Goal: Information Seeking & Learning: Learn about a topic

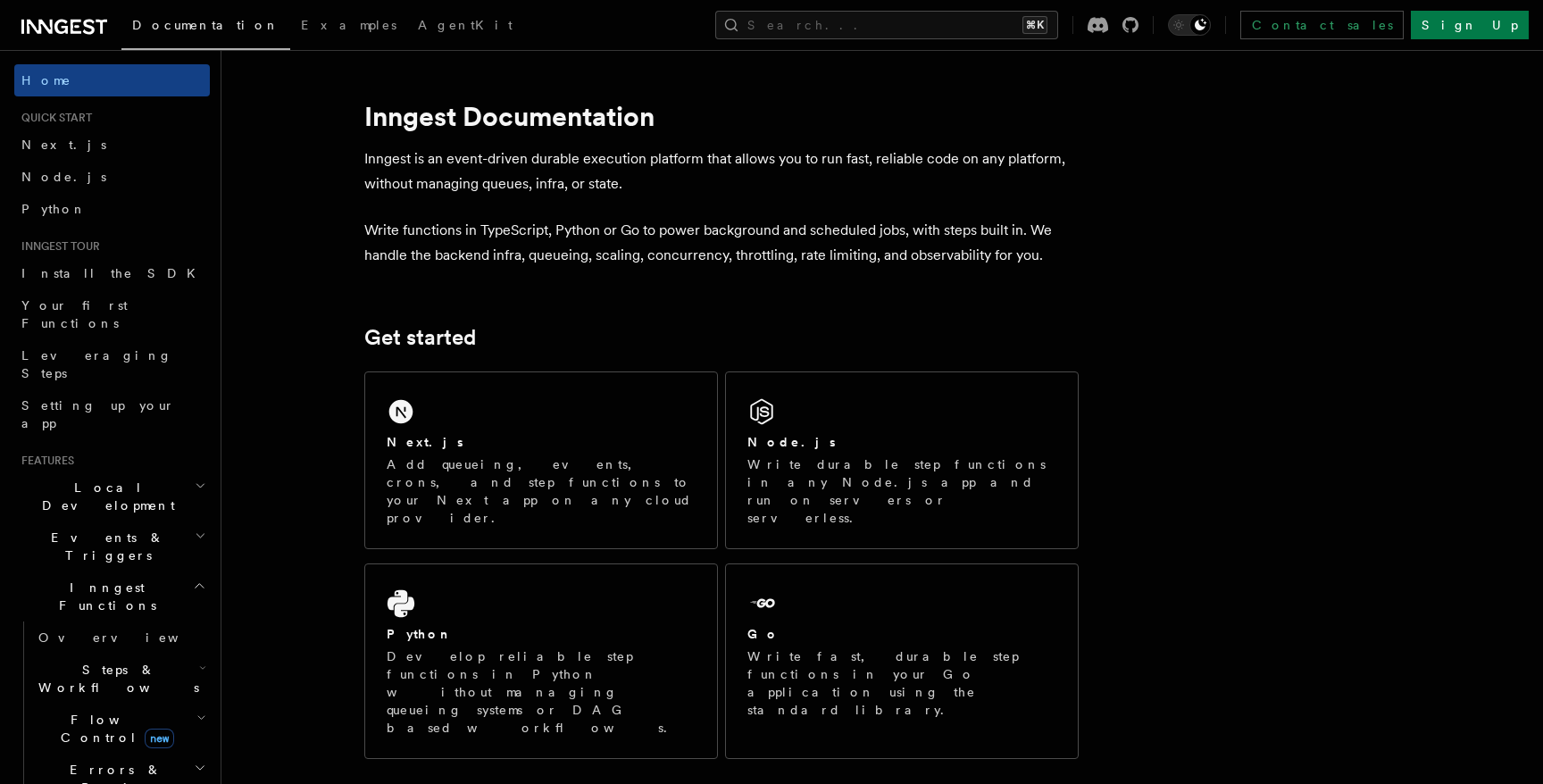
click at [550, 162] on p "Inngest is an event-driven durable execution platform that allows you to run fa…" at bounding box center [722, 171] width 715 height 50
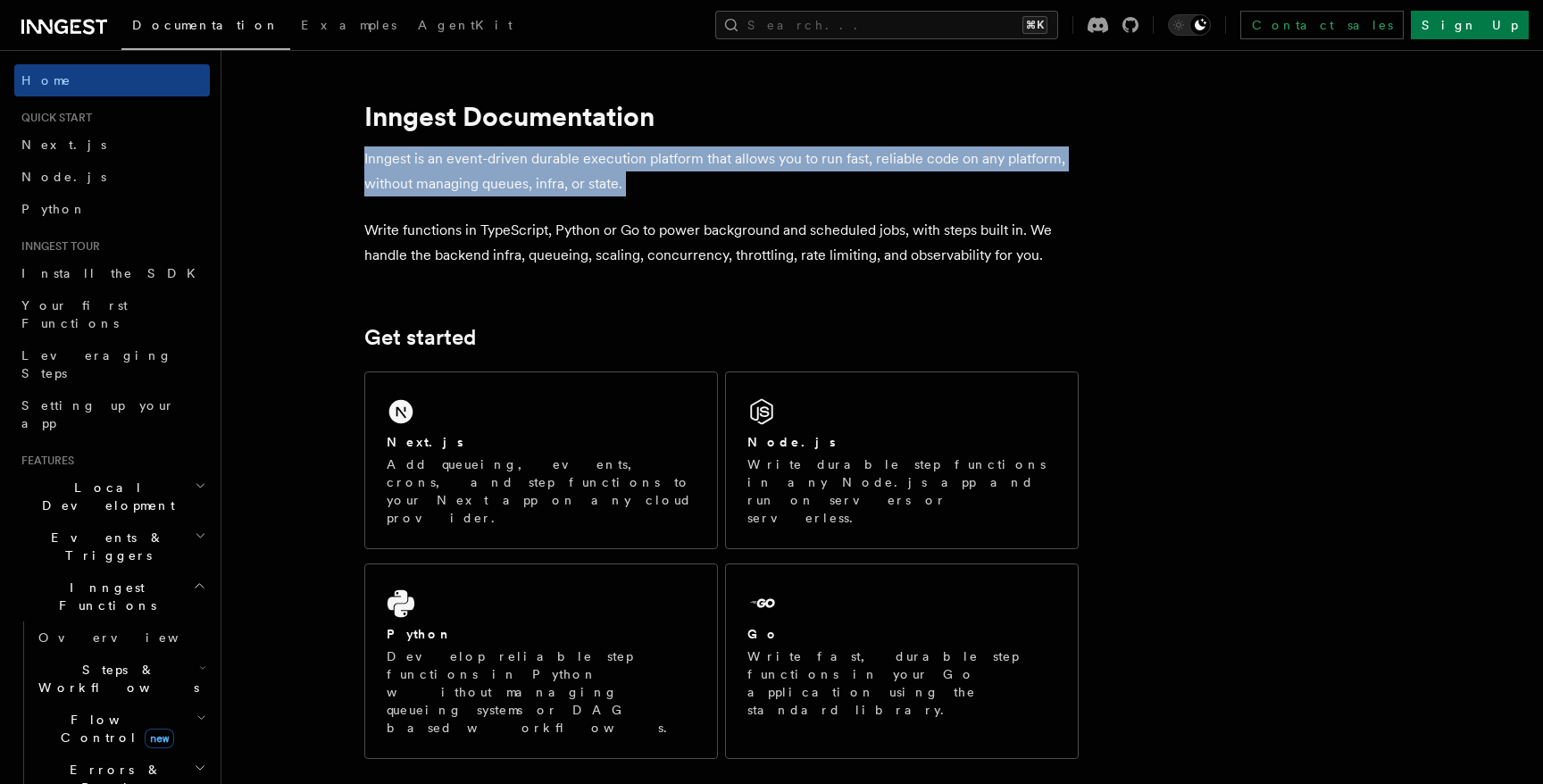
click at [550, 162] on p "Inngest is an event-driven durable execution platform that allows you to run fa…" at bounding box center [722, 171] width 715 height 50
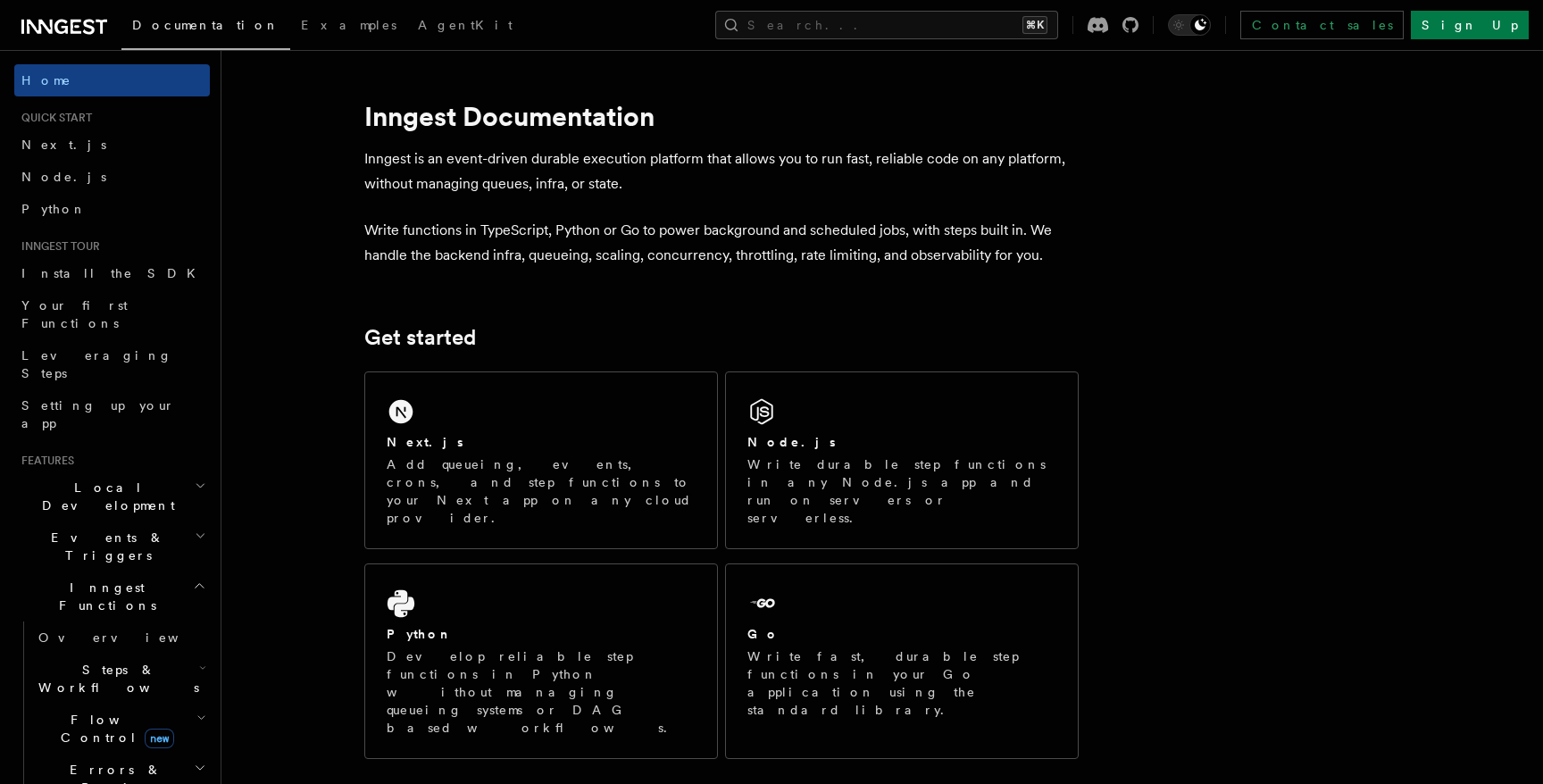
click at [746, 218] on p "Write functions in TypeScript, Python or Go to power background and scheduled j…" at bounding box center [722, 243] width 715 height 50
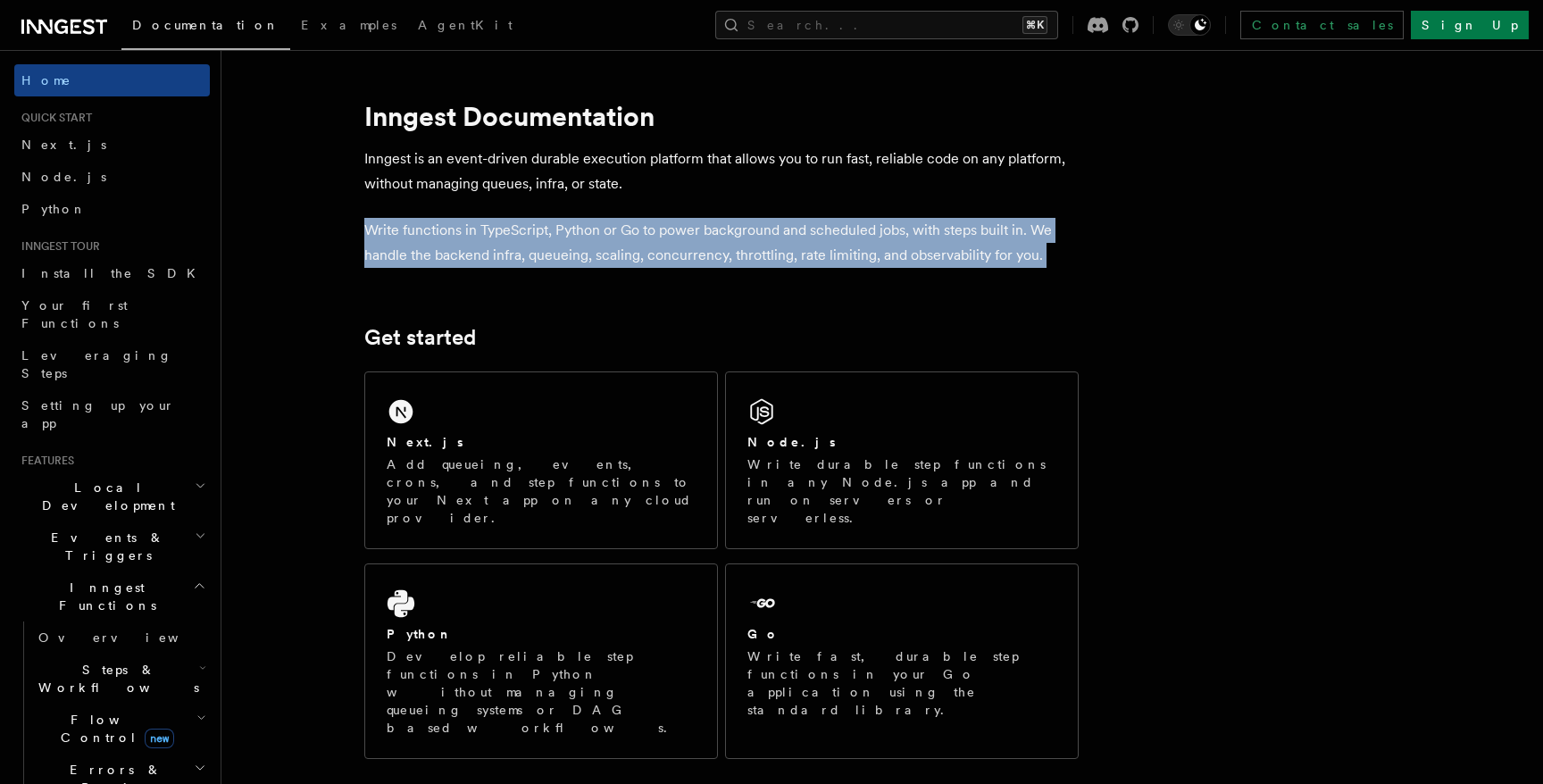
click at [746, 218] on p "Write functions in TypeScript, Python or Go to power background and scheduled j…" at bounding box center [722, 243] width 715 height 50
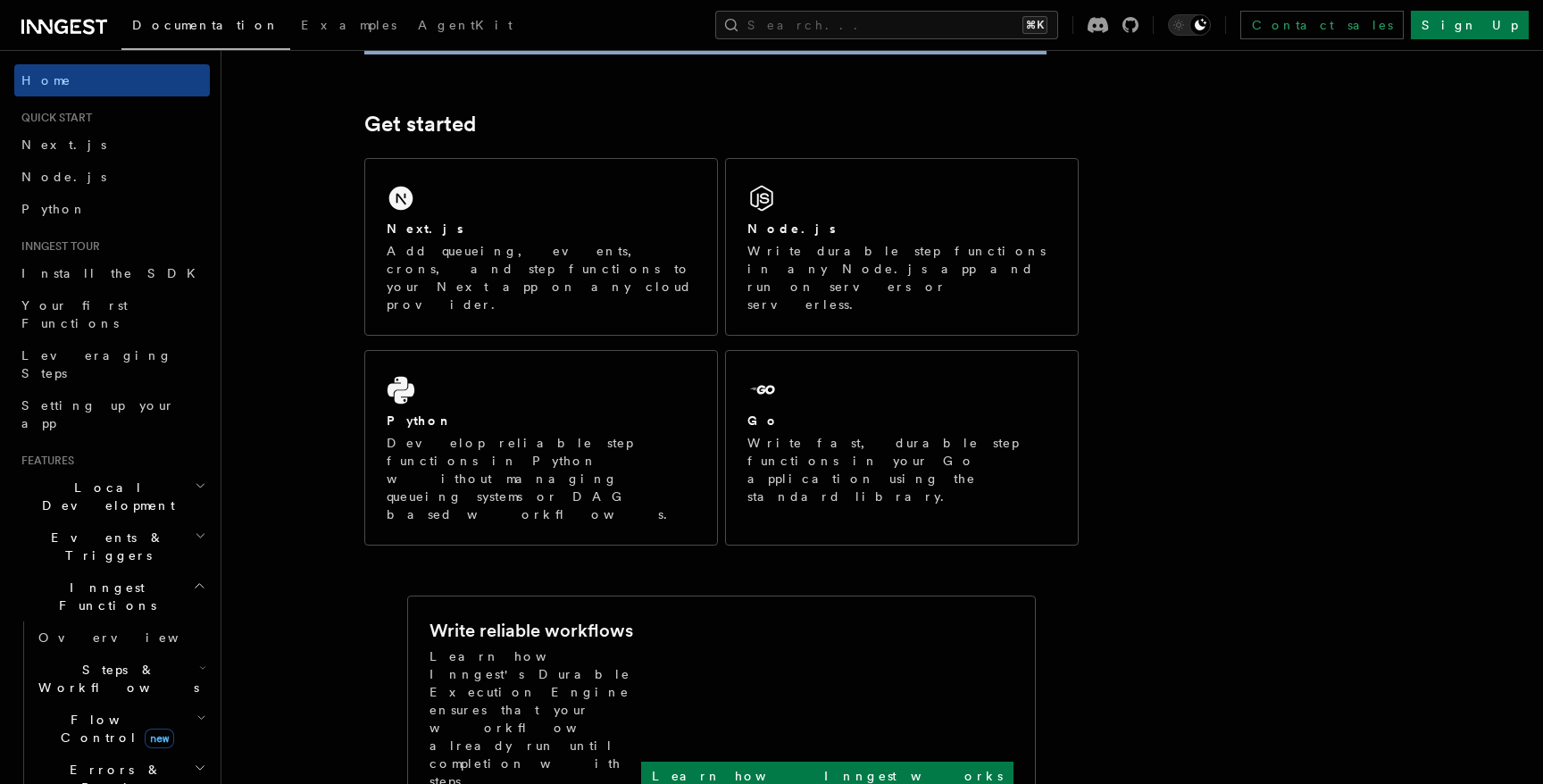
scroll to position [210, 0]
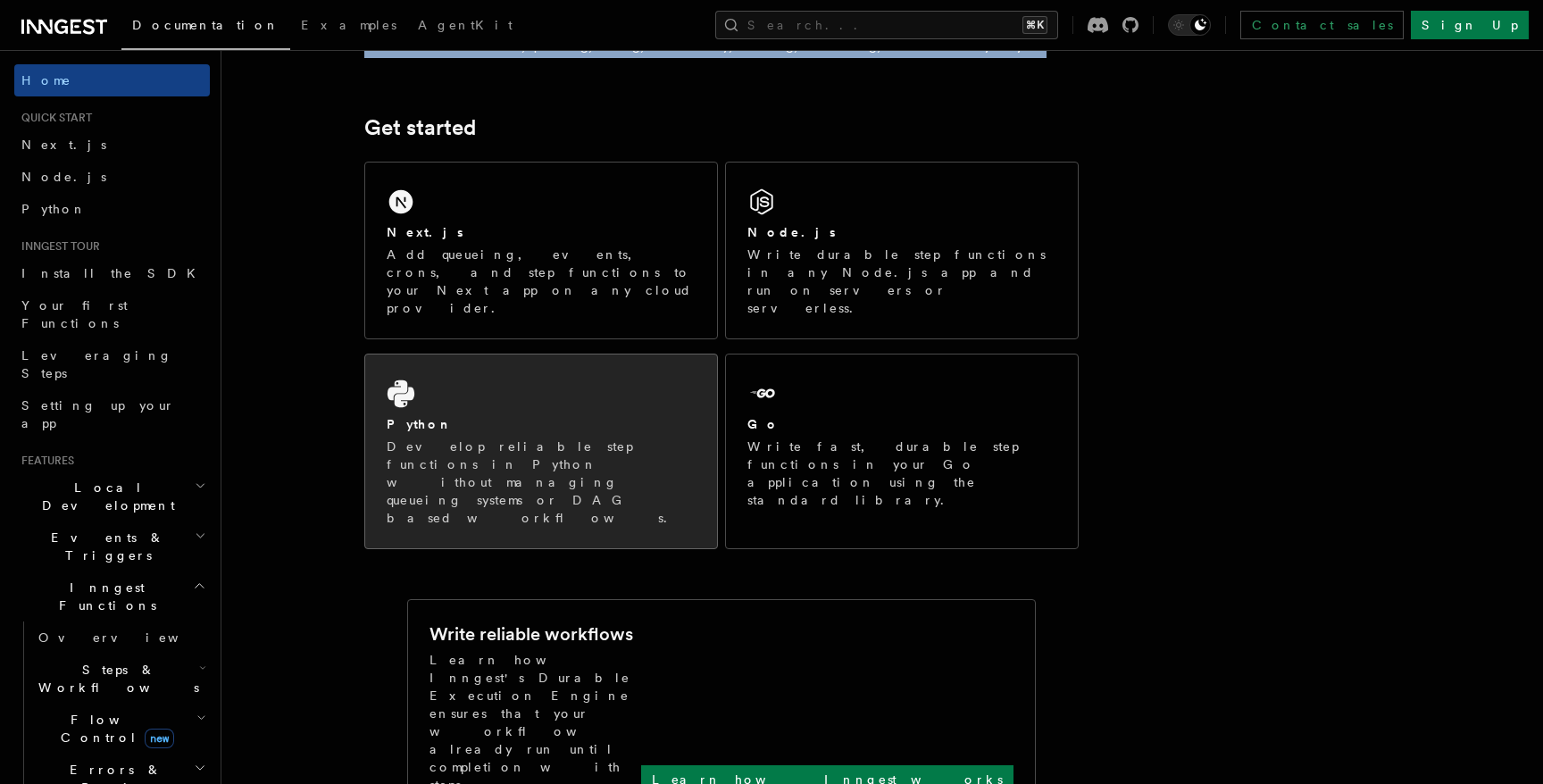
click at [542, 438] on div "Python Develop reliable step functions in Python without managing queueing syst…" at bounding box center [541, 451] width 352 height 193
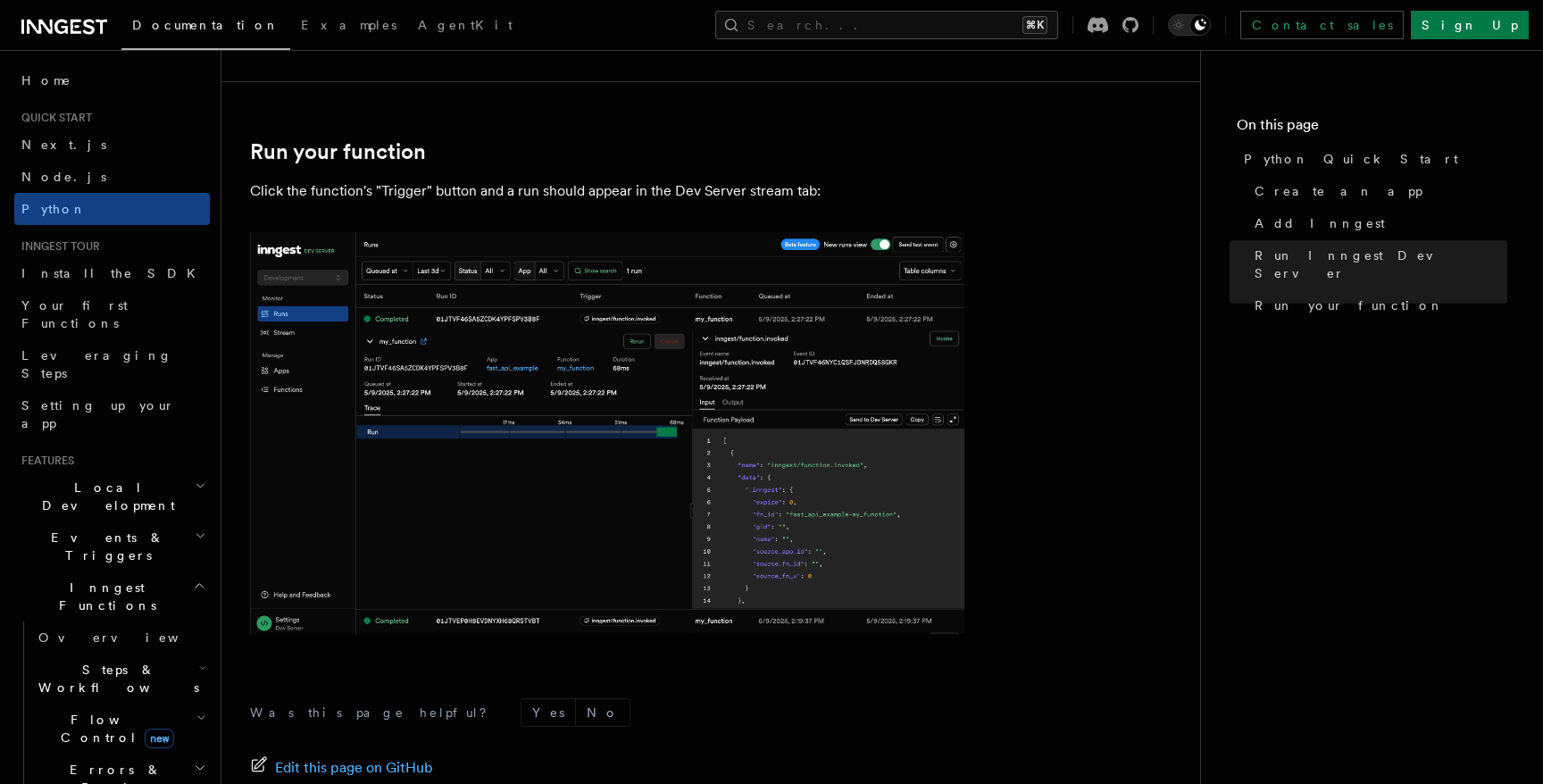
scroll to position [3732, 0]
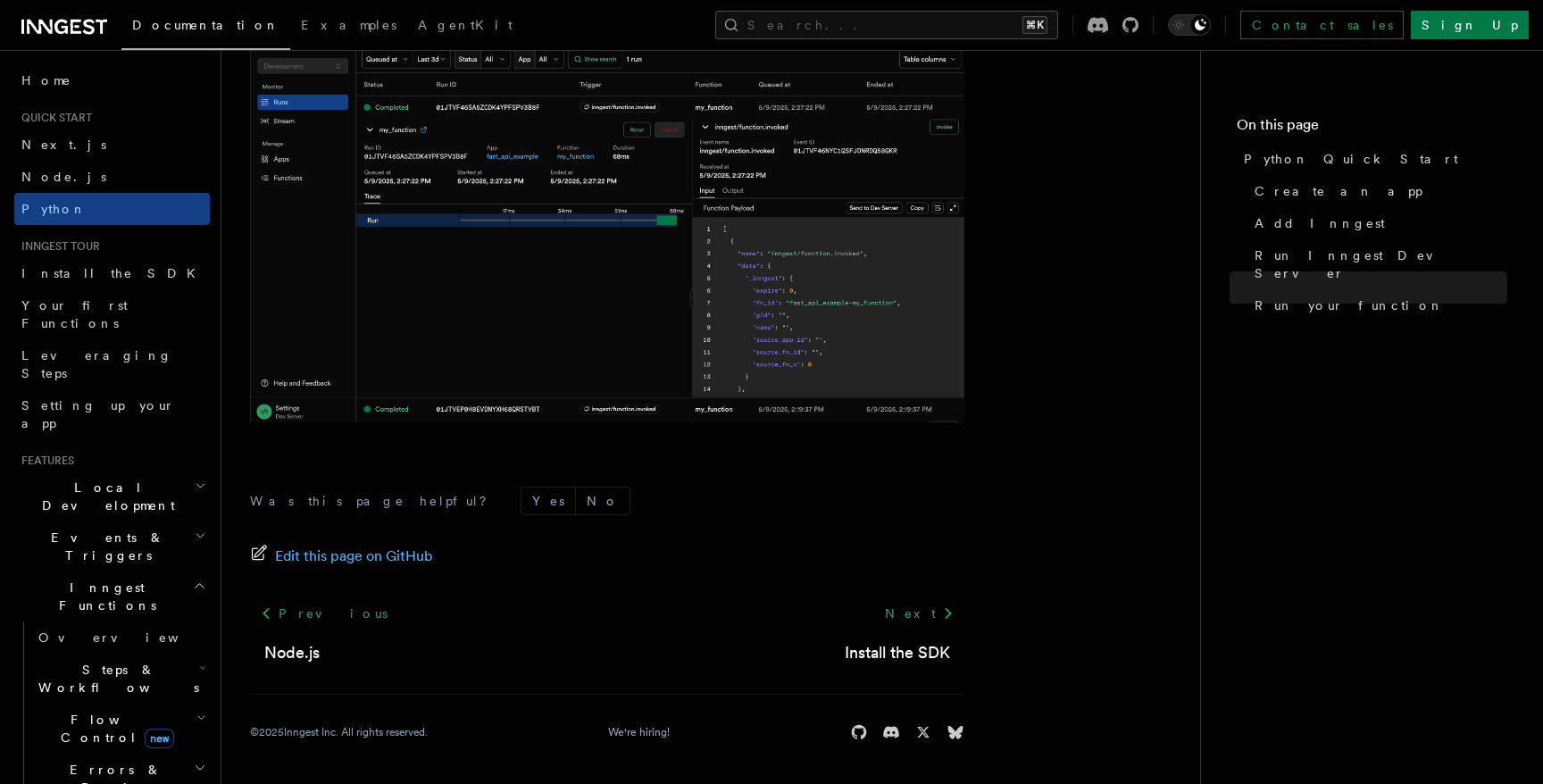
click at [97, 246] on span "Inngest tour" at bounding box center [56, 246] width 86 height 14
click at [97, 280] on span "Install the SDK" at bounding box center [114, 273] width 185 height 18
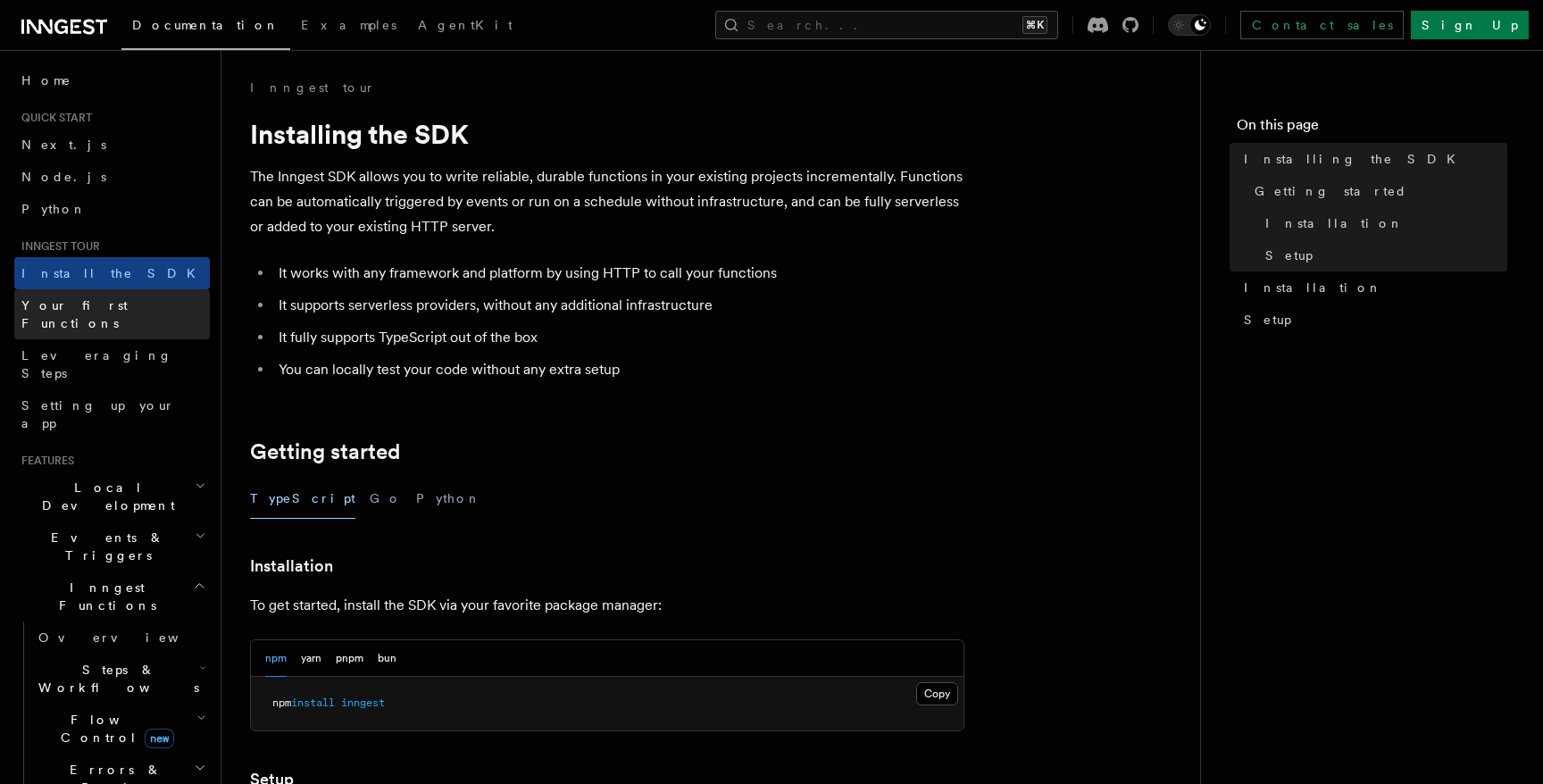
click at [99, 308] on span "Your first Functions" at bounding box center [74, 314] width 106 height 32
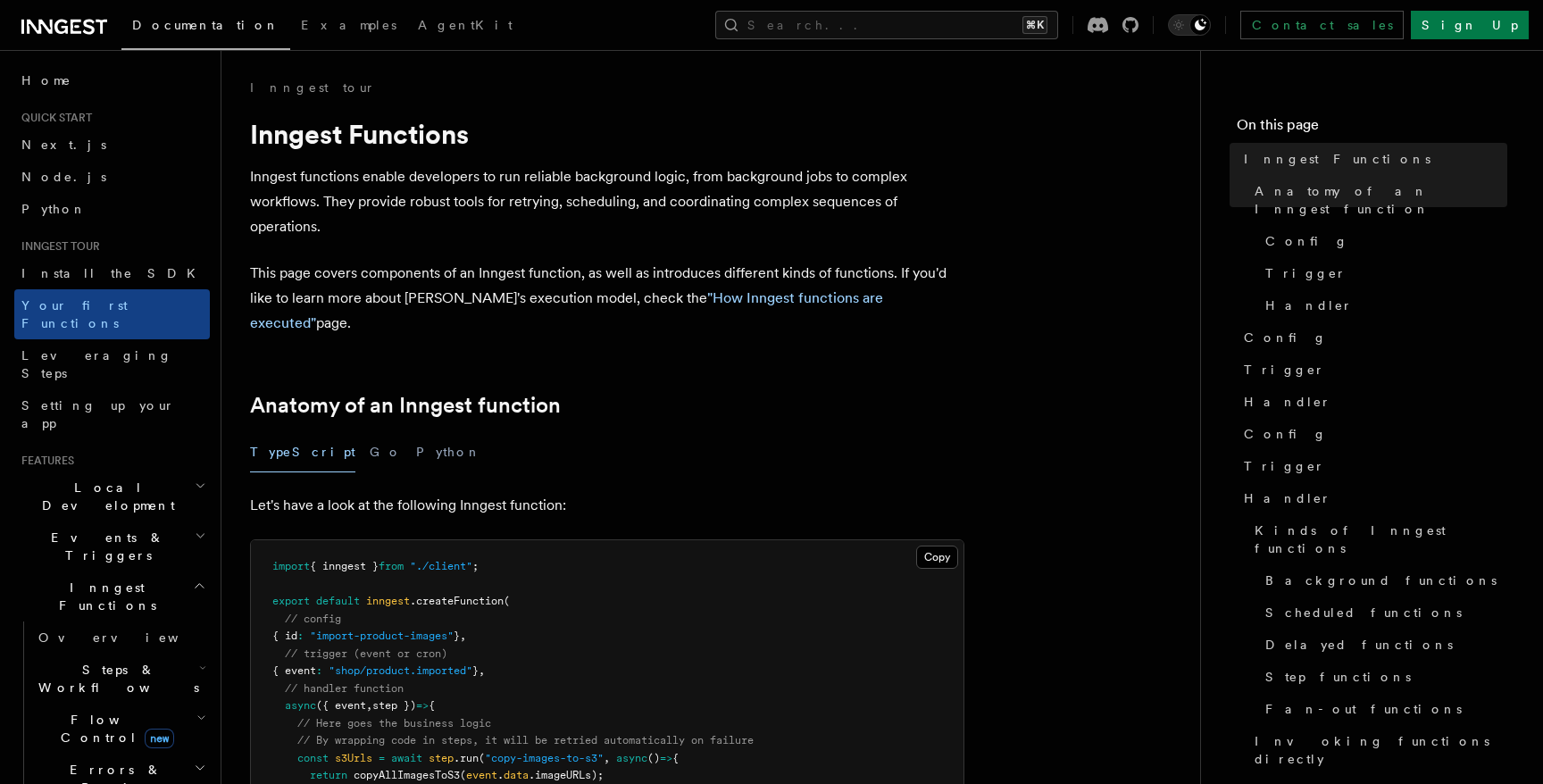
click at [407, 435] on div "TypeScript Go Python" at bounding box center [607, 452] width 715 height 40
click at [417, 432] on button "Python" at bounding box center [449, 452] width 65 height 40
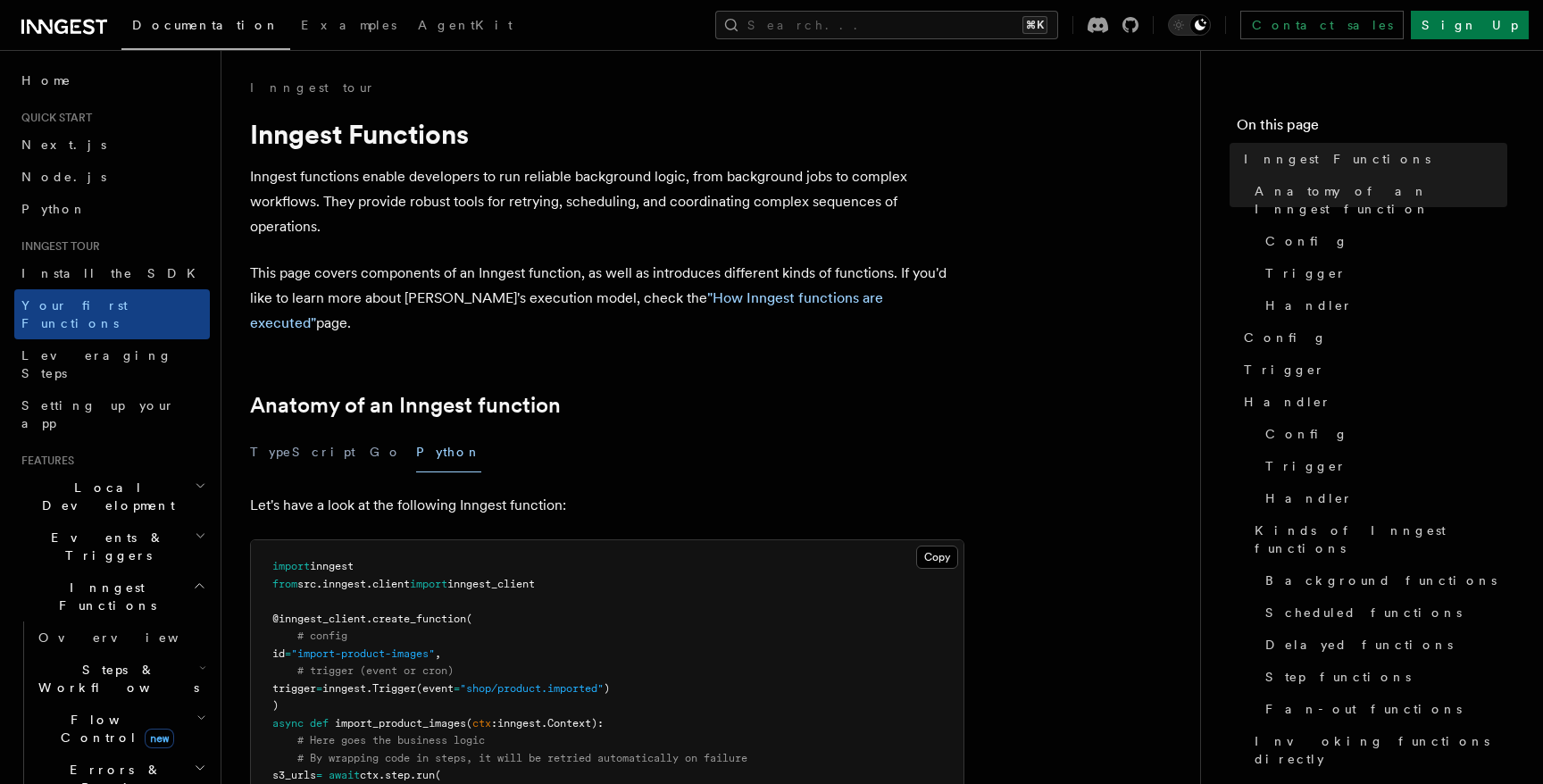
drag, startPoint x: 275, startPoint y: 558, endPoint x: 750, endPoint y: 558, distance: 475.0
click at [750, 558] on pre "import inngest from src . inngest . client import inngest_client @inngest_clien…" at bounding box center [607, 785] width 713 height 489
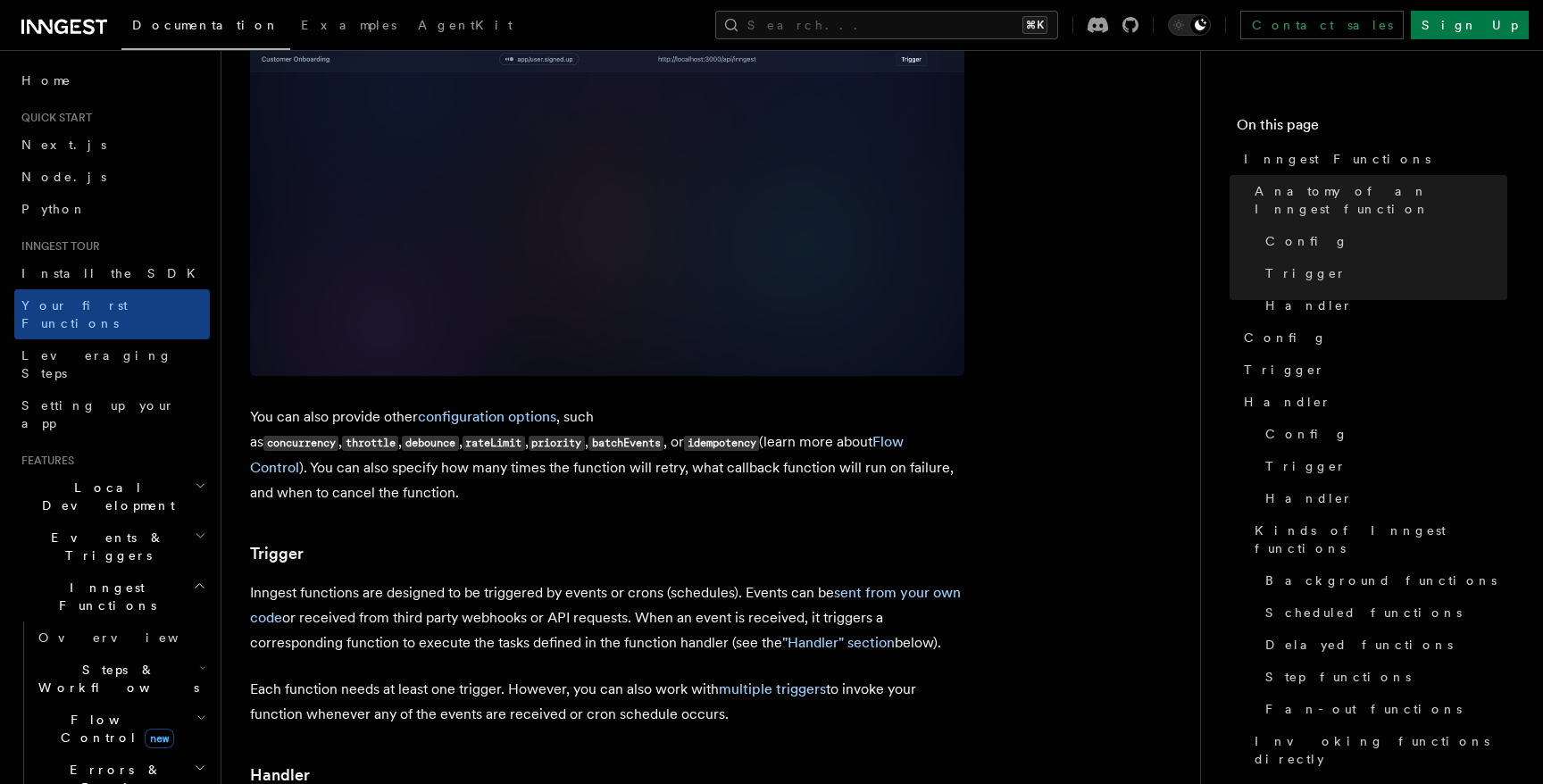
scroll to position [1485, 0]
click at [66, 25] on icon at bounding box center [64, 26] width 86 height 21
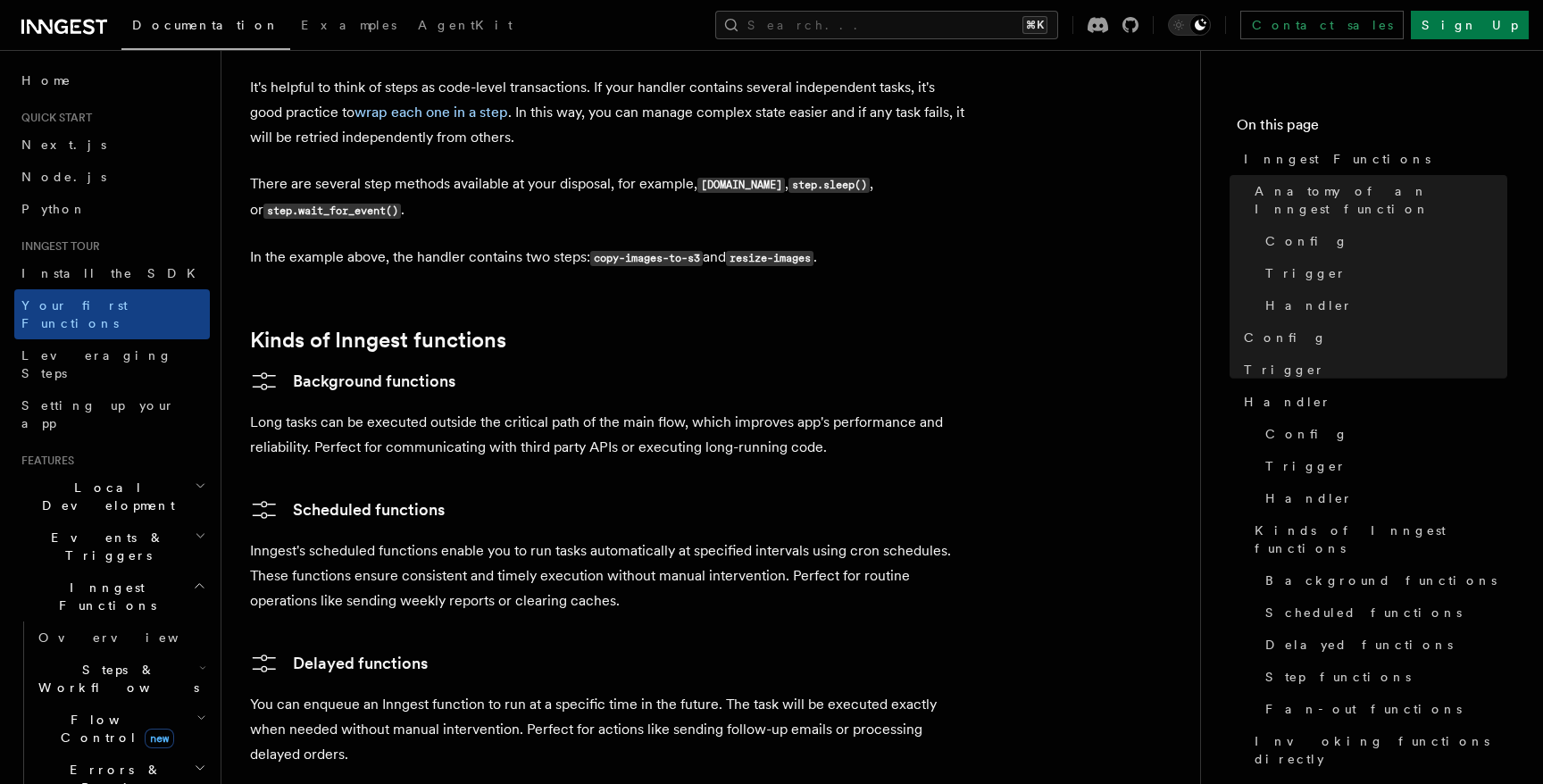
scroll to position [2689, 0]
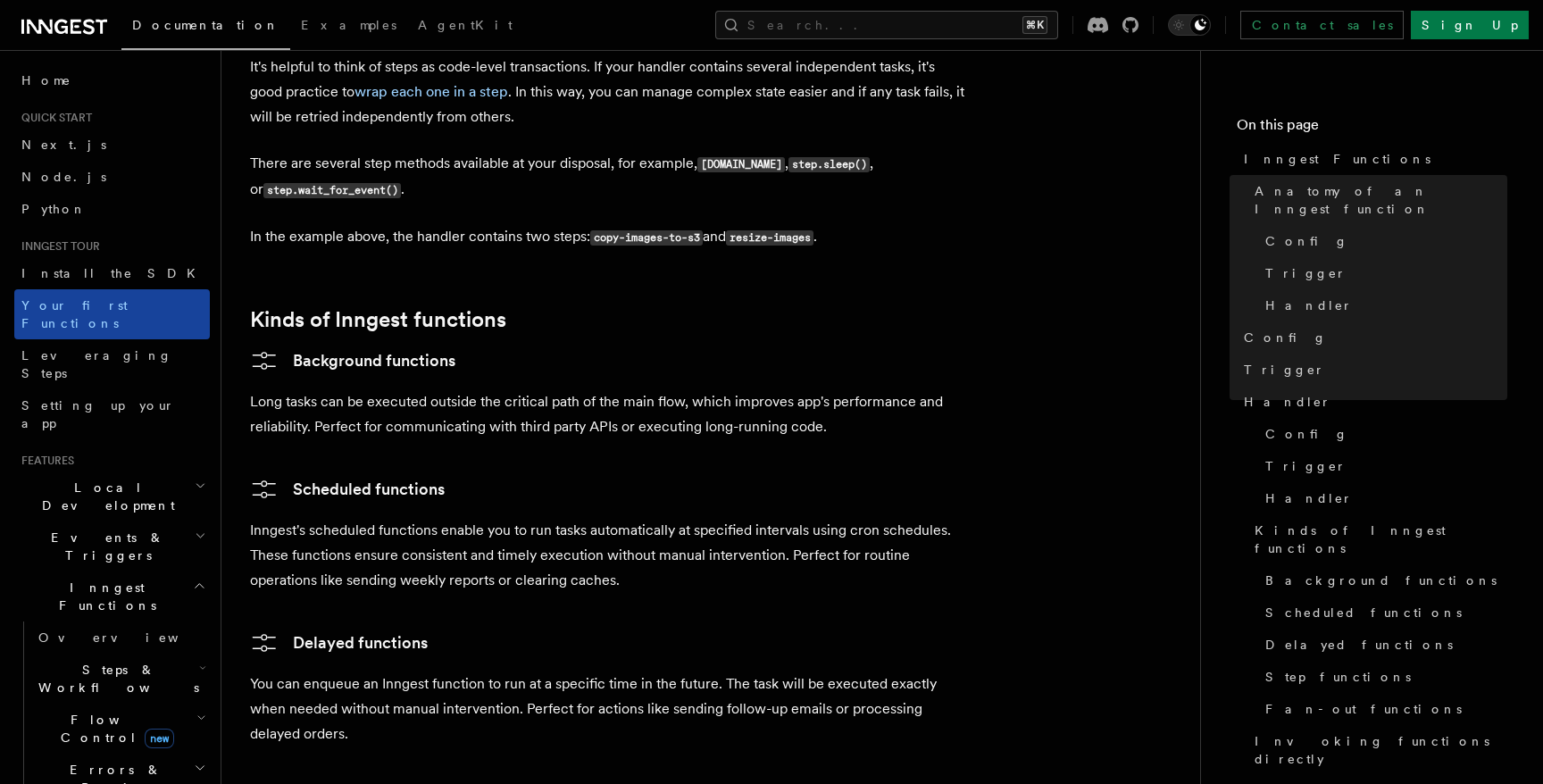
click at [89, 309] on span "Your first Functions" at bounding box center [74, 314] width 106 height 32
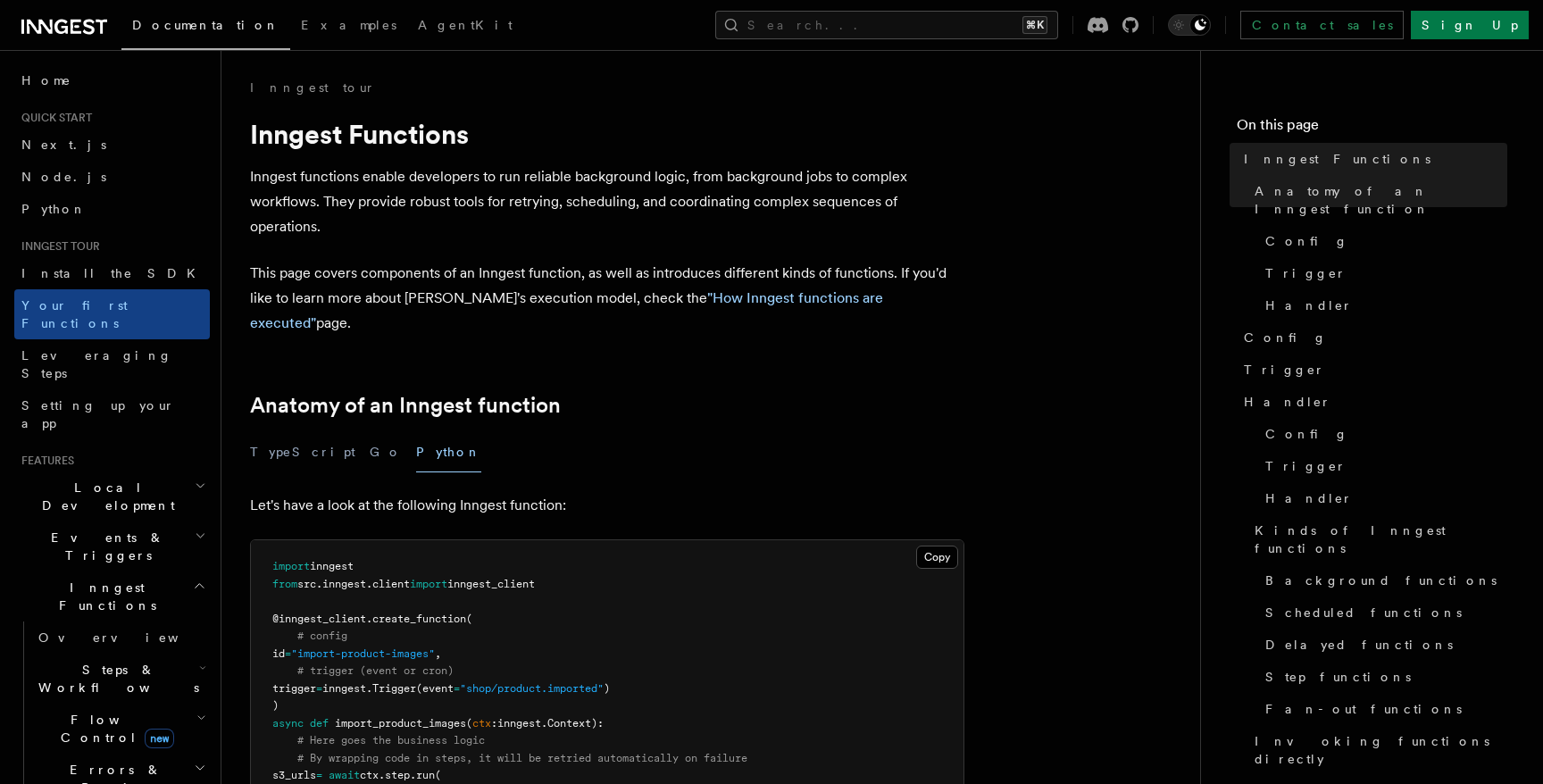
click at [195, 579] on icon "button" at bounding box center [199, 585] width 13 height 14
click at [196, 529] on icon "button" at bounding box center [200, 535] width 12 height 14
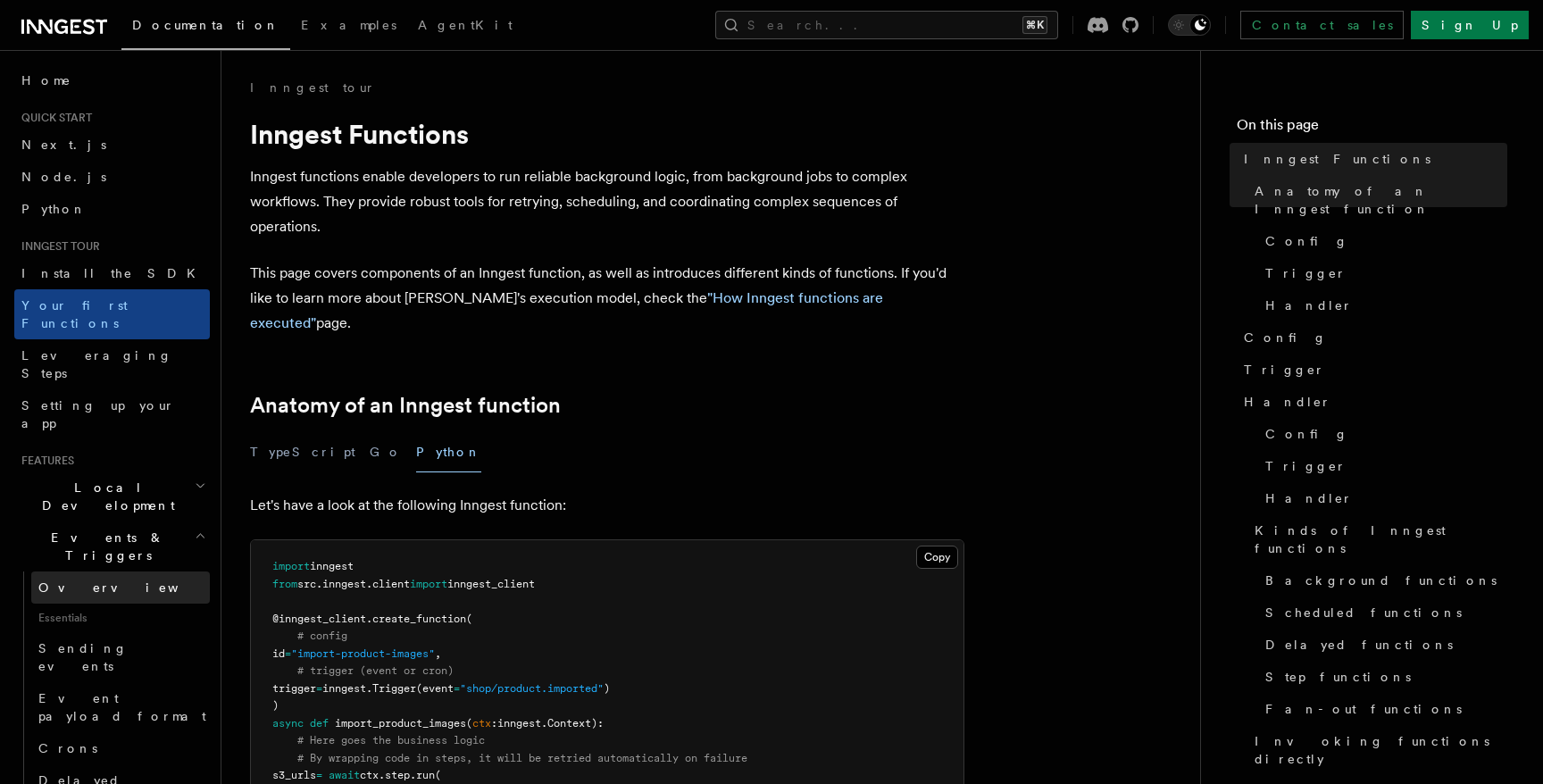
click at [121, 571] on link "Overview" at bounding box center [120, 587] width 179 height 32
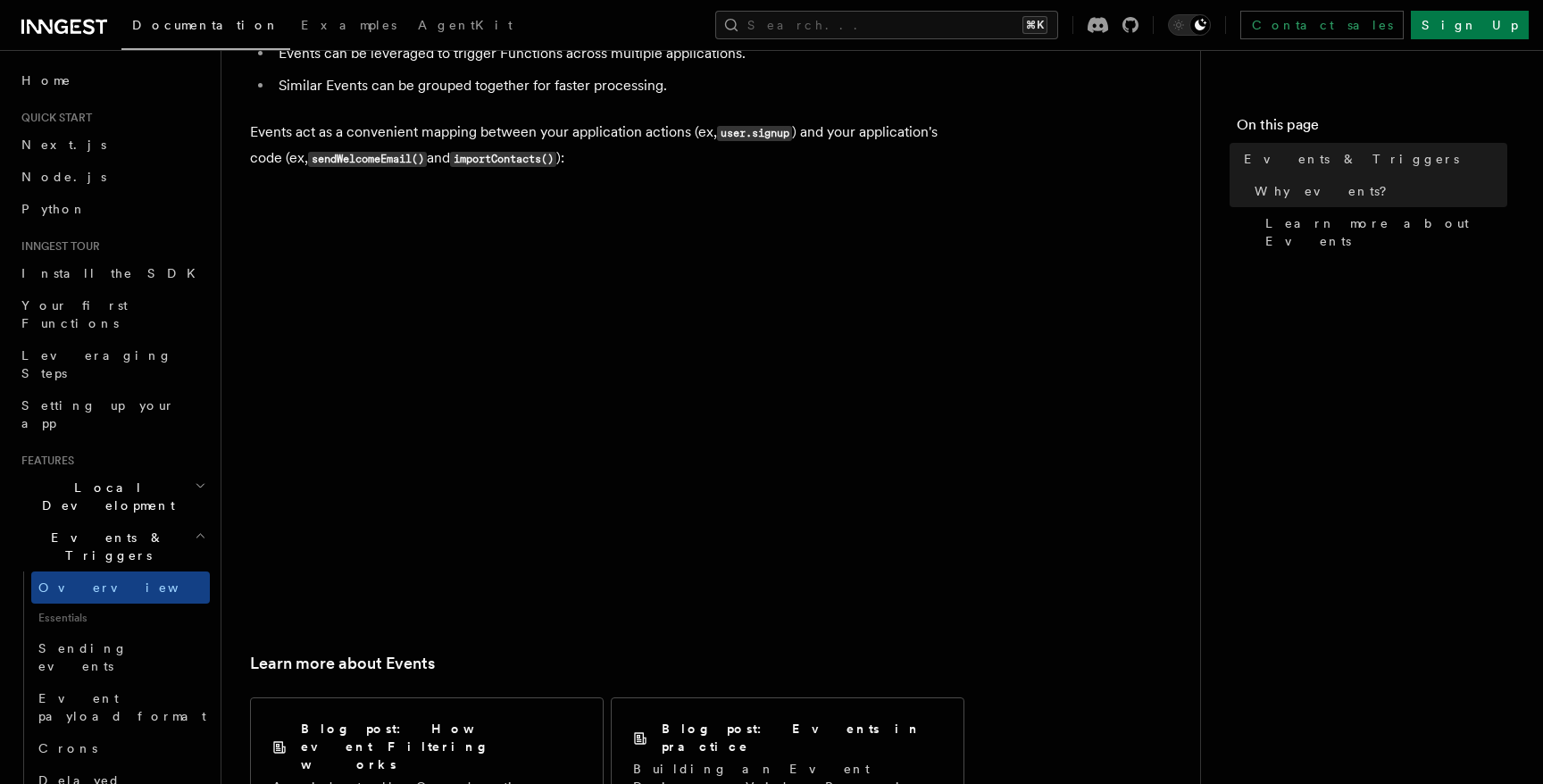
scroll to position [884, 0]
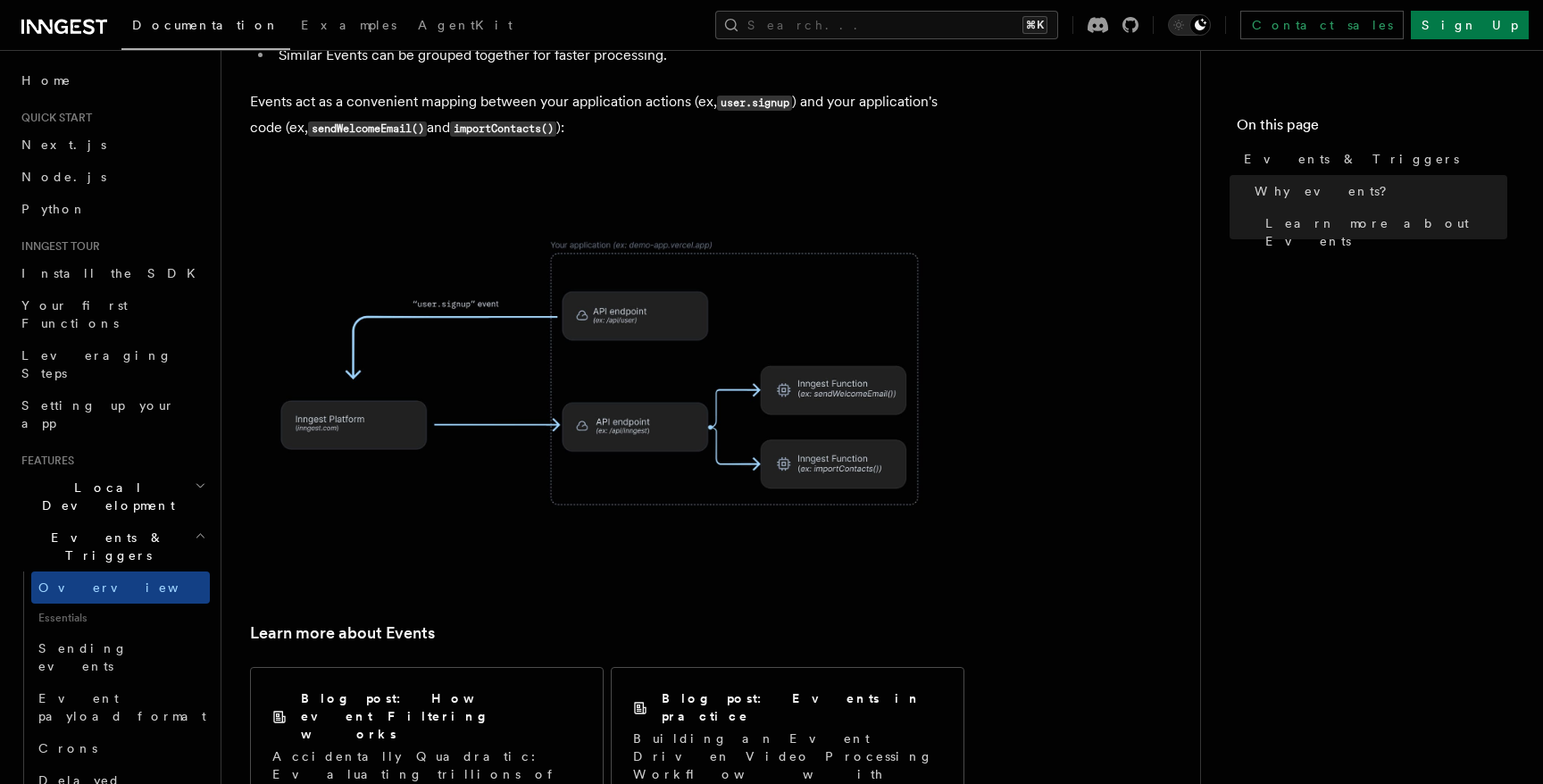
click at [1027, 556] on article "Features Events & Triggers Inngest functions are triggered asynchronously by ev…" at bounding box center [711, 188] width 922 height 1987
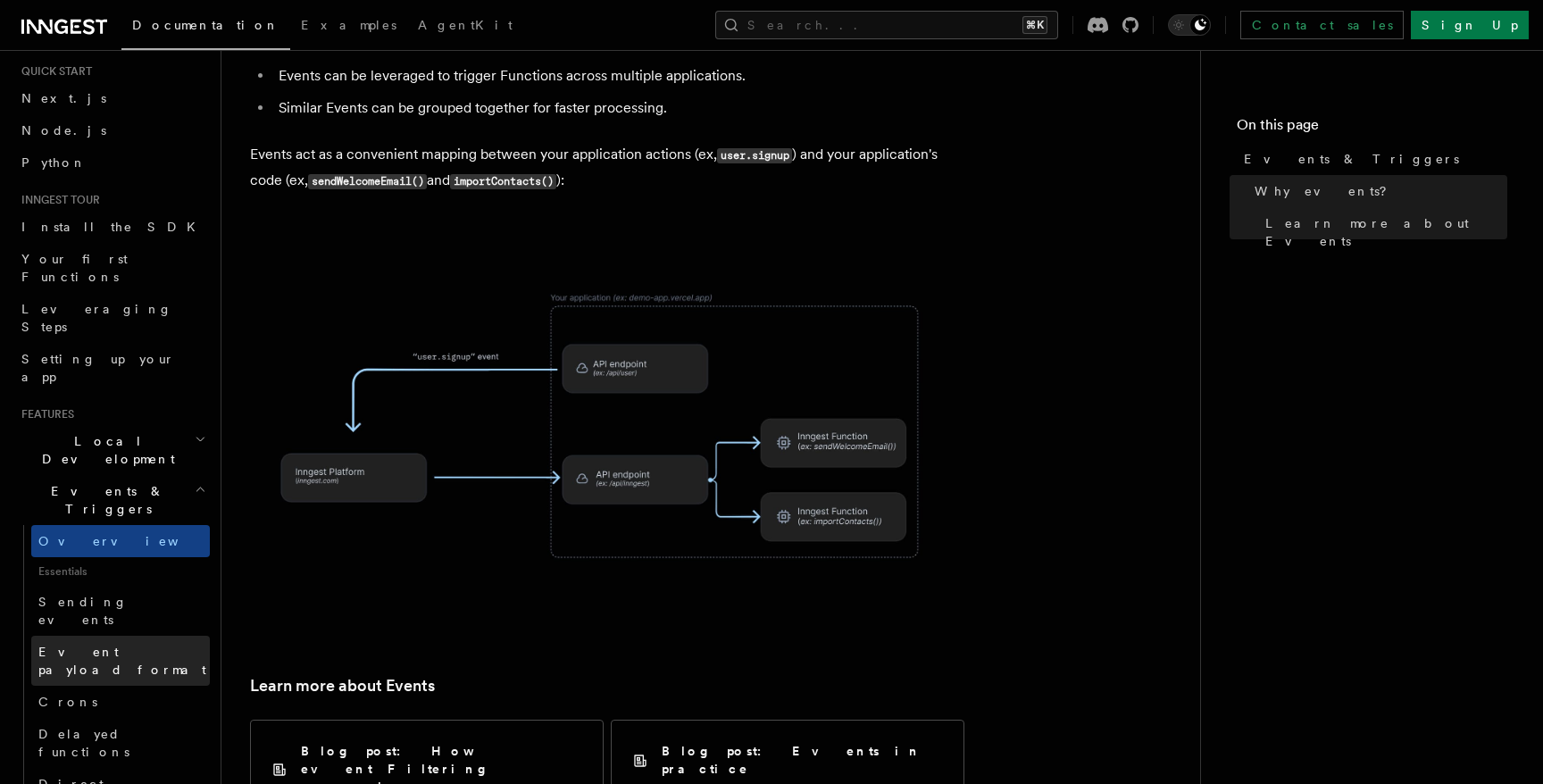
scroll to position [50, 0]
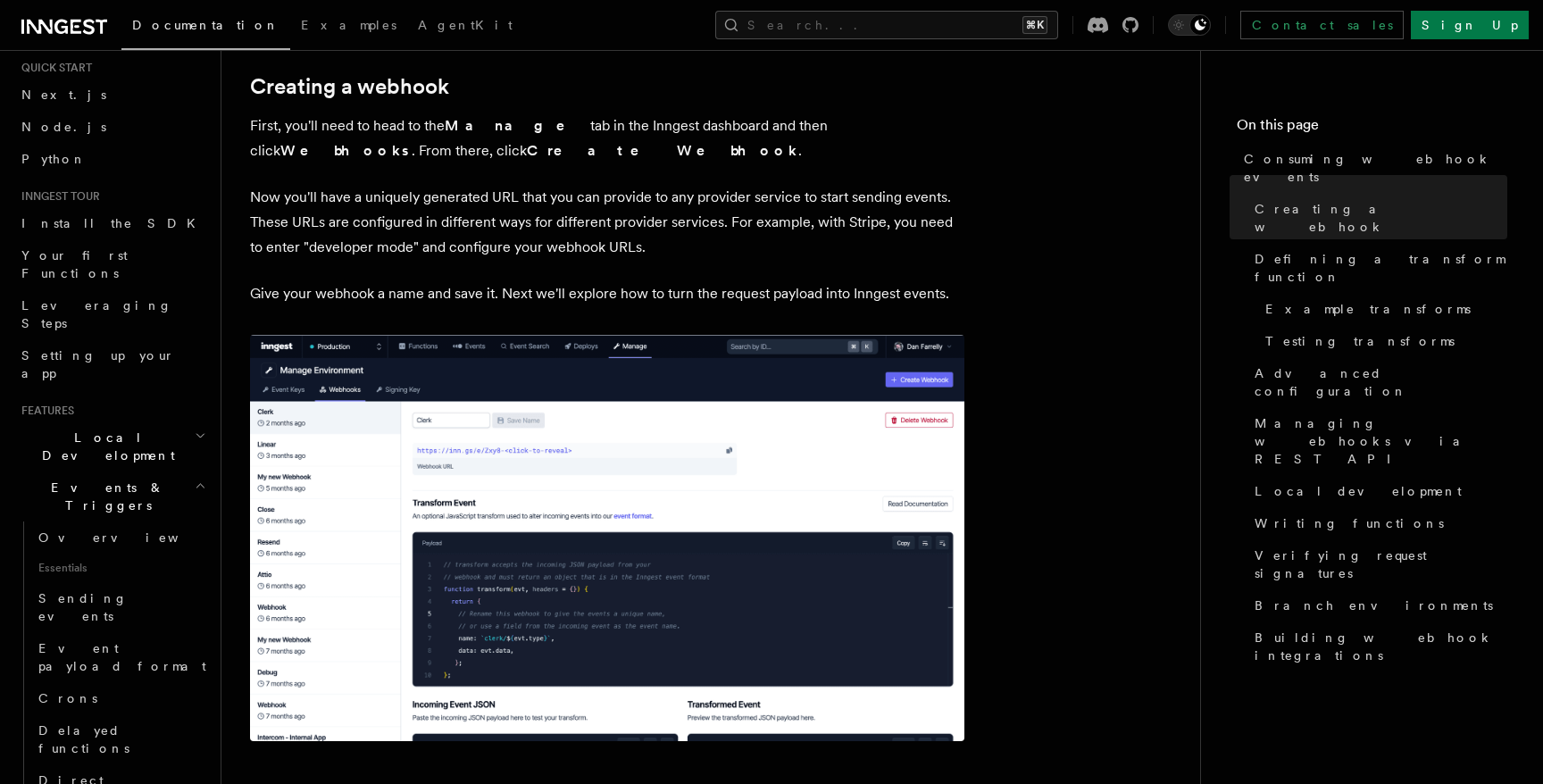
scroll to position [401, 0]
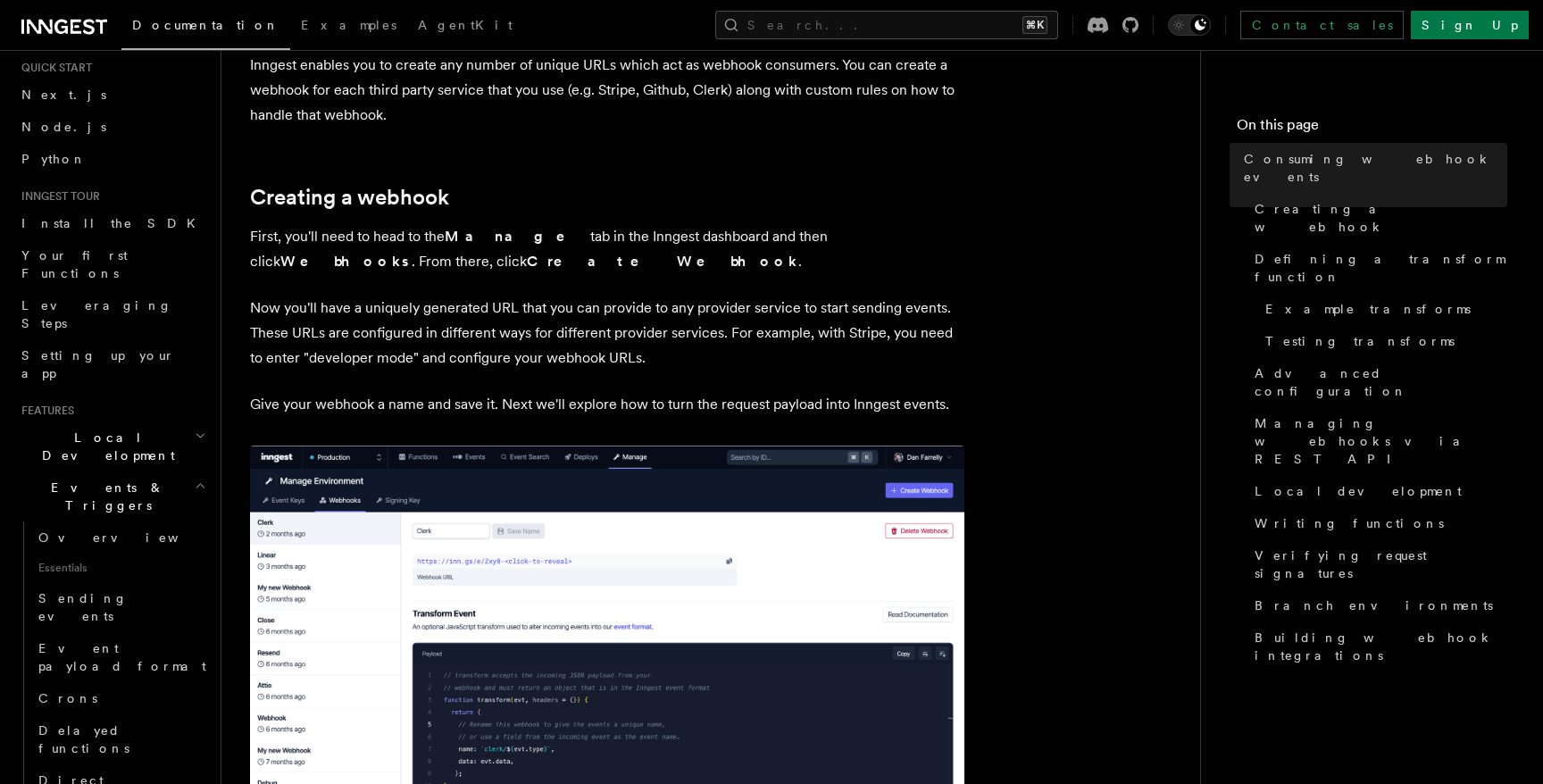
click at [404, 243] on p "First, you'll need to head to the Manage tab in the Inngest dashboard and then …" at bounding box center [607, 249] width 715 height 50
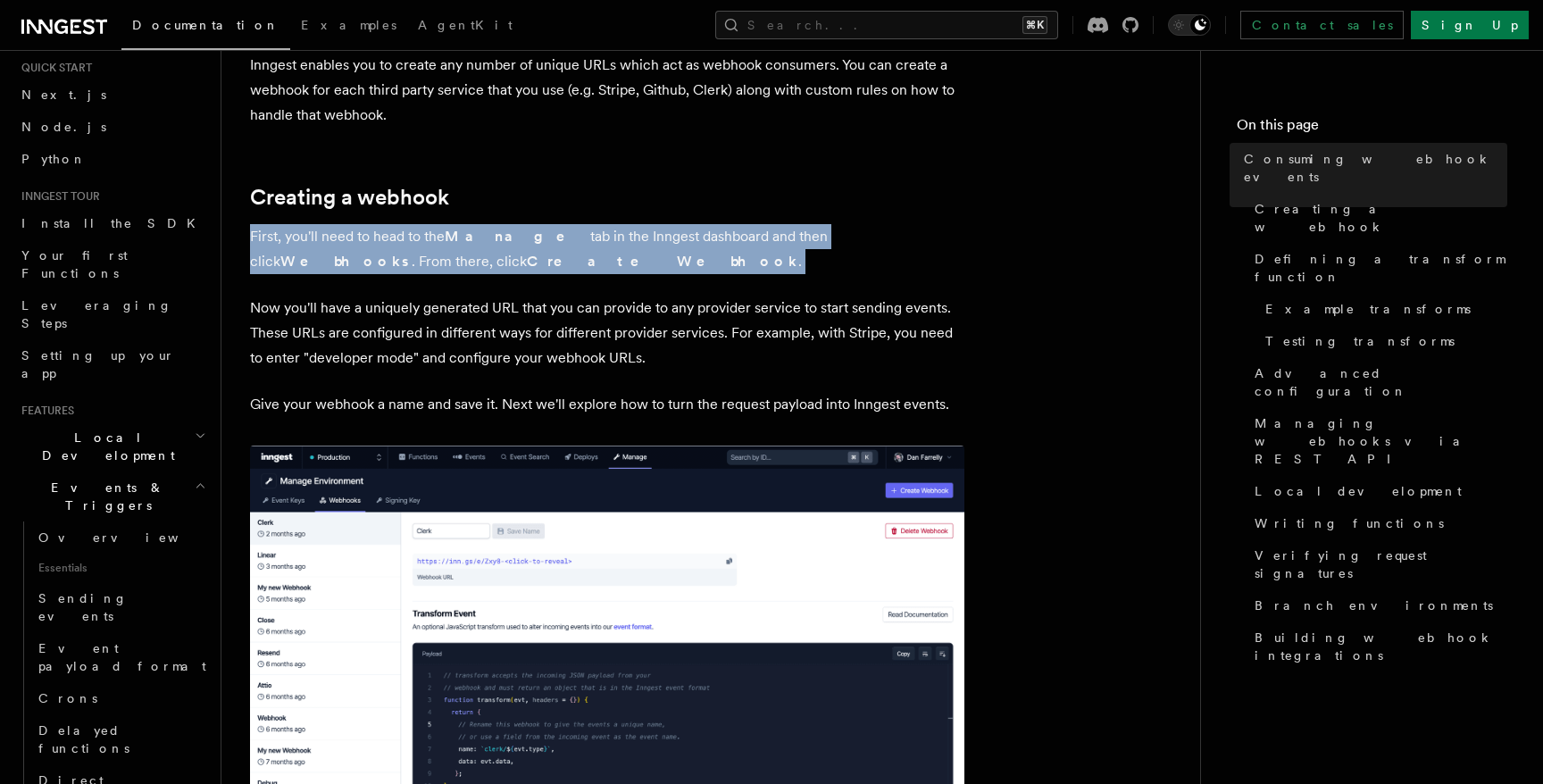
click at [404, 243] on p "First, you'll need to head to the Manage tab in the Inngest dashboard and then …" at bounding box center [607, 249] width 715 height 50
click at [613, 244] on p "First, you'll need to head to the Manage tab in the Inngest dashboard and then …" at bounding box center [607, 249] width 715 height 50
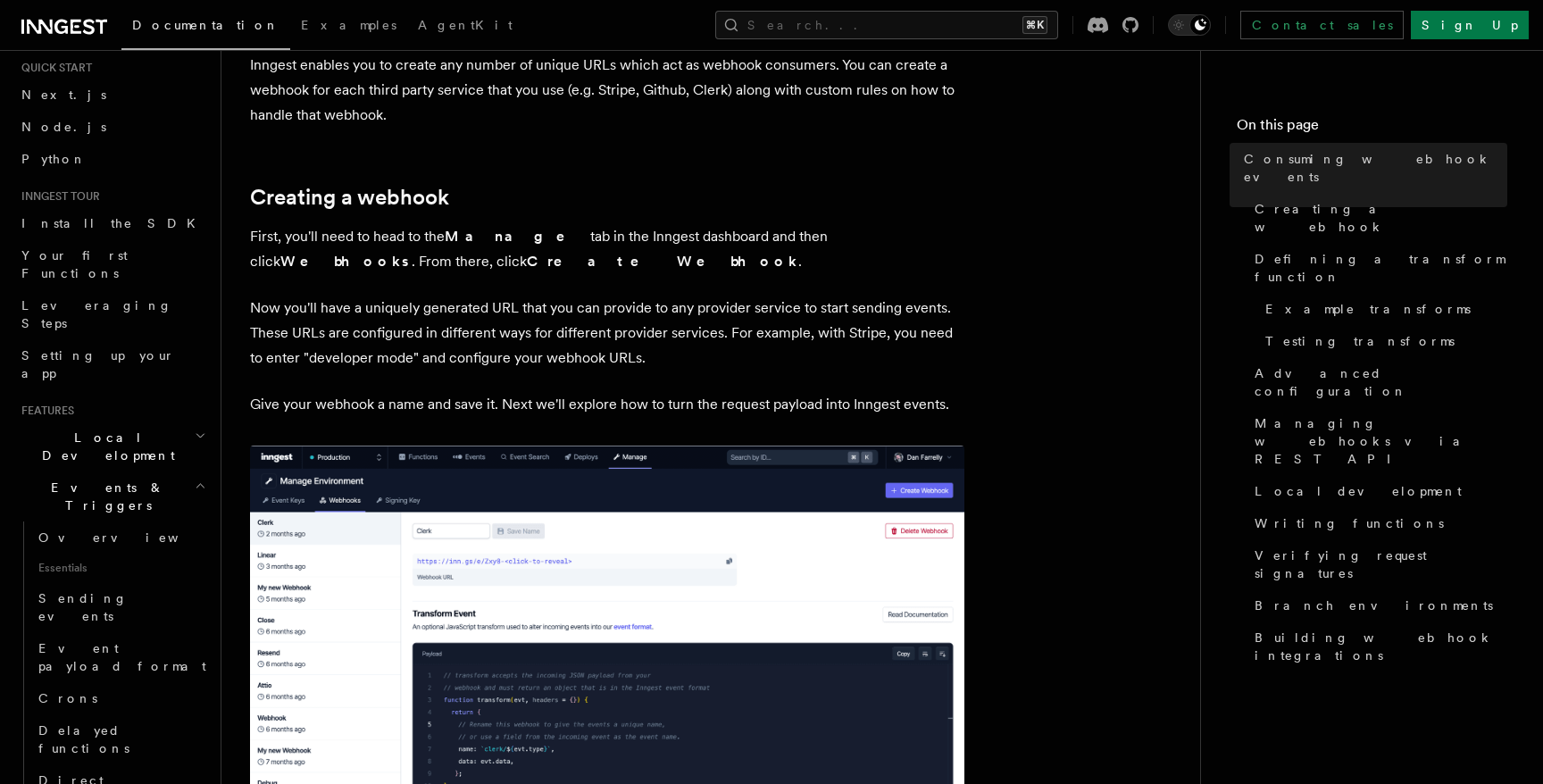
click at [627, 235] on p "First, you'll need to head to the Manage tab in the Inngest dashboard and then …" at bounding box center [607, 249] width 715 height 50
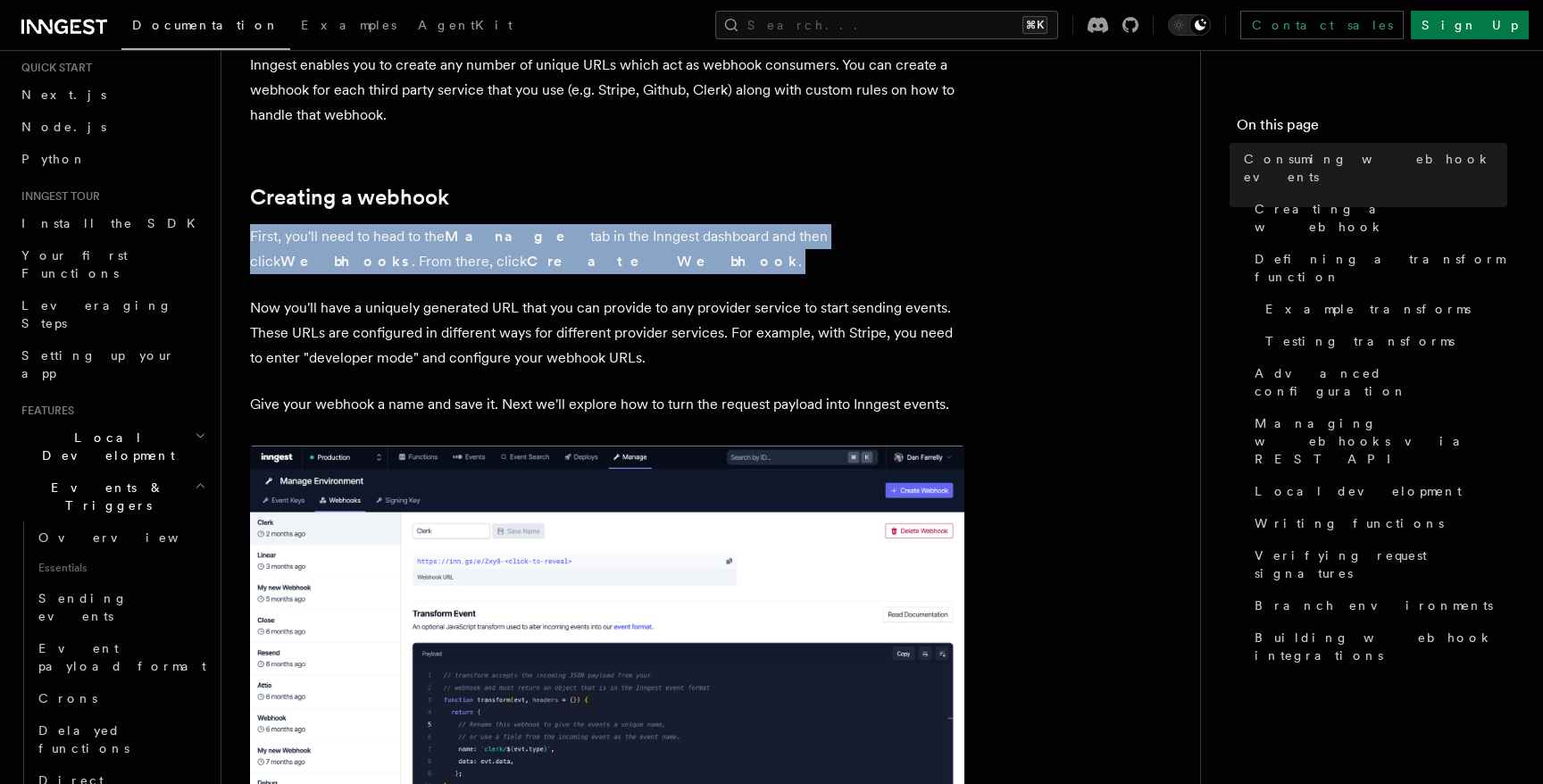
click at [627, 235] on p "First, you'll need to head to the Manage tab in the Inngest dashboard and then …" at bounding box center [607, 249] width 715 height 50
click at [789, 266] on p "First, you'll need to head to the Manage tab in the Inngest dashboard and then …" at bounding box center [607, 249] width 715 height 50
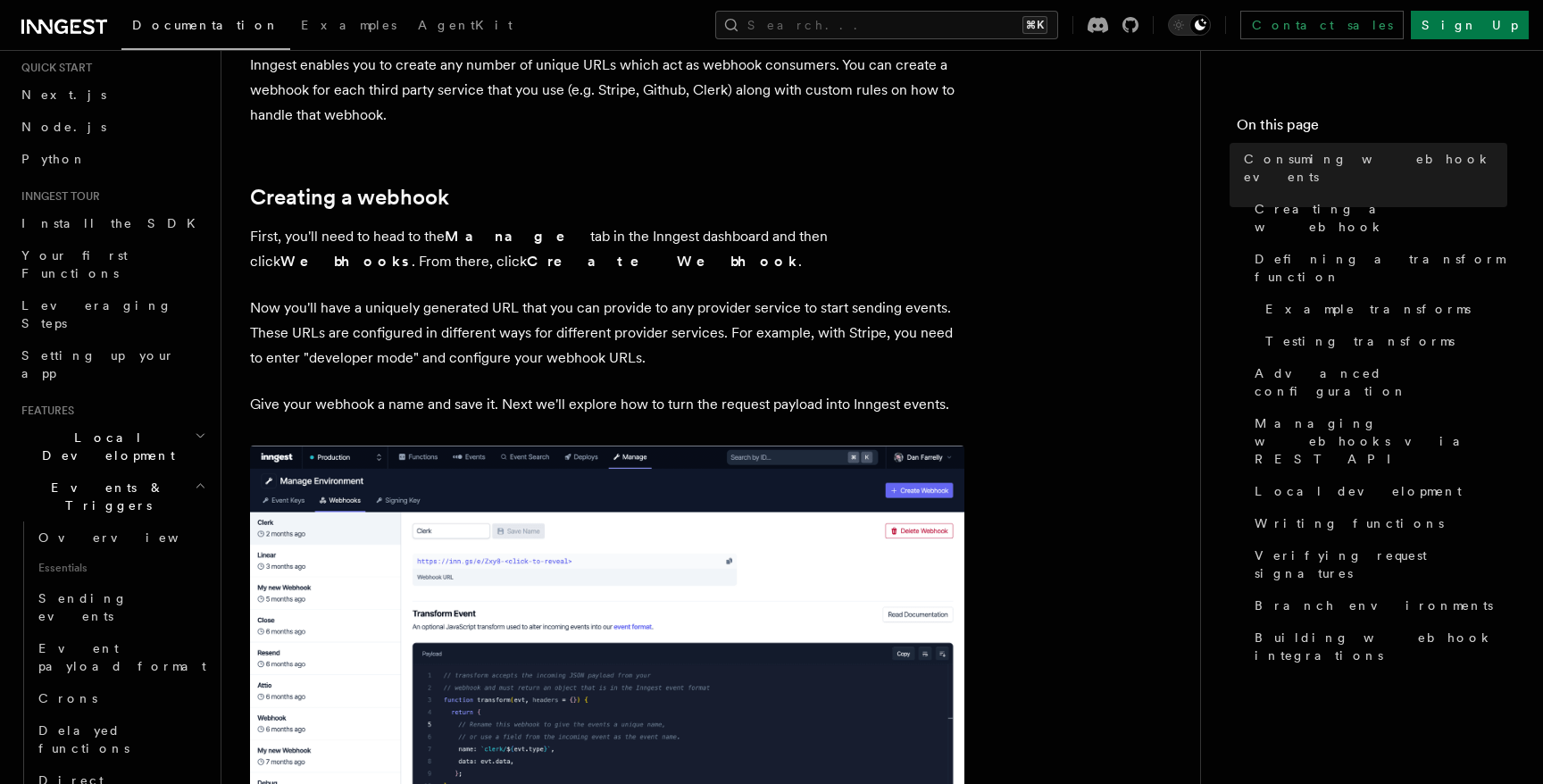
click at [651, 243] on p "First, you'll need to head to the Manage tab in the Inngest dashboard and then …" at bounding box center [607, 249] width 715 height 50
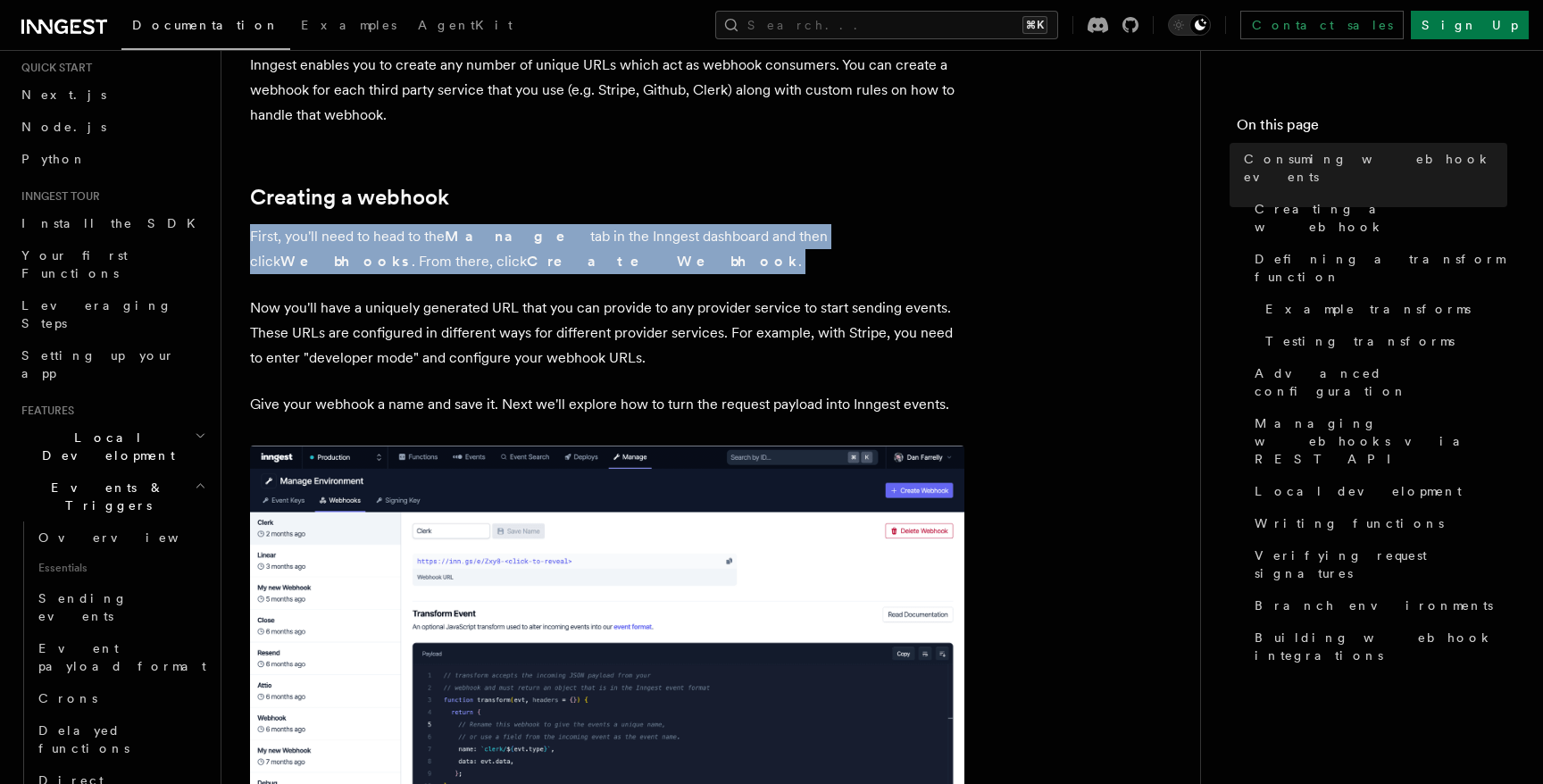
click at [651, 243] on p "First, you'll need to head to the Manage tab in the Inngest dashboard and then …" at bounding box center [607, 249] width 715 height 50
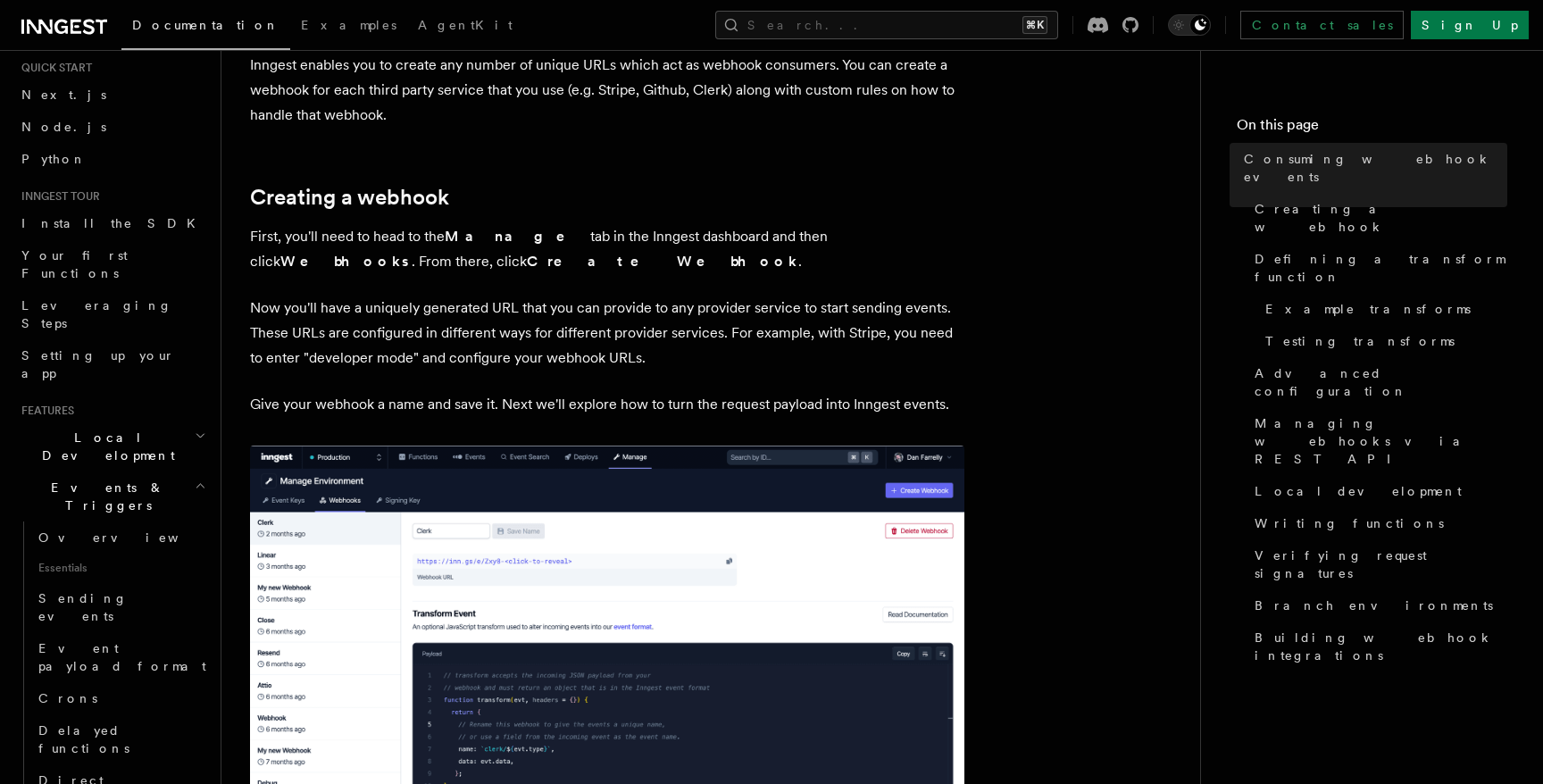
click at [270, 309] on p "Now you'll have a uniquely generated URL that you can provide to any provider s…" at bounding box center [607, 332] width 715 height 75
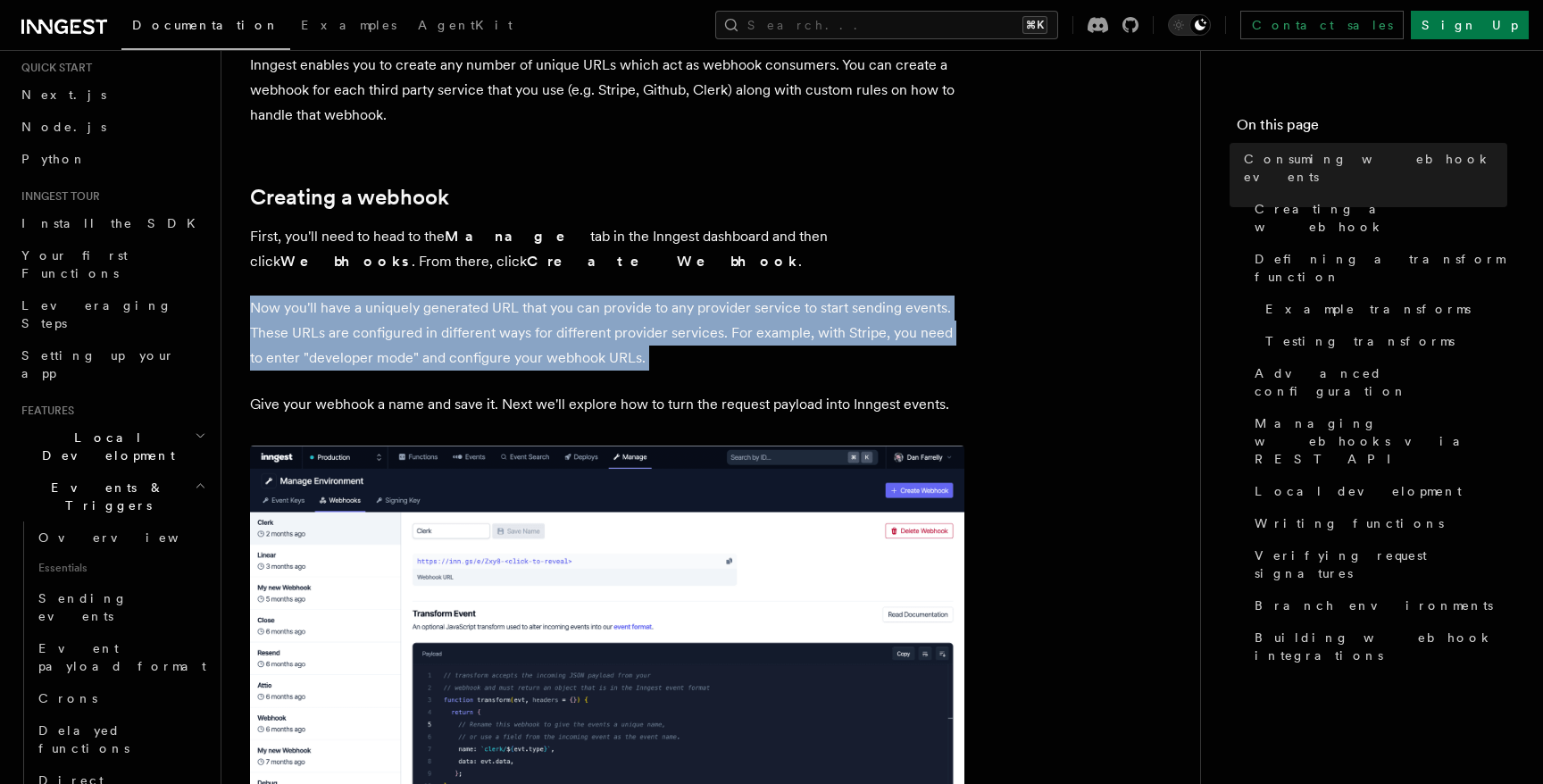
click at [270, 309] on p "Now you'll have a uniquely generated URL that you can provide to any provider s…" at bounding box center [607, 332] width 715 height 75
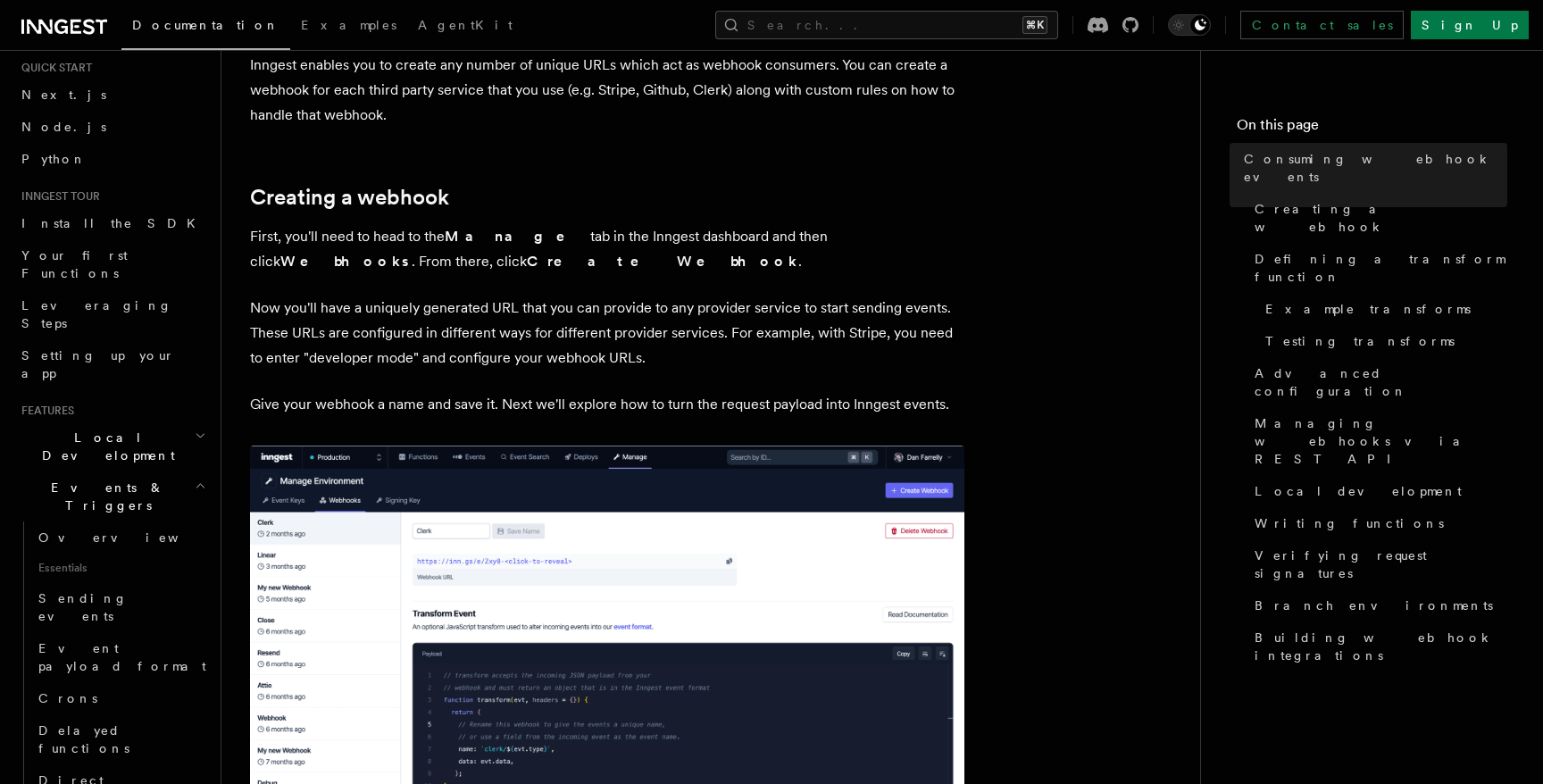
click at [417, 305] on p "Now you'll have a uniquely generated URL that you can provide to any provider s…" at bounding box center [607, 332] width 715 height 75
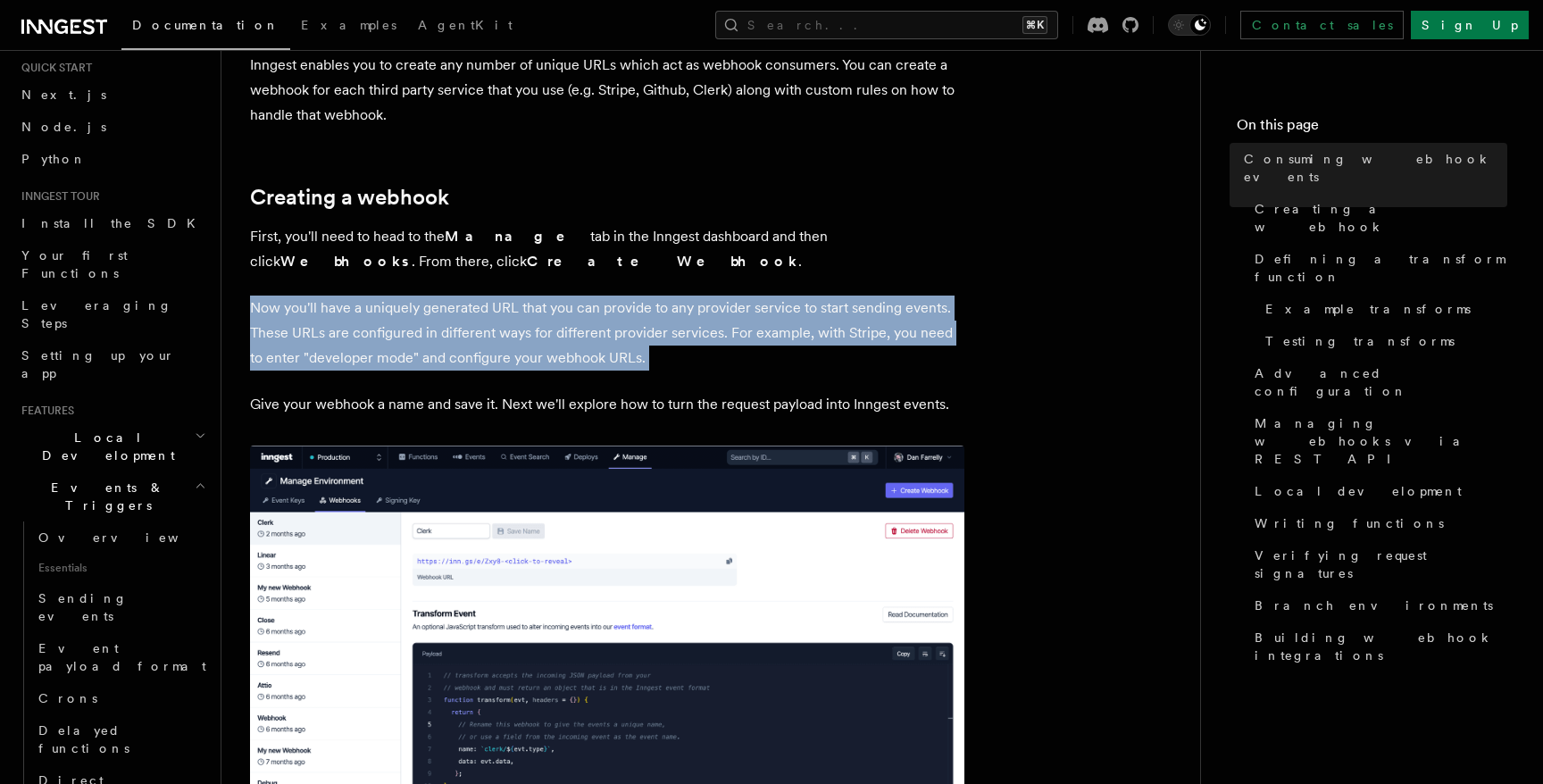
click at [417, 305] on p "Now you'll have a uniquely generated URL that you can provide to any provider s…" at bounding box center [607, 332] width 715 height 75
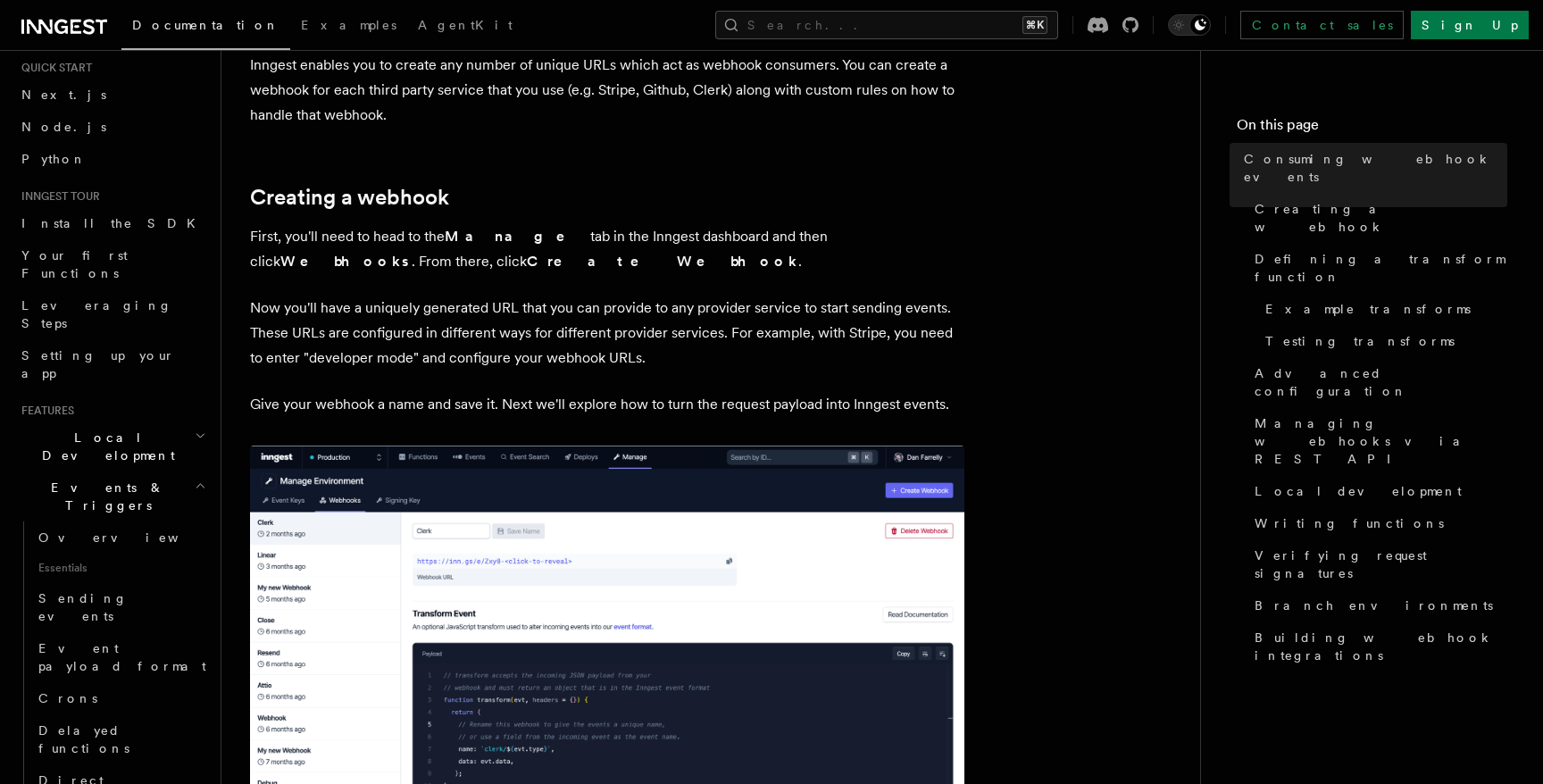
click at [500, 305] on p "Now you'll have a uniquely generated URL that you can provide to any provider s…" at bounding box center [607, 332] width 715 height 75
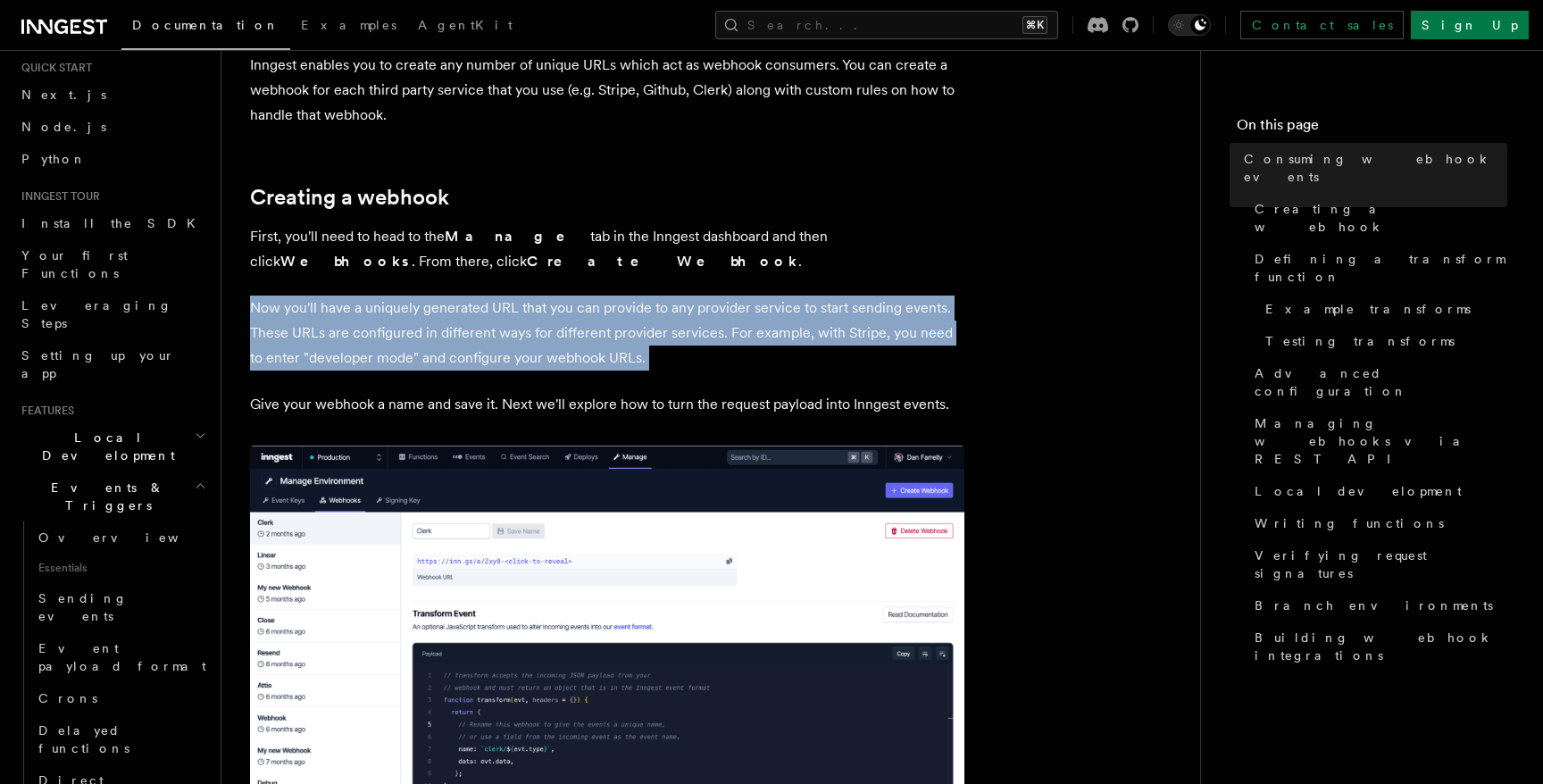
click at [500, 305] on p "Now you'll have a uniquely generated URL that you can provide to any provider s…" at bounding box center [607, 332] width 715 height 75
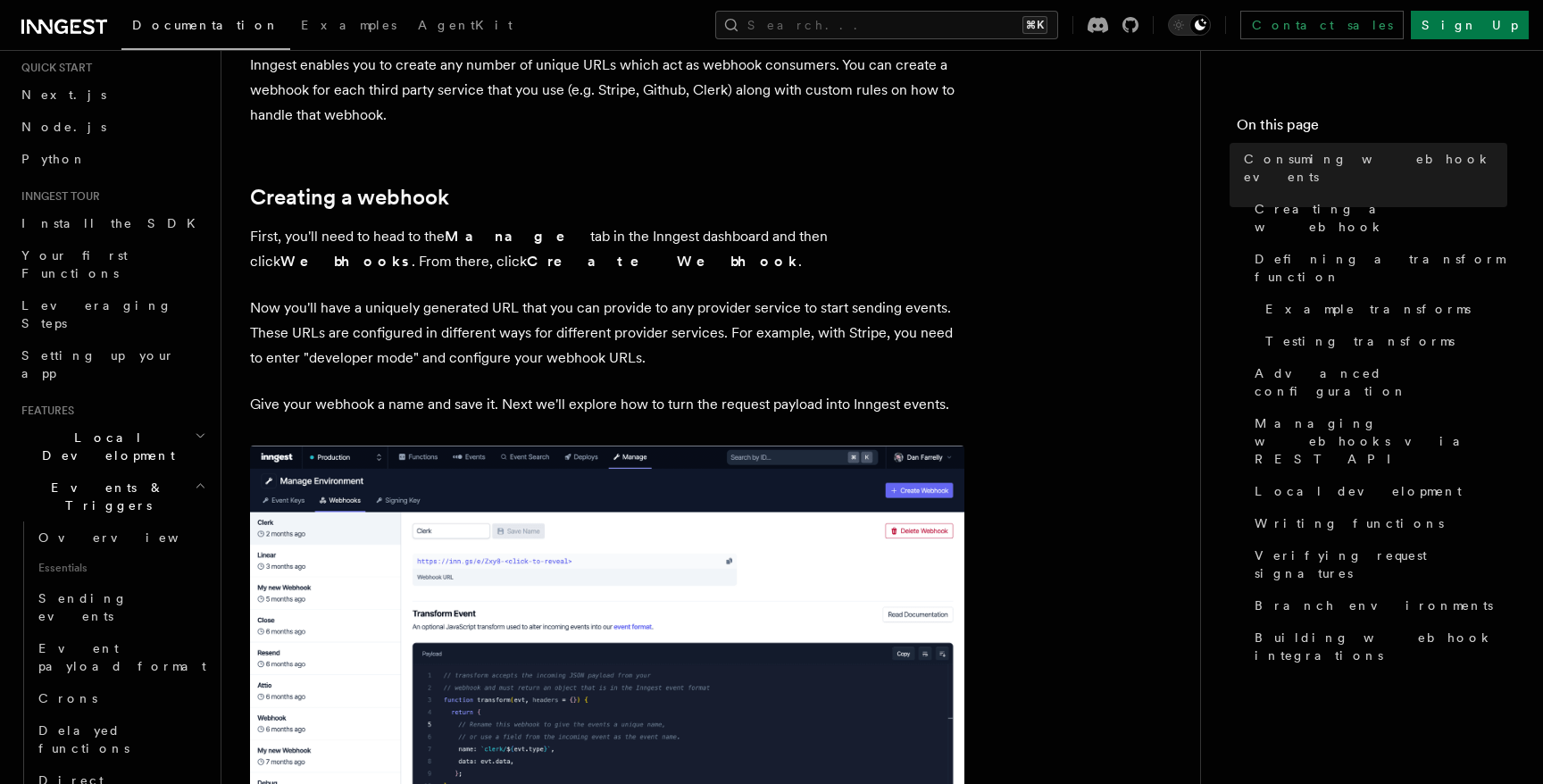
click at [565, 305] on p "Now you'll have a uniquely generated URL that you can provide to any provider s…" at bounding box center [607, 332] width 715 height 75
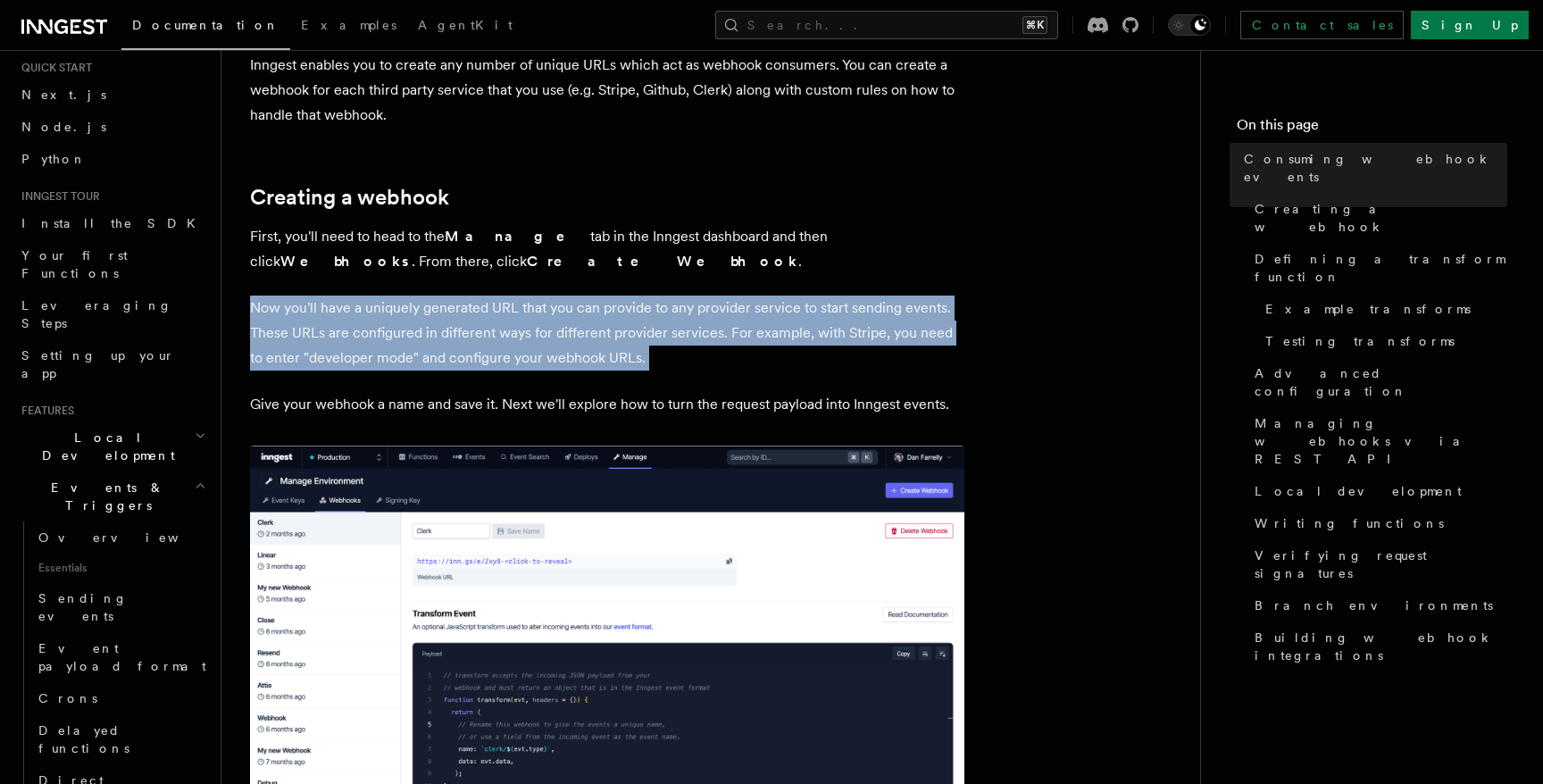
click at [565, 305] on p "Now you'll have a uniquely generated URL that you can provide to any provider s…" at bounding box center [607, 332] width 715 height 75
click at [693, 305] on p "Now you'll have a uniquely generated URL that you can provide to any provider s…" at bounding box center [607, 332] width 715 height 75
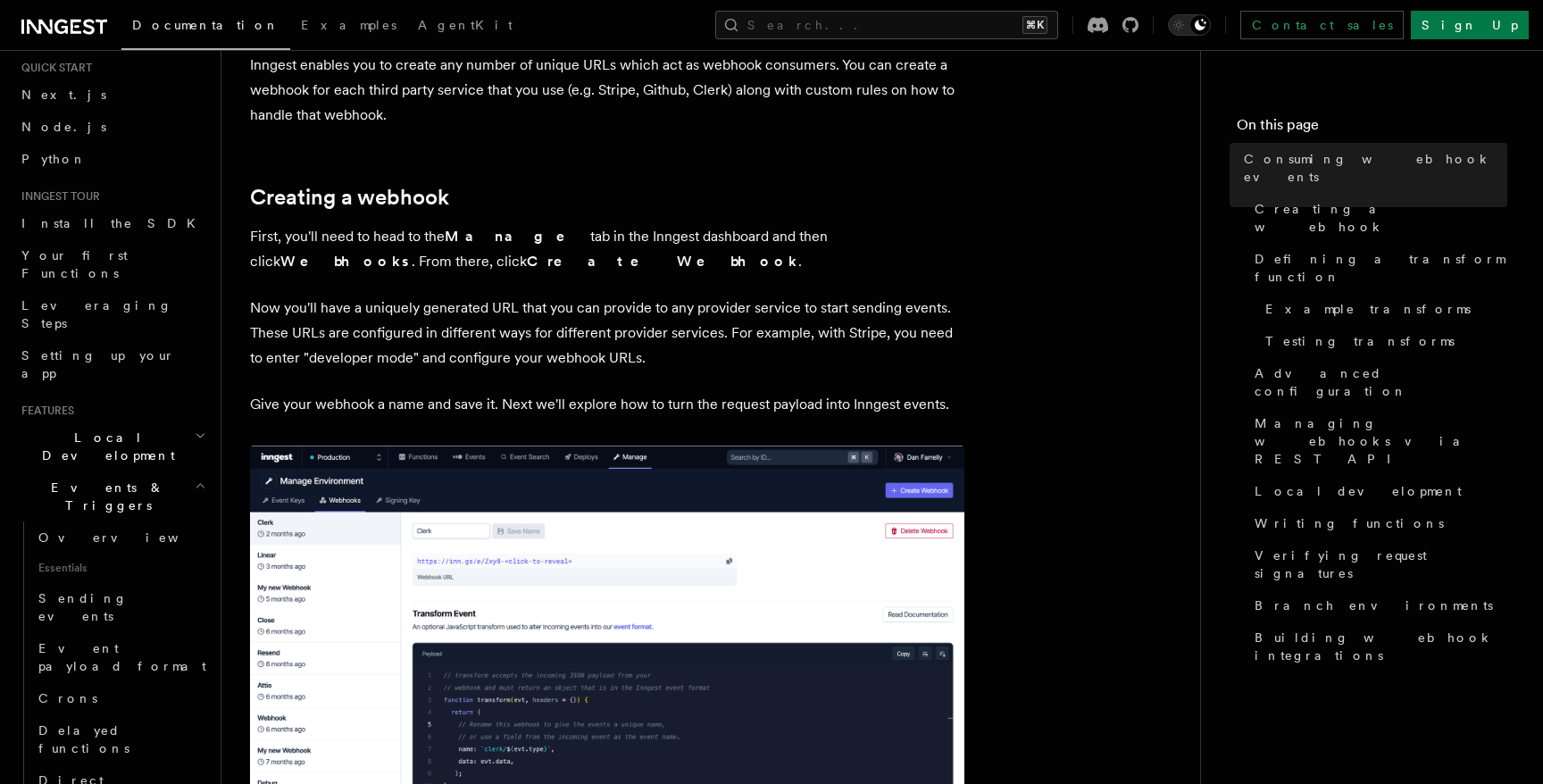
click at [620, 302] on p "Now you'll have a uniquely generated URL that you can provide to any provider s…" at bounding box center [607, 332] width 715 height 75
click at [719, 302] on p "Now you'll have a uniquely generated URL that you can provide to any provider s…" at bounding box center [607, 332] width 715 height 75
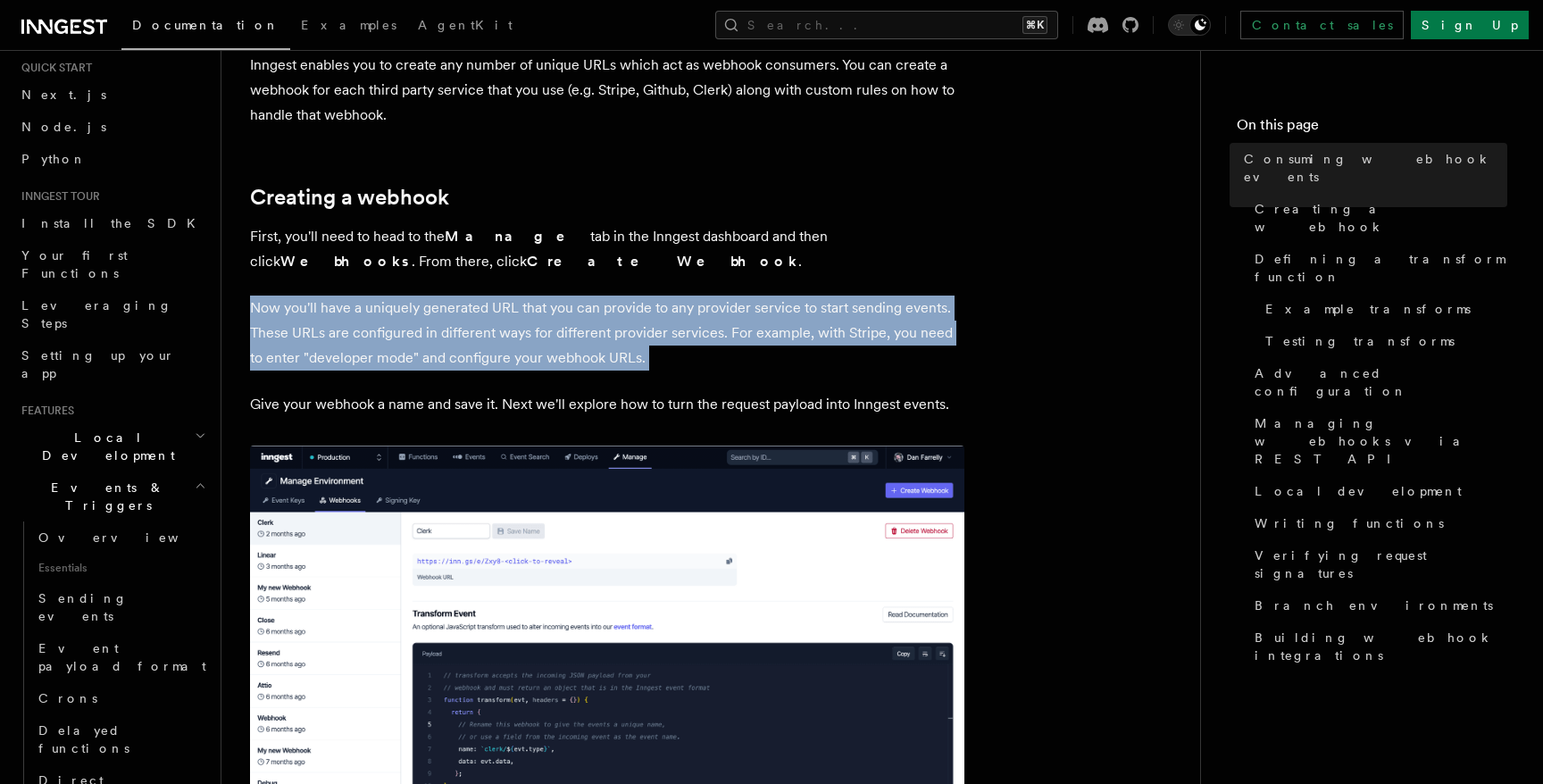
click at [719, 302] on p "Now you'll have a uniquely generated URL that you can provide to any provider s…" at bounding box center [607, 332] width 715 height 75
click at [826, 309] on p "Now you'll have a uniquely generated URL that you can provide to any provider s…" at bounding box center [607, 332] width 715 height 75
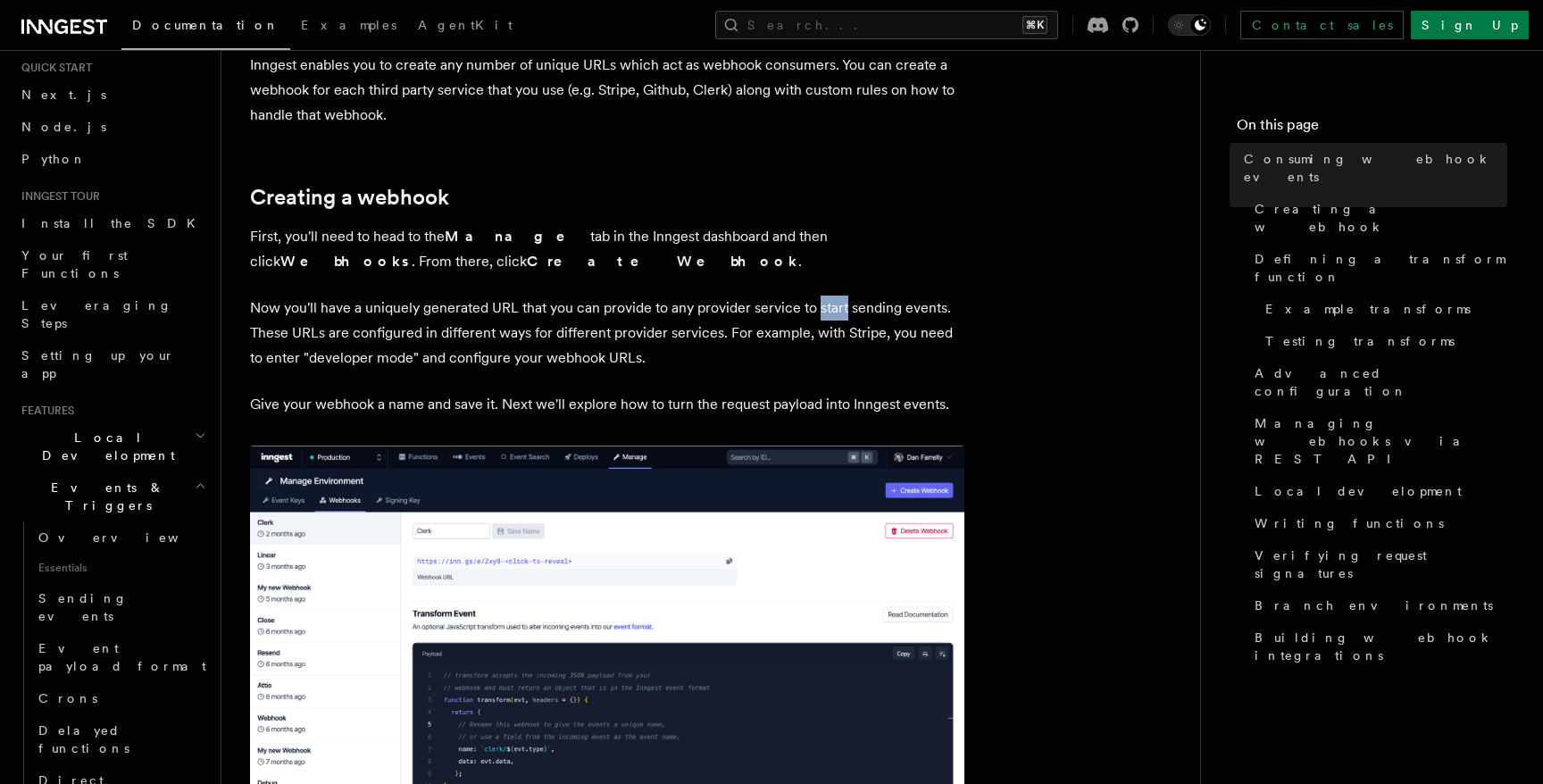
click at [826, 309] on p "Now you'll have a uniquely generated URL that you can provide to any provider s…" at bounding box center [607, 332] width 715 height 75
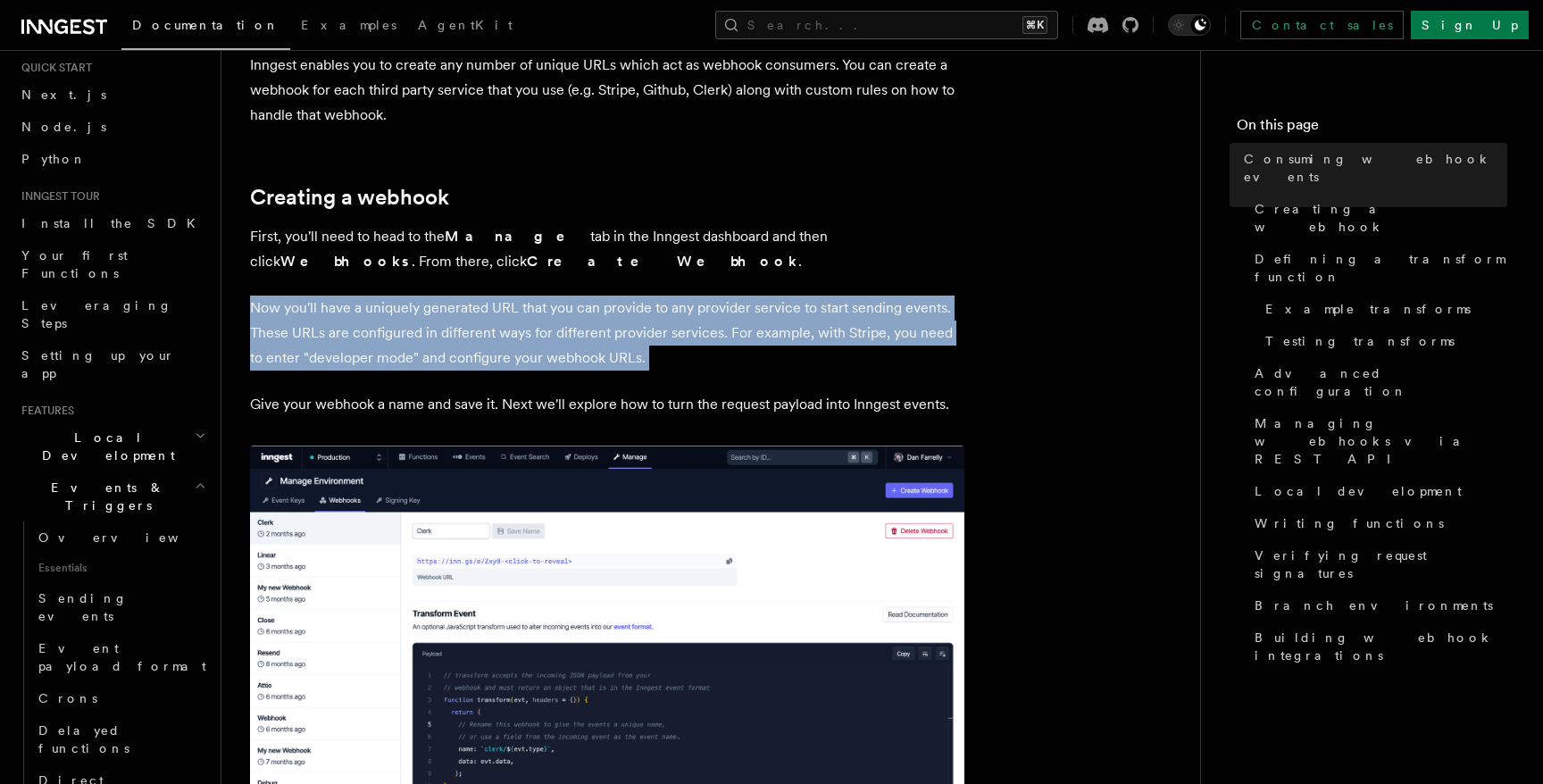
click at [826, 309] on p "Now you'll have a uniquely generated URL that you can provide to any provider s…" at bounding box center [607, 332] width 715 height 75
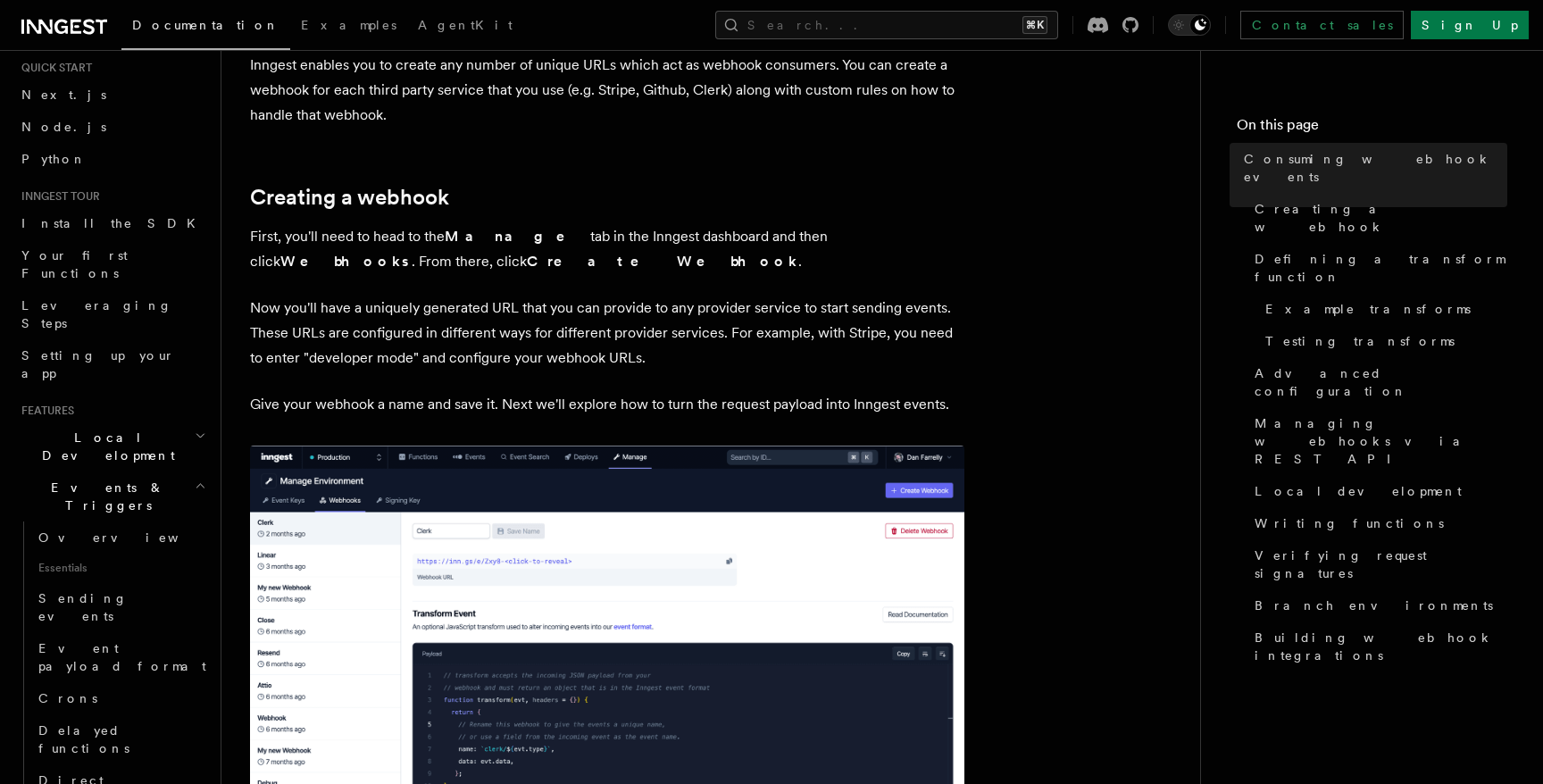
click at [355, 341] on p "Now you'll have a uniquely generated URL that you can provide to any provider s…" at bounding box center [607, 332] width 715 height 75
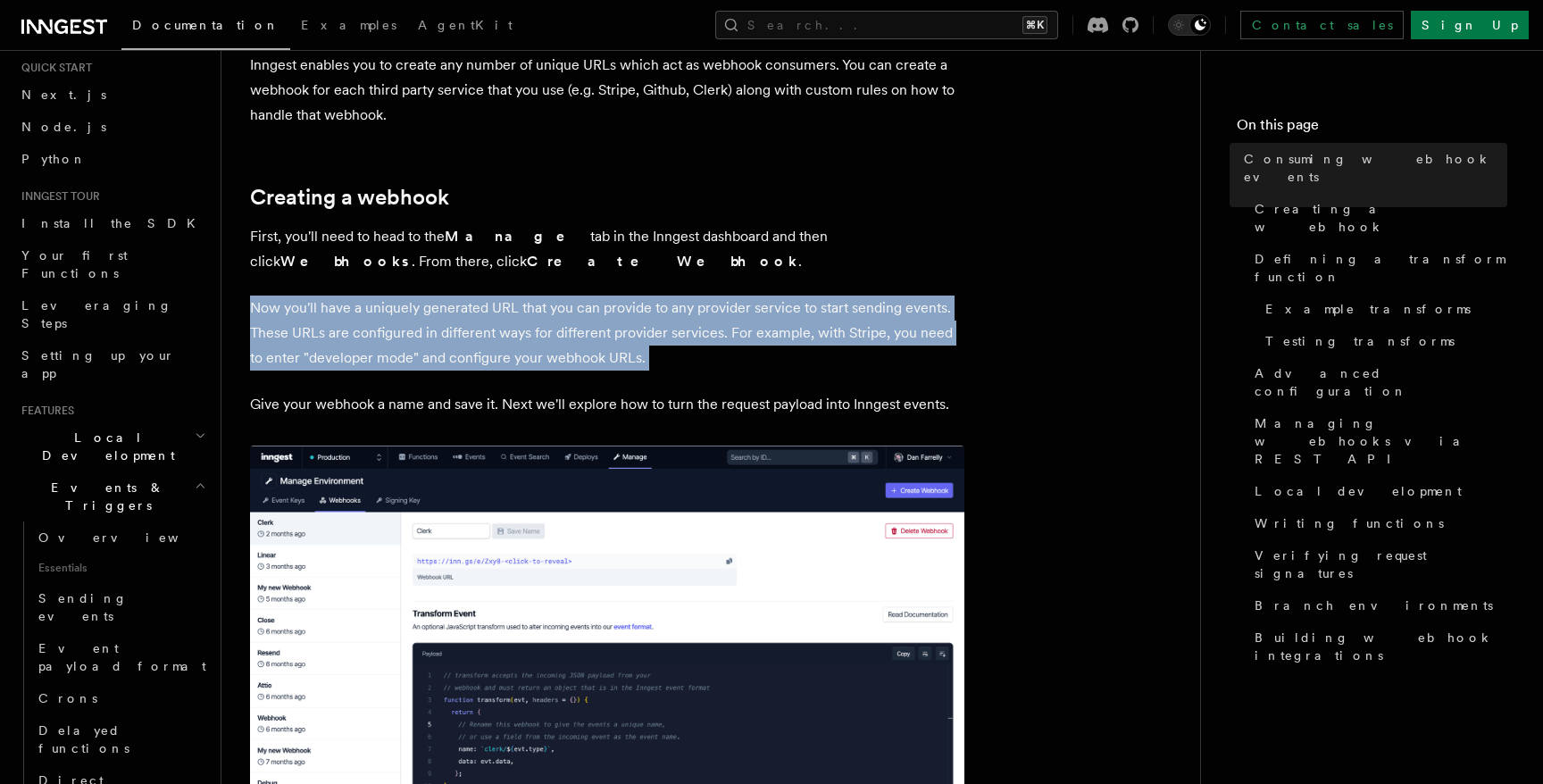
click at [355, 341] on p "Now you'll have a uniquely generated URL that you can provide to any provider s…" at bounding box center [607, 332] width 715 height 75
click at [557, 339] on p "Now you'll have a uniquely generated URL that you can provide to any provider s…" at bounding box center [607, 332] width 715 height 75
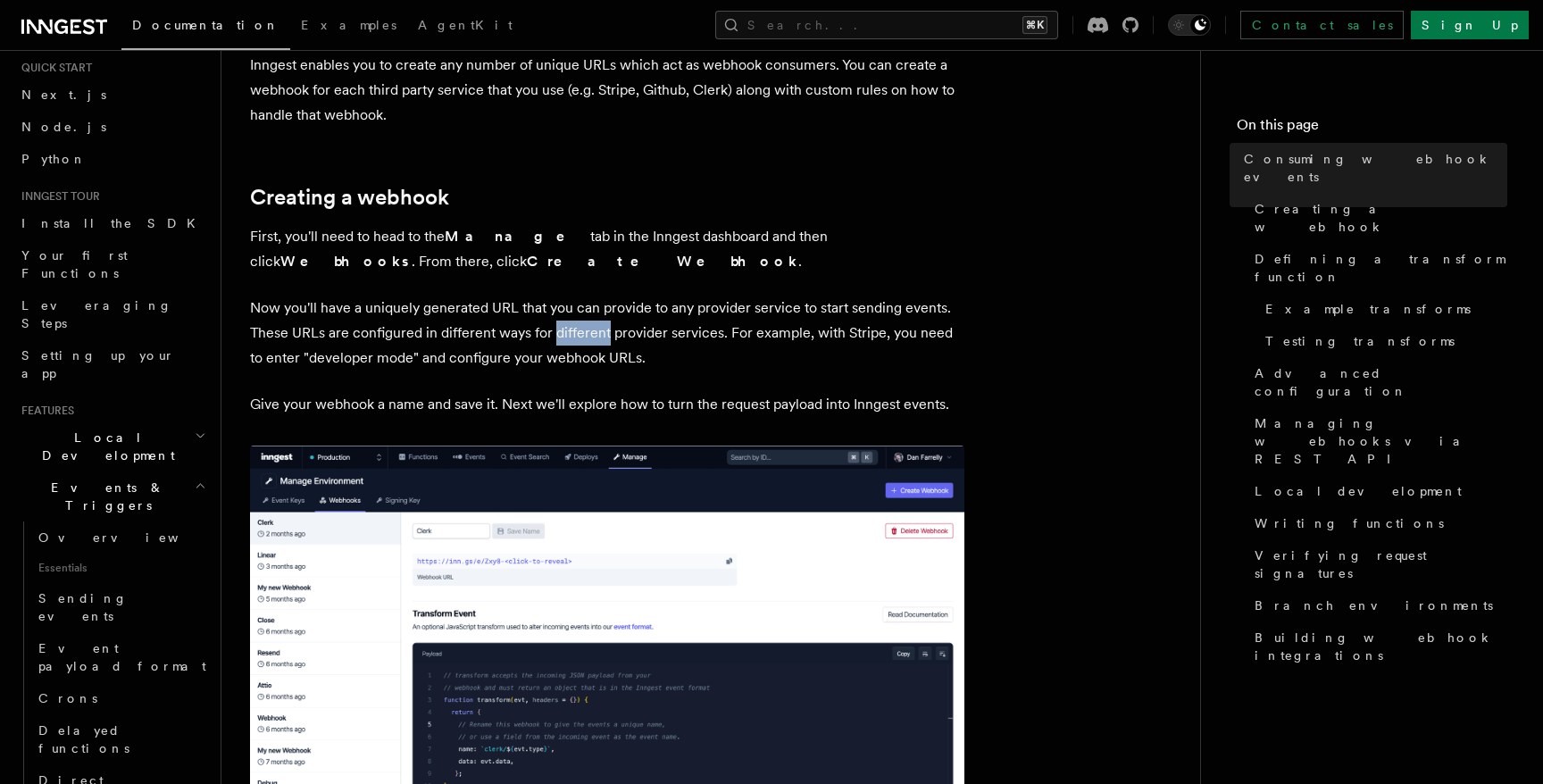
click at [557, 339] on p "Now you'll have a uniquely generated URL that you can provide to any provider s…" at bounding box center [607, 332] width 715 height 75
click at [733, 322] on p "Now you'll have a uniquely generated URL that you can provide to any provider s…" at bounding box center [607, 332] width 715 height 75
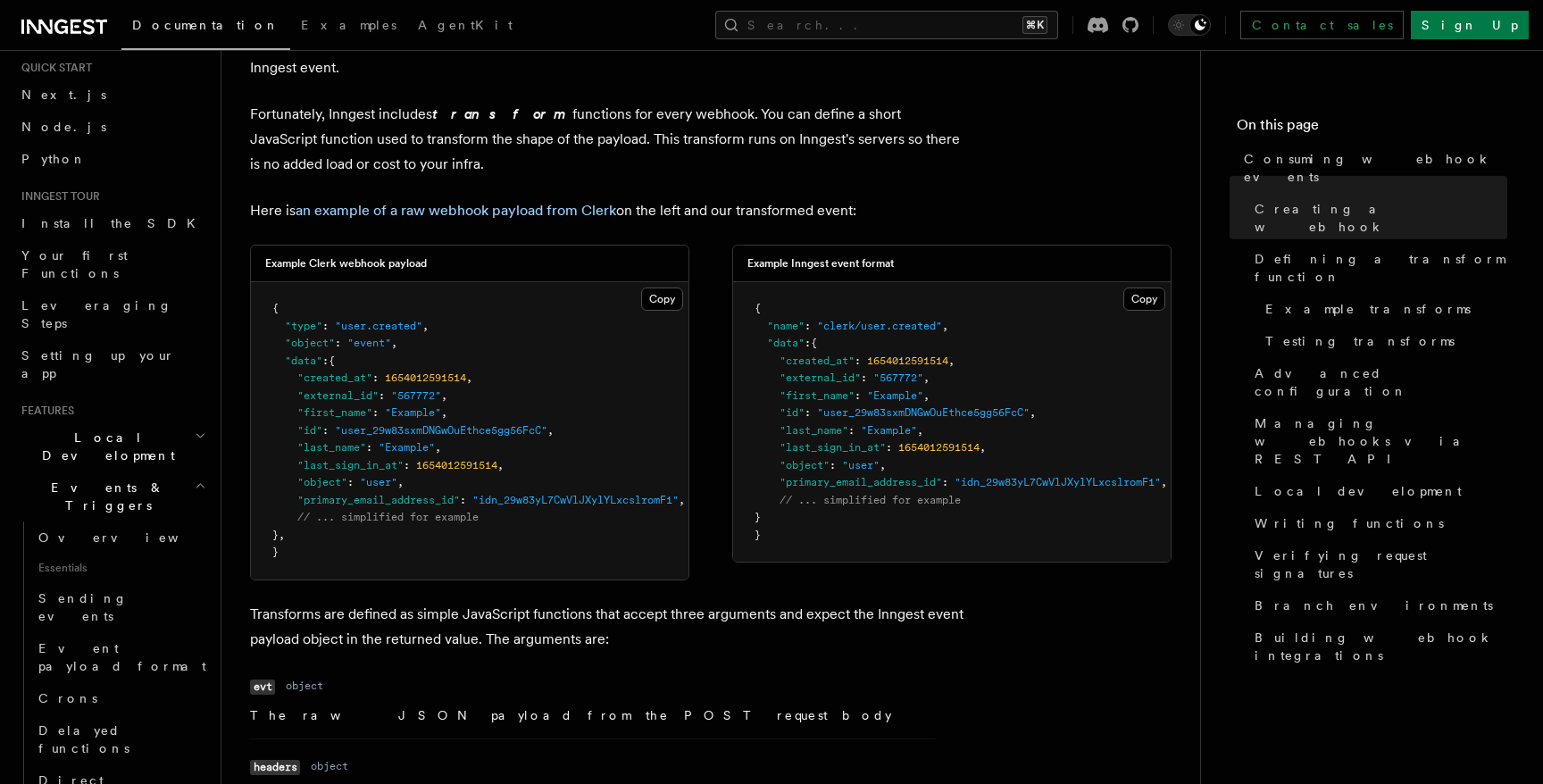
scroll to position [1374, 0]
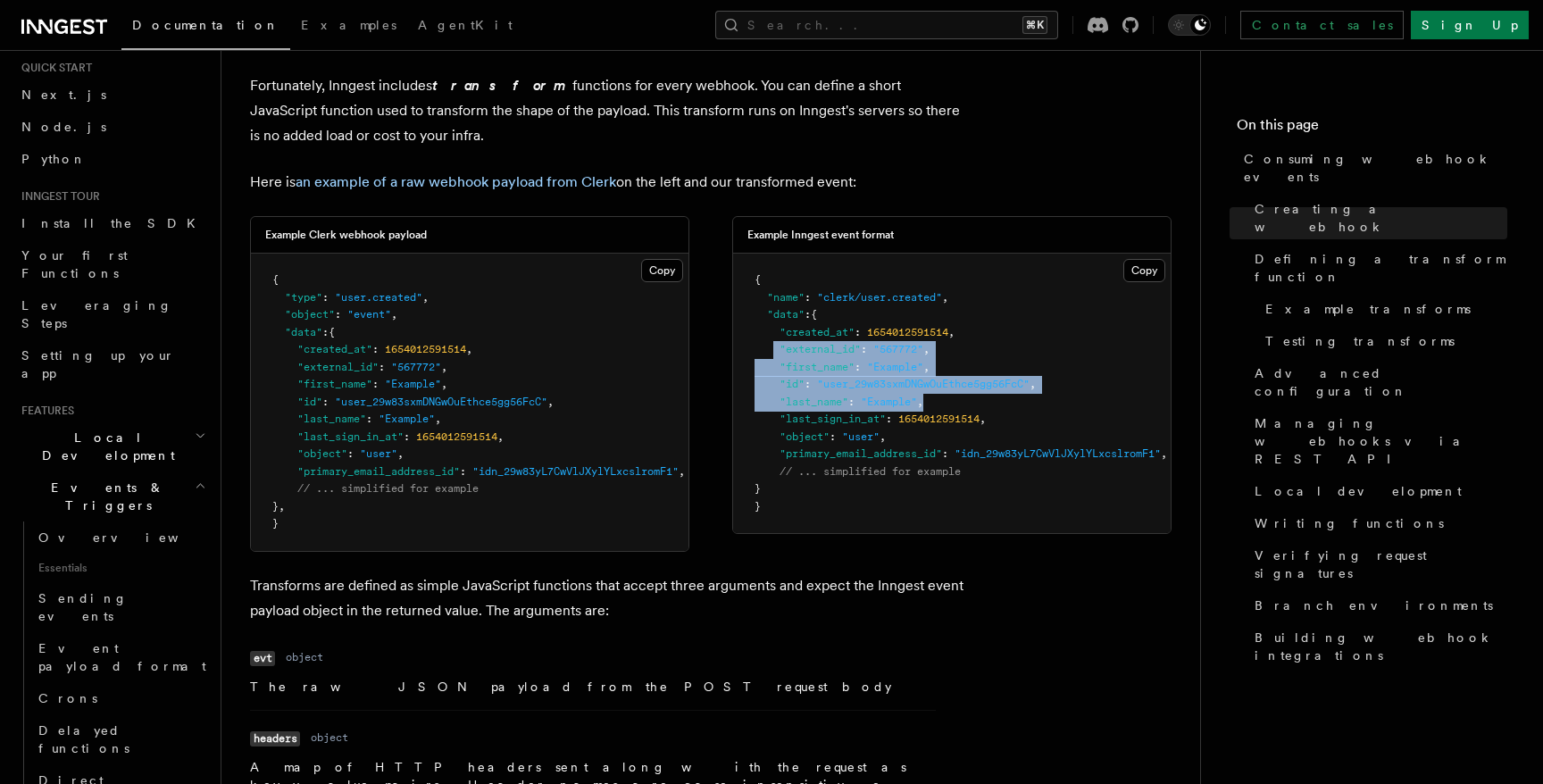
drag, startPoint x: 774, startPoint y: 356, endPoint x: 1036, endPoint y: 399, distance: 265.5
click at [1036, 399] on pre "{ "name" : "clerk/user.created" , "data" : { "created_at" : 1654012591514 , "ex…" at bounding box center [952, 393] width 438 height 280
drag, startPoint x: 783, startPoint y: 411, endPoint x: 964, endPoint y: 411, distance: 181.0
click at [964, 411] on pre "{ "name" : "clerk/user.created" , "data" : { "created_at" : 1654012591514 , "ex…" at bounding box center [952, 393] width 438 height 280
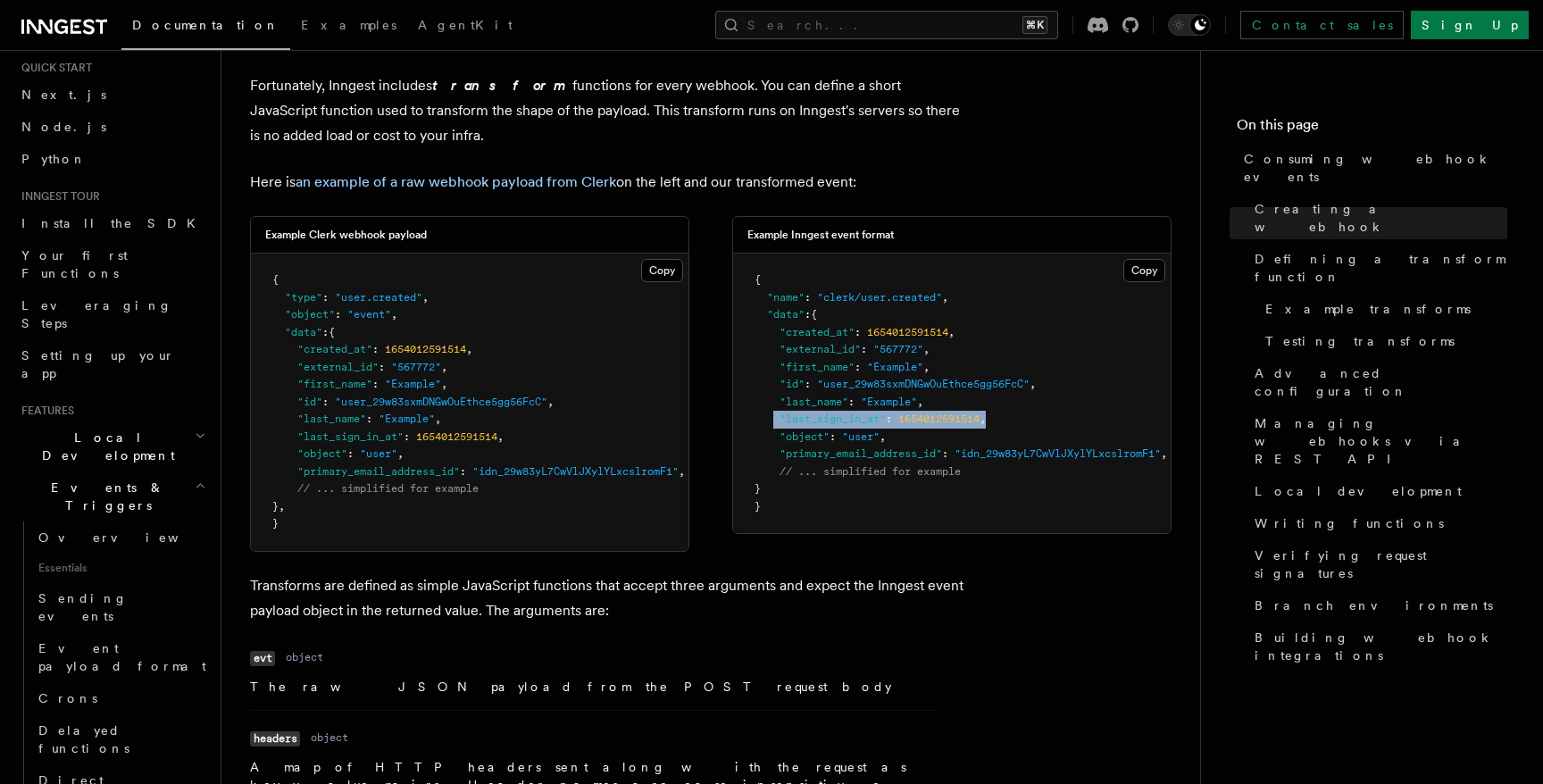
drag, startPoint x: 793, startPoint y: 428, endPoint x: 1078, endPoint y: 428, distance: 285.0
click at [1077, 428] on pre "{ "name" : "clerk/user.created" , "data" : { "created_at" : 1654012591514 , "ex…" at bounding box center [952, 393] width 438 height 280
drag, startPoint x: 768, startPoint y: 443, endPoint x: 950, endPoint y: 443, distance: 182.0
click at [950, 443] on pre "{ "name" : "clerk/user.created" , "data" : { "created_at" : 1654012591514 , "ex…" at bounding box center [952, 393] width 438 height 280
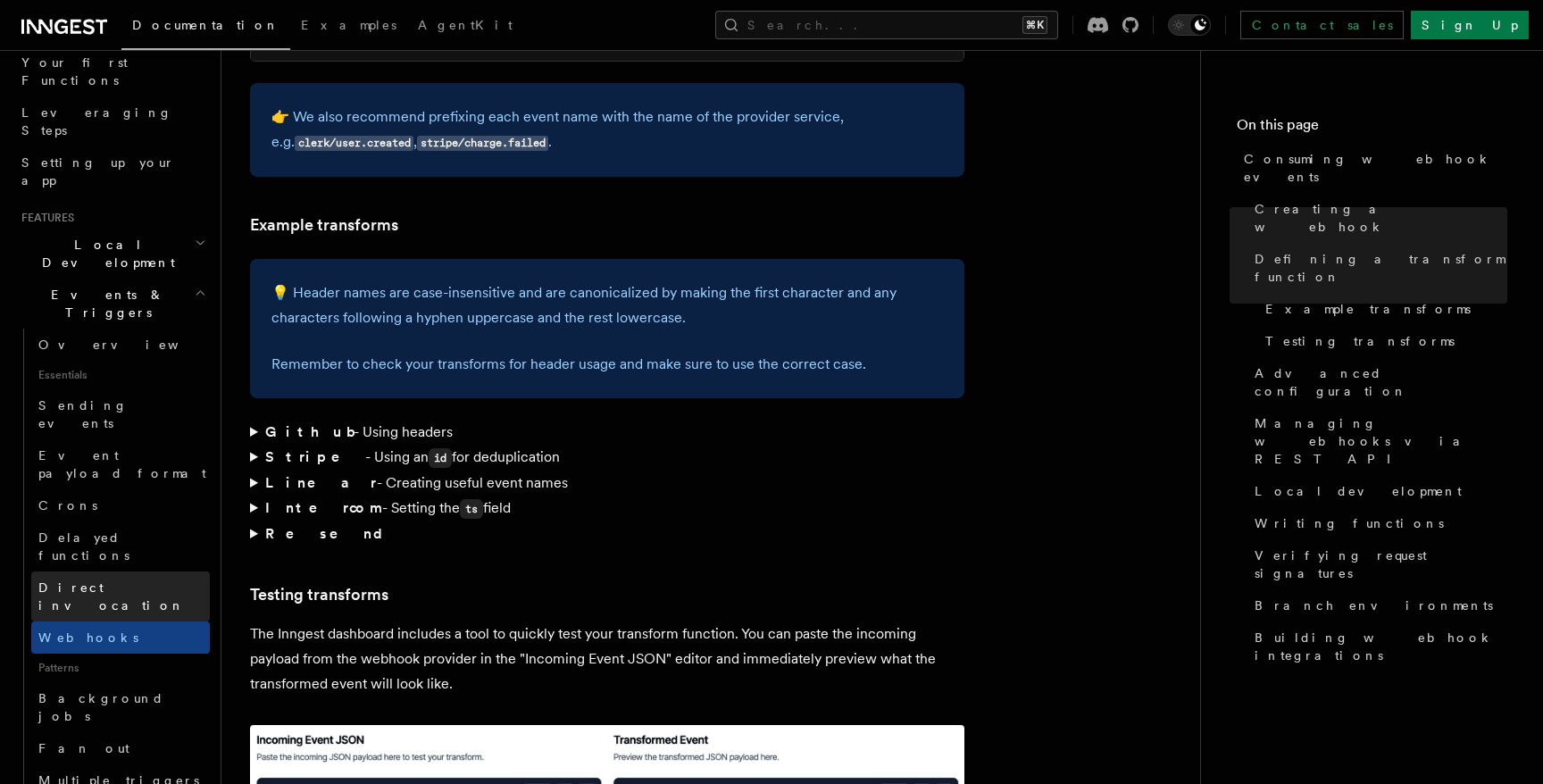
scroll to position [262, 0]
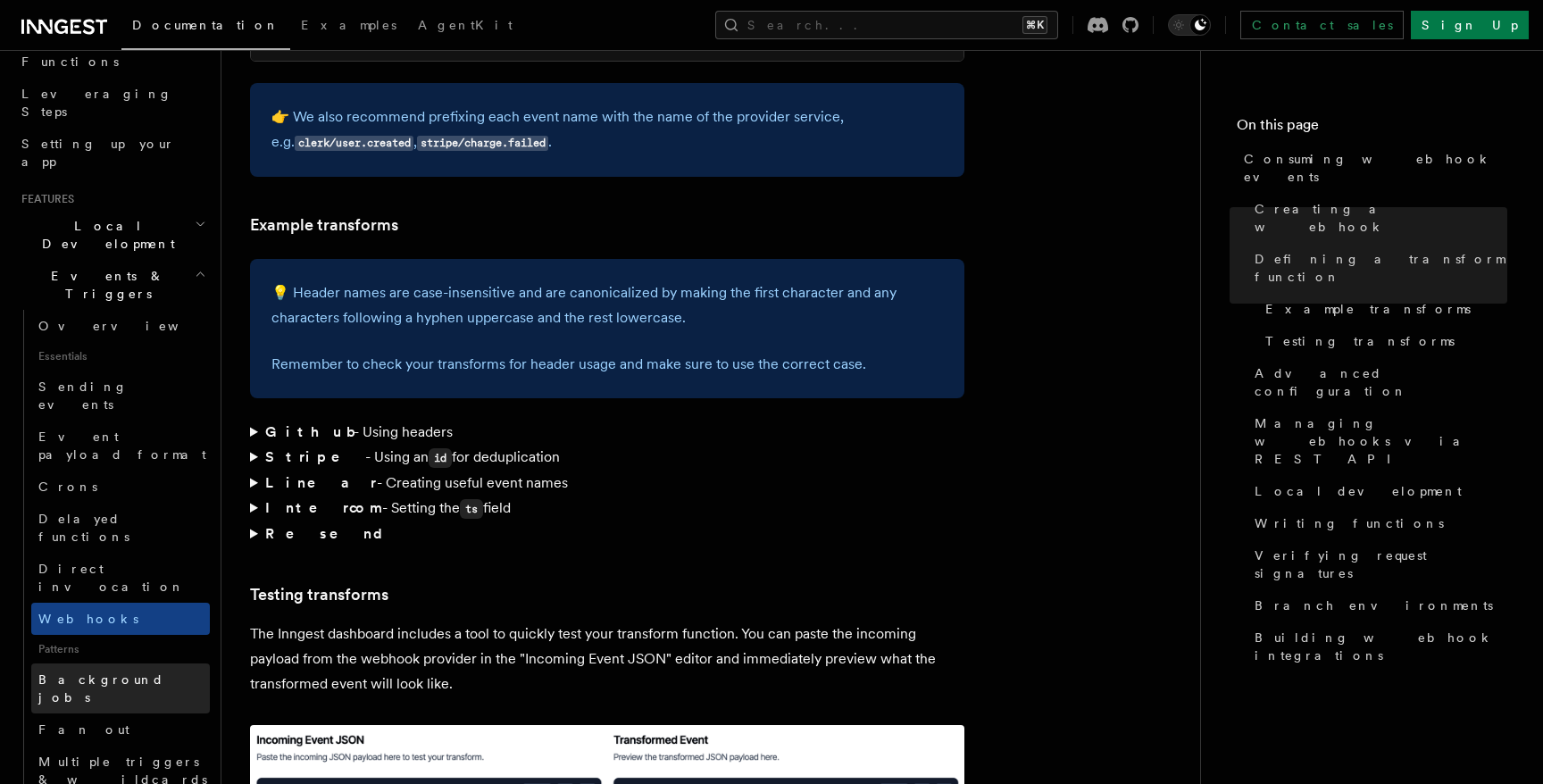
click at [156, 664] on link "Background jobs" at bounding box center [120, 689] width 179 height 50
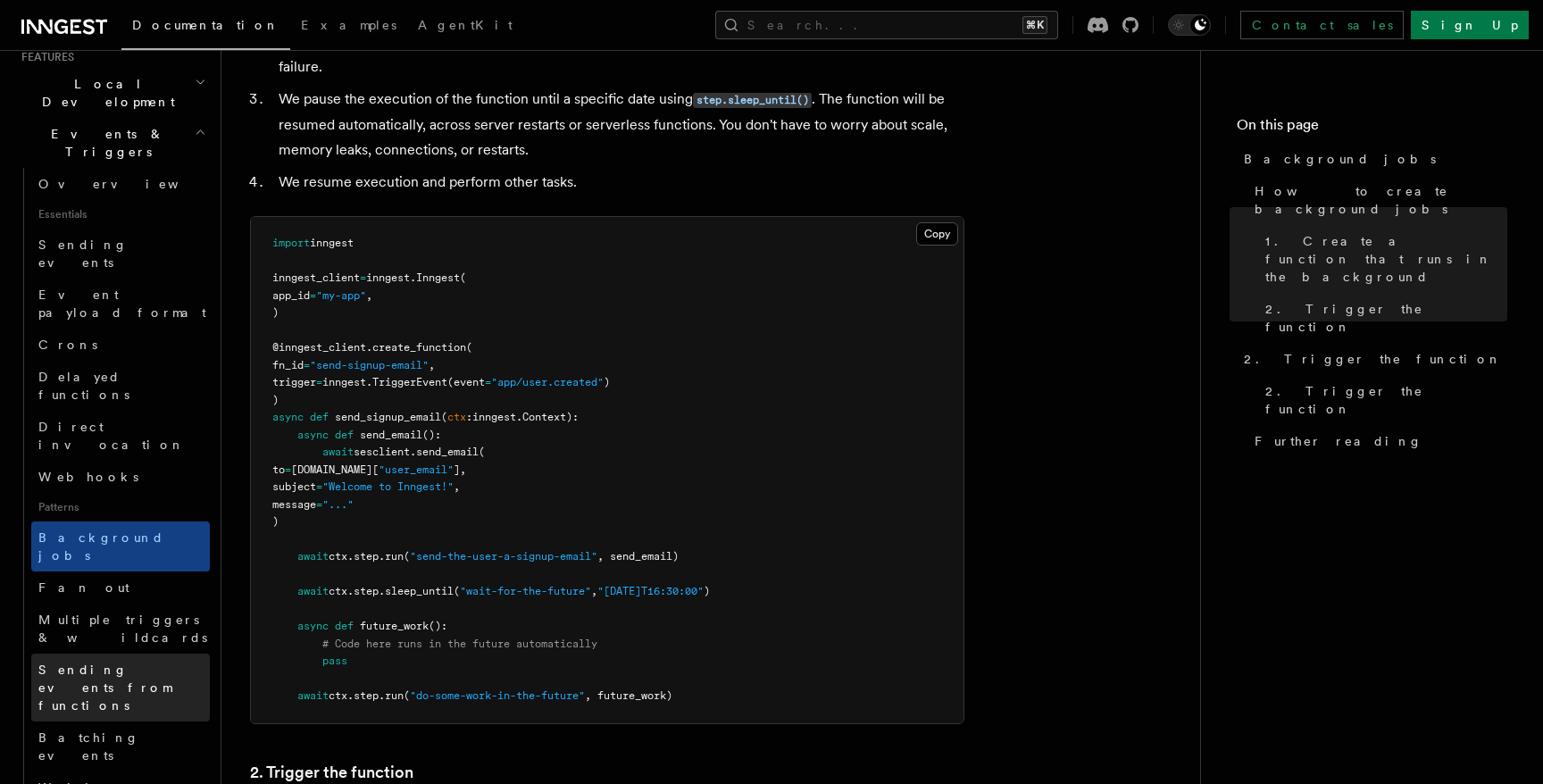
scroll to position [414, 0]
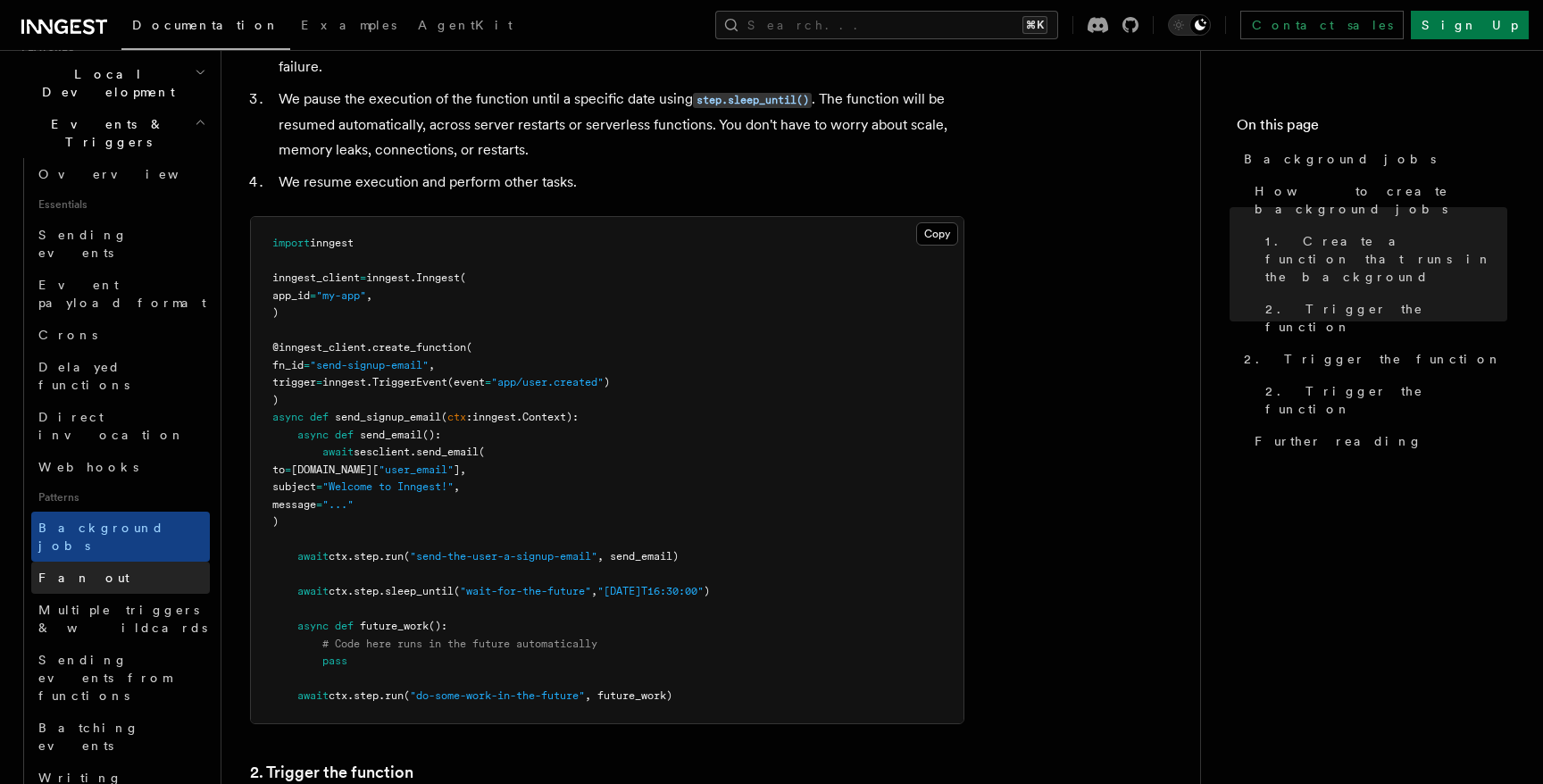
click at [127, 562] on link "Fan out" at bounding box center [120, 578] width 179 height 32
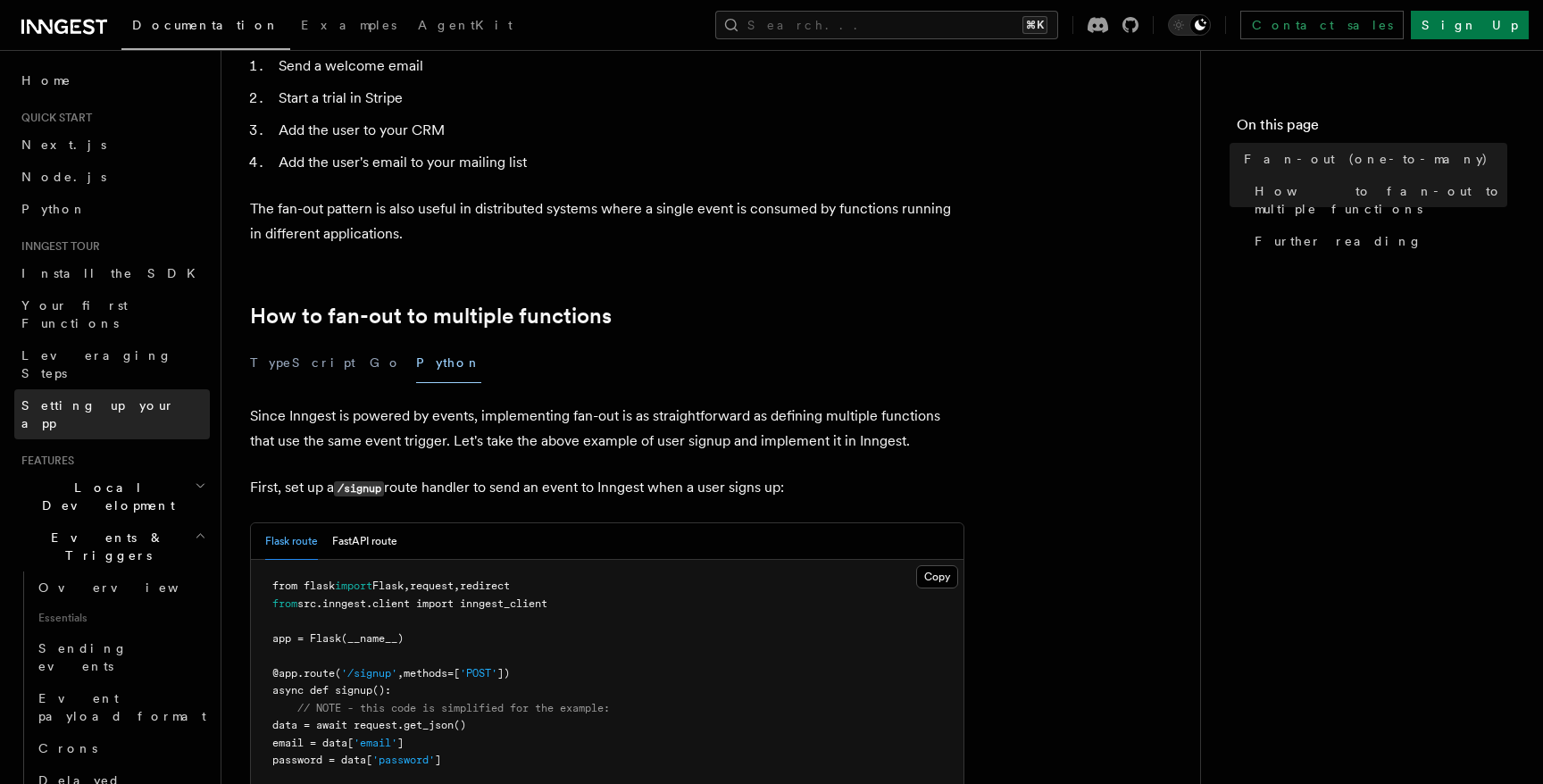
click at [145, 390] on link "Setting up your app" at bounding box center [111, 415] width 195 height 50
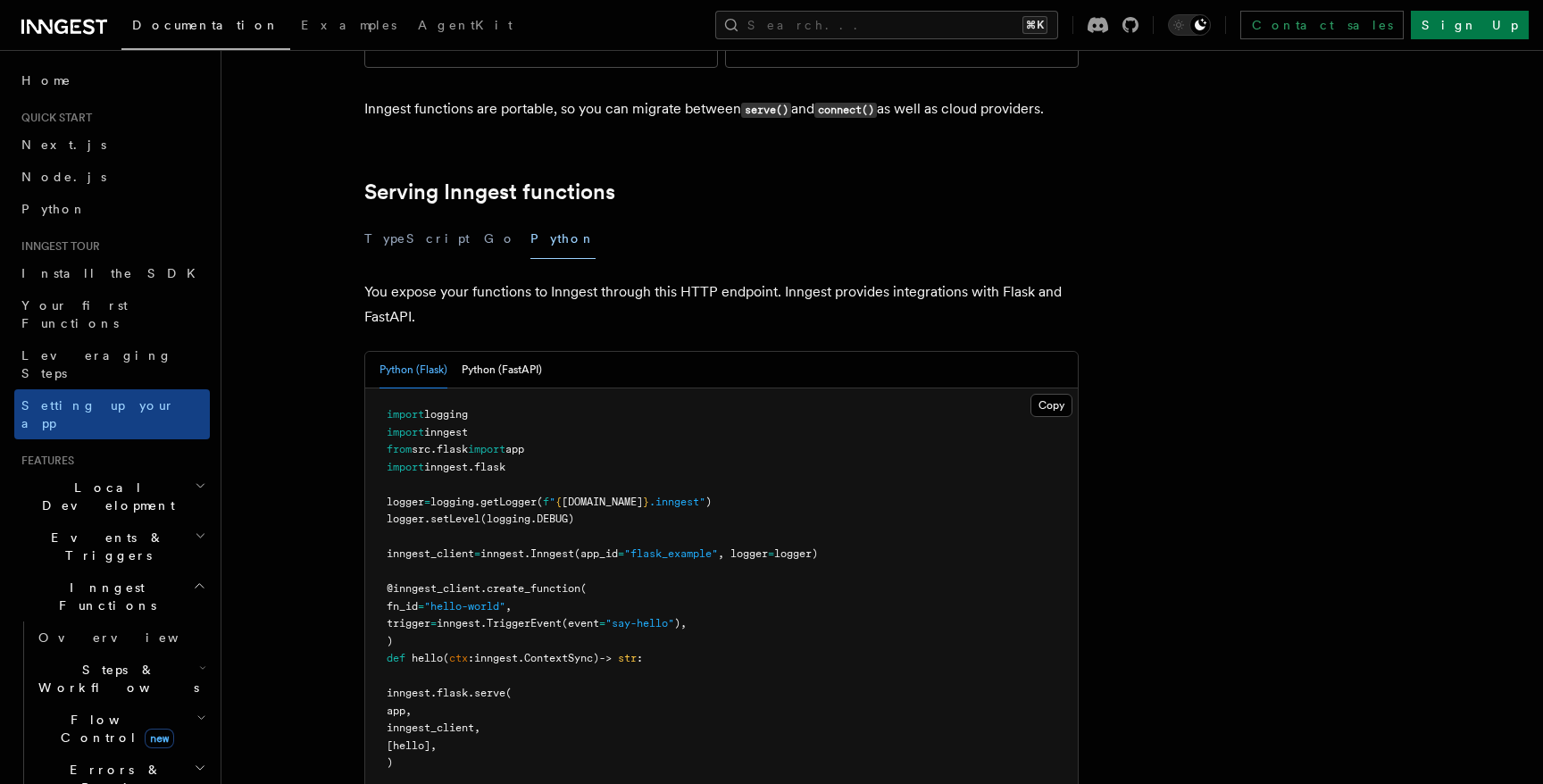
scroll to position [543, 0]
click at [494, 351] on button "Python (FastAPI)" at bounding box center [502, 369] width 81 height 37
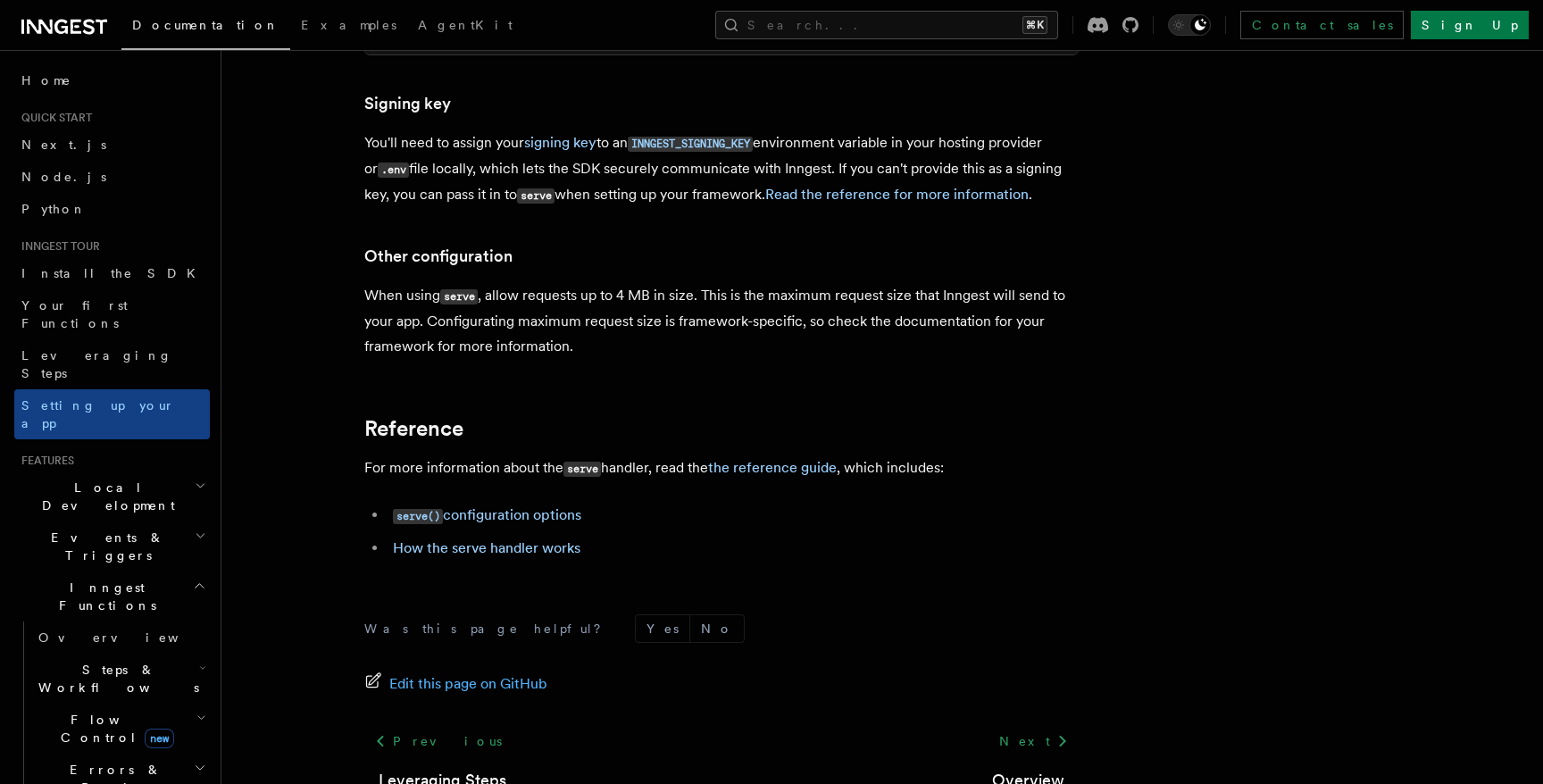
scroll to position [1354, 0]
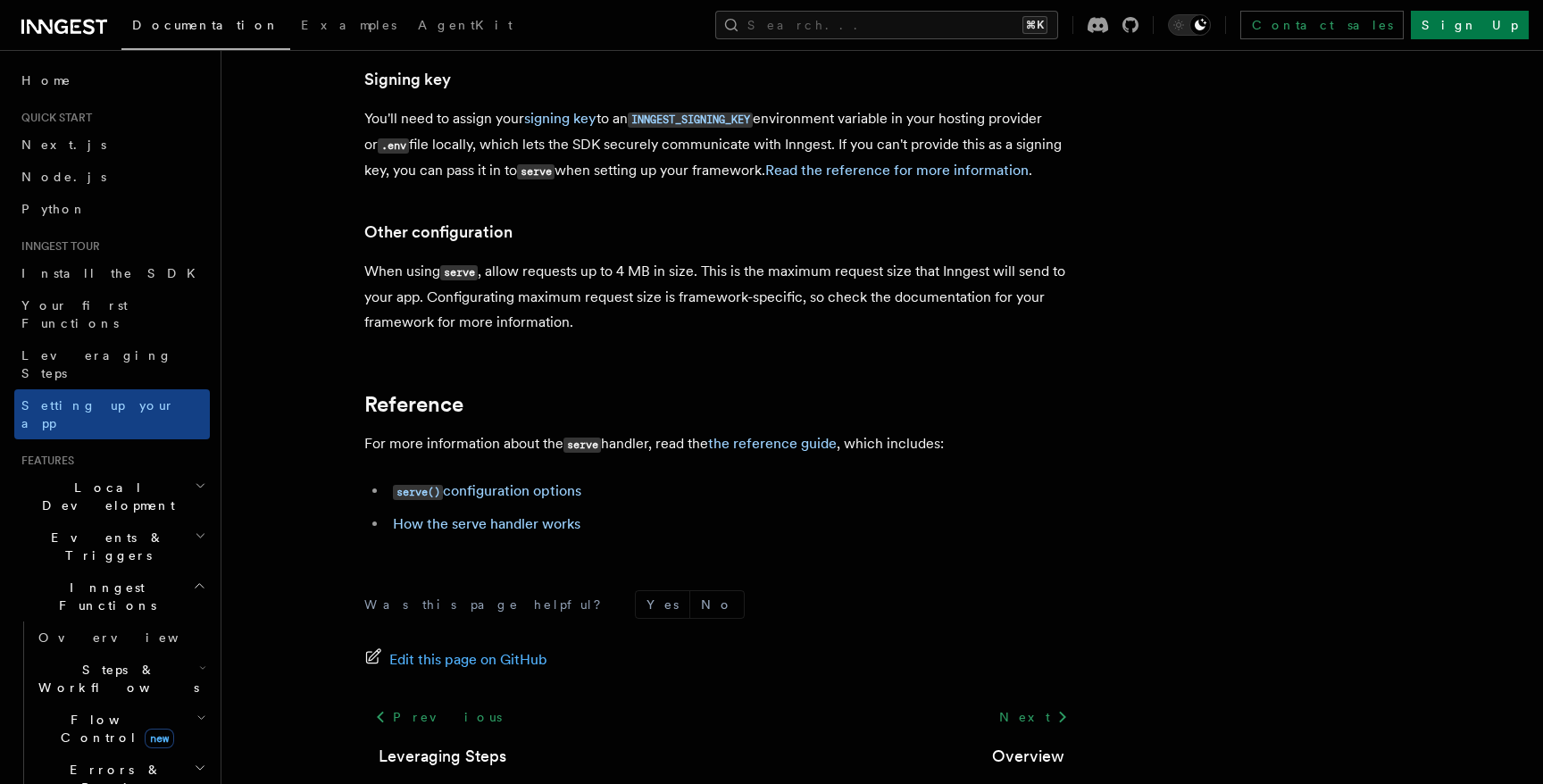
click at [200, 584] on icon "button" at bounding box center [199, 586] width 8 height 5
click at [196, 725] on icon "button" at bounding box center [198, 731] width 14 height 14
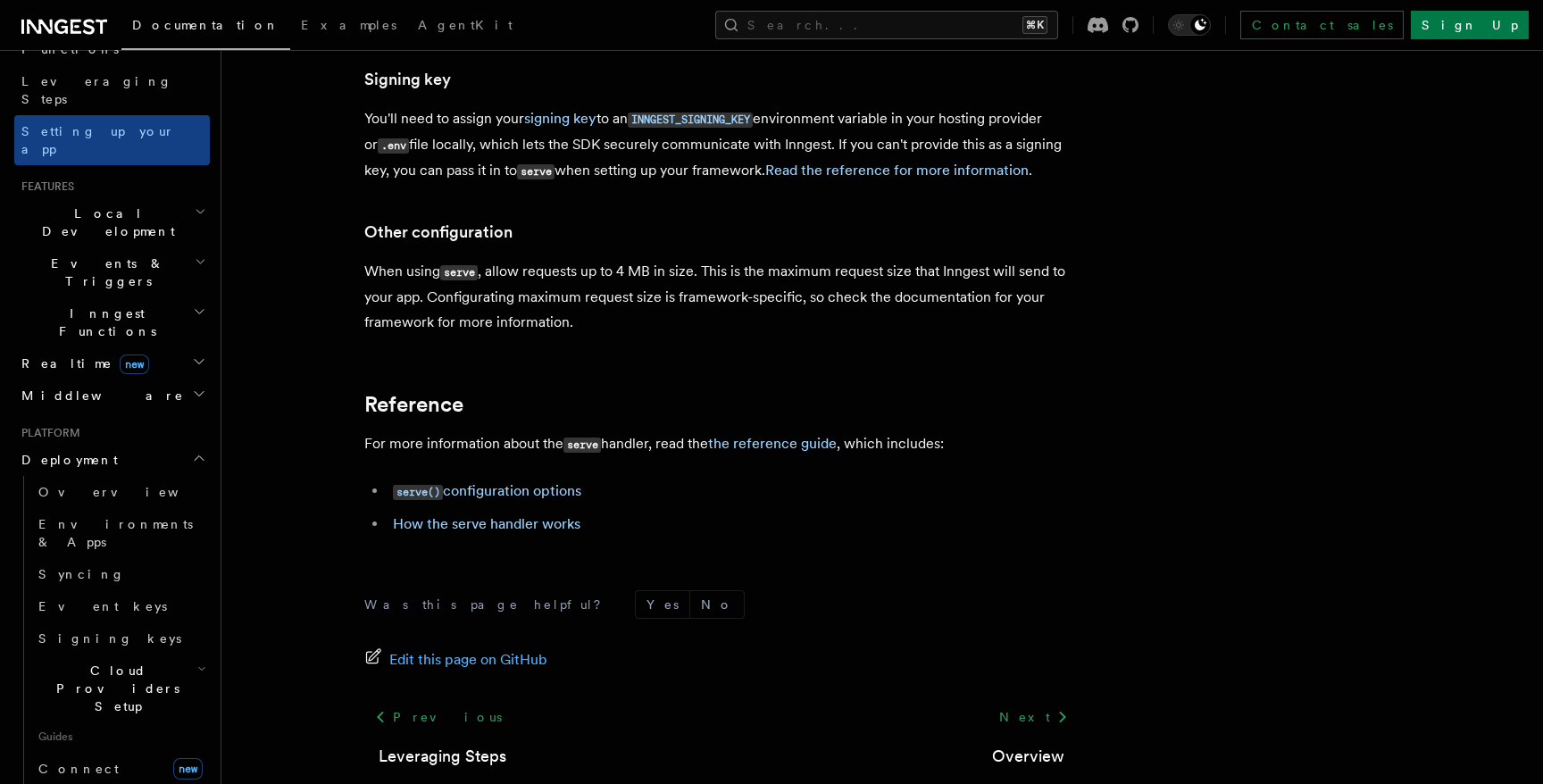
scroll to position [301, 0]
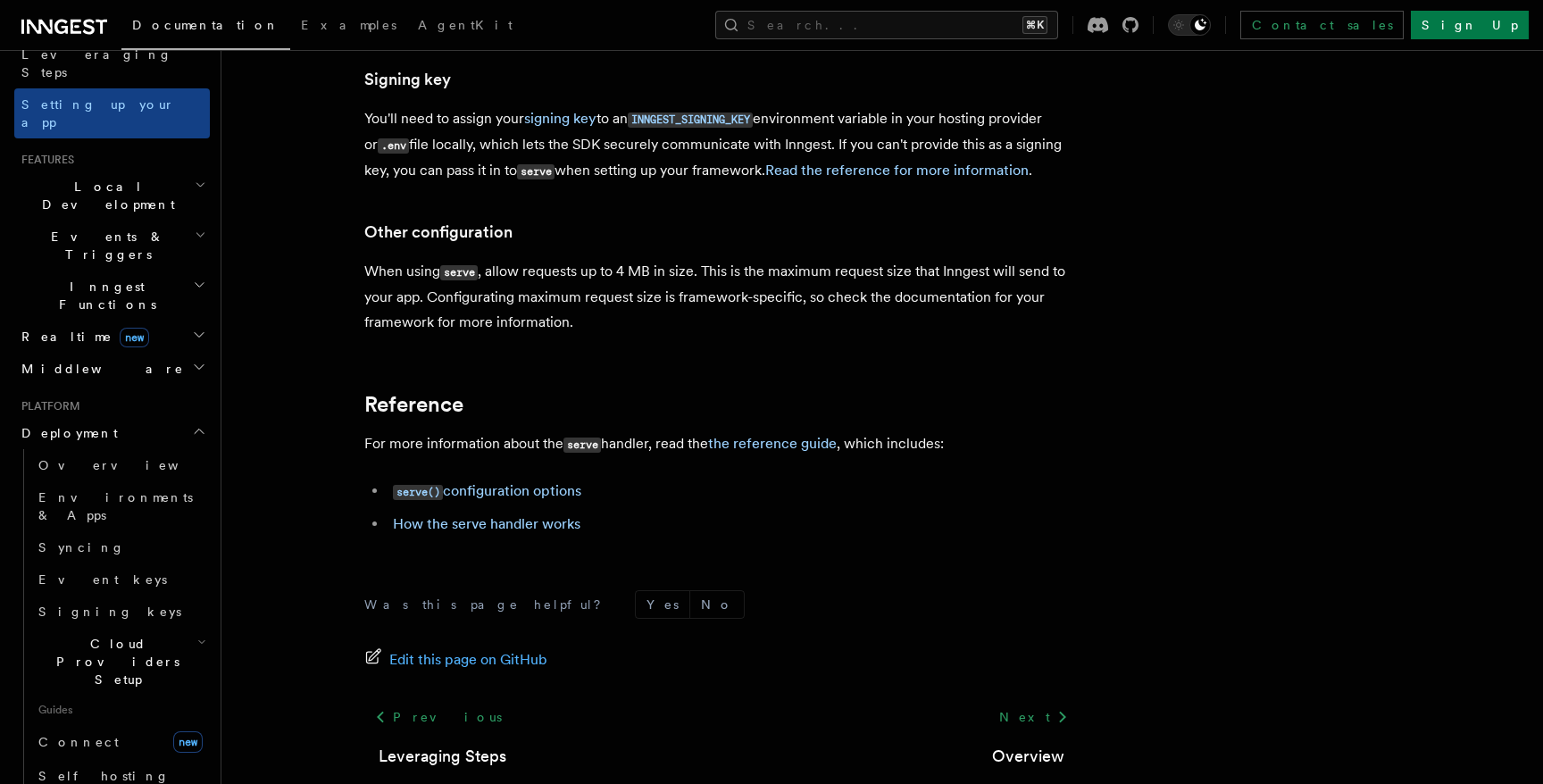
click at [206, 628] on h2 "Cloud Providers Setup" at bounding box center [120, 661] width 179 height 68
click at [202, 635] on icon "button" at bounding box center [202, 641] width 9 height 14
click at [80, 458] on span "Overview" at bounding box center [130, 465] width 184 height 14
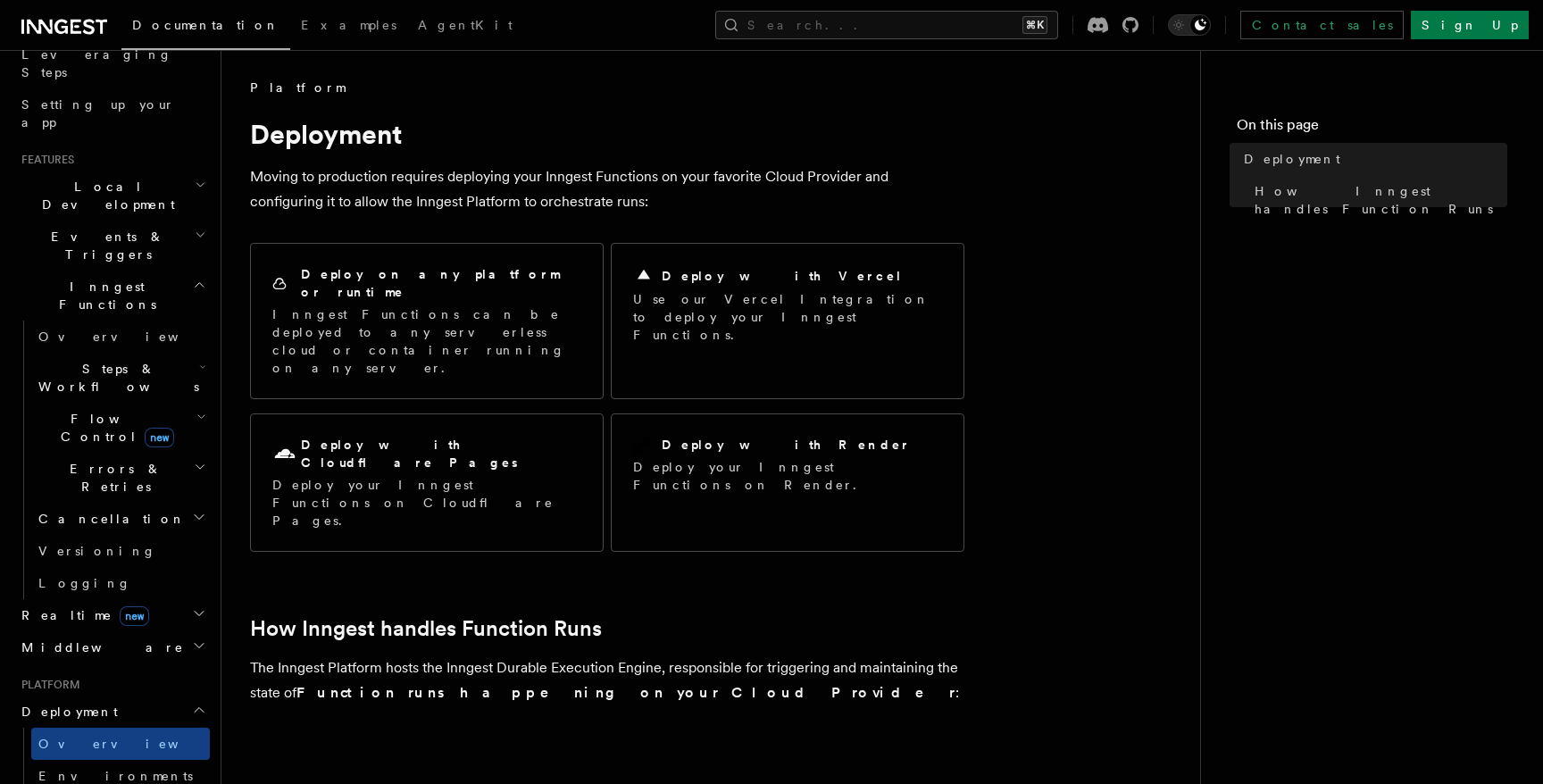
click at [656, 180] on p "Moving to production requires deploying your Inngest Functions on your favorite…" at bounding box center [607, 190] width 715 height 50
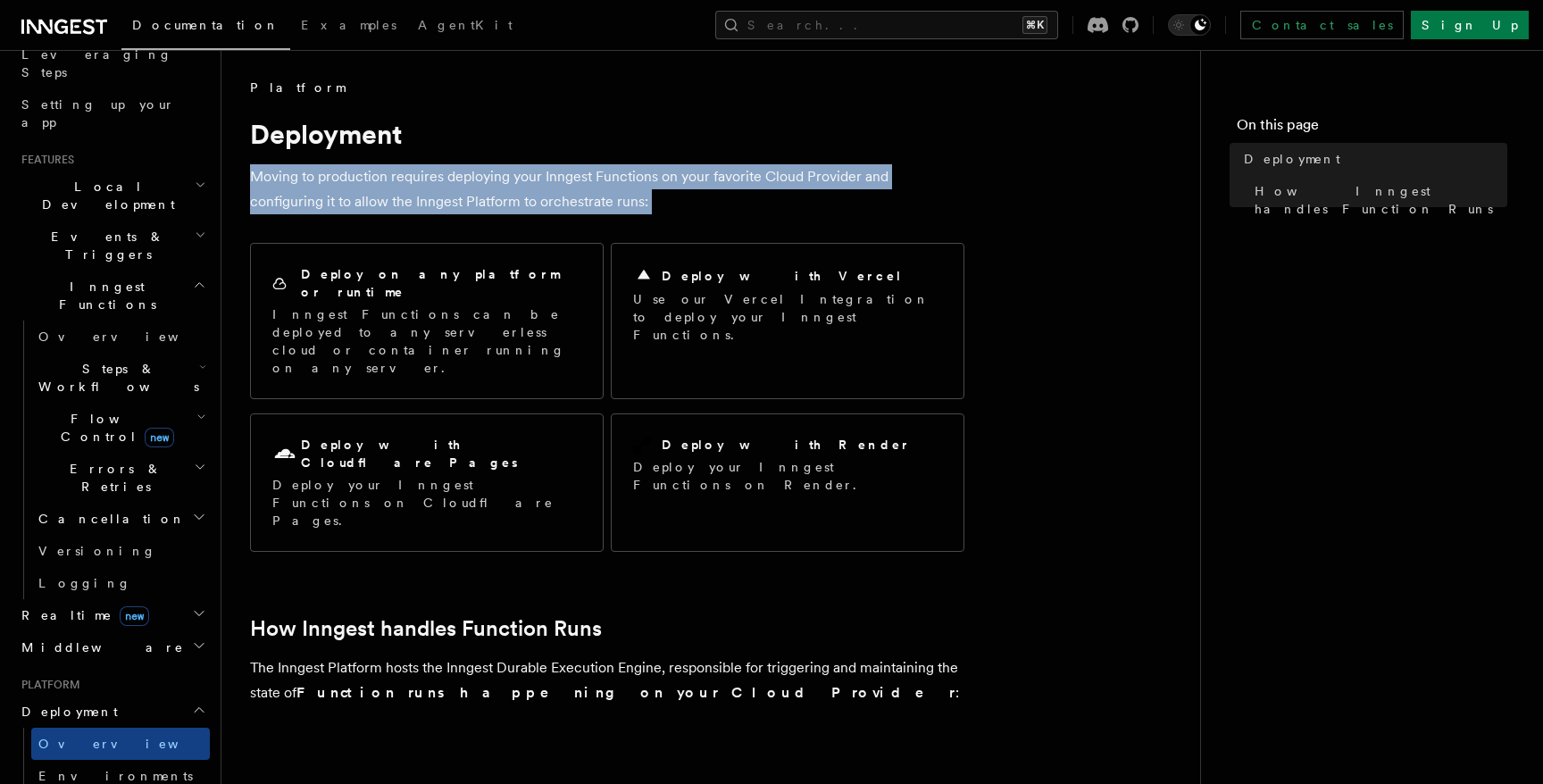
click at [656, 180] on p "Moving to production requires deploying your Inngest Functions on your favorite…" at bounding box center [607, 190] width 715 height 50
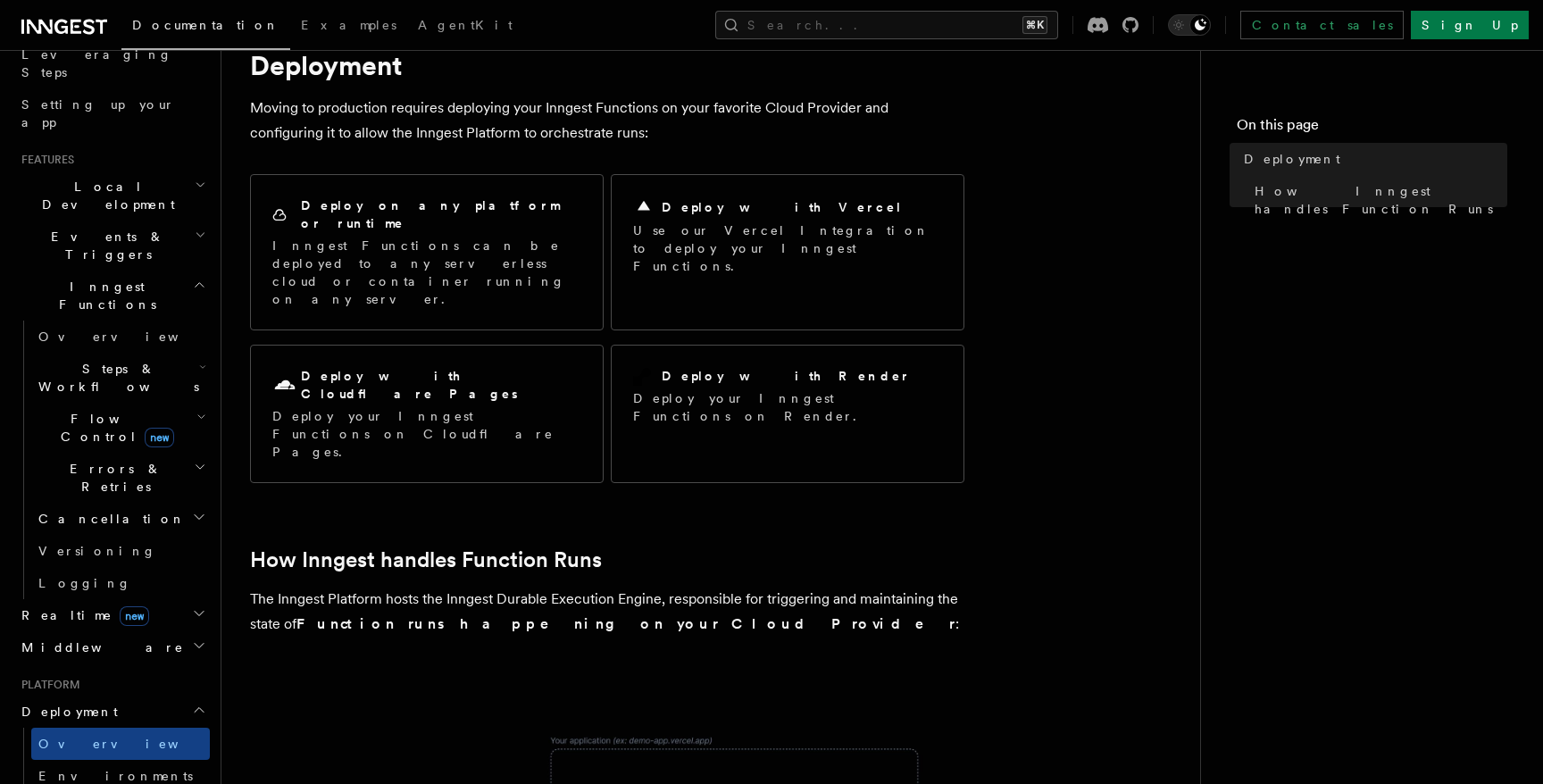
scroll to position [43, 0]
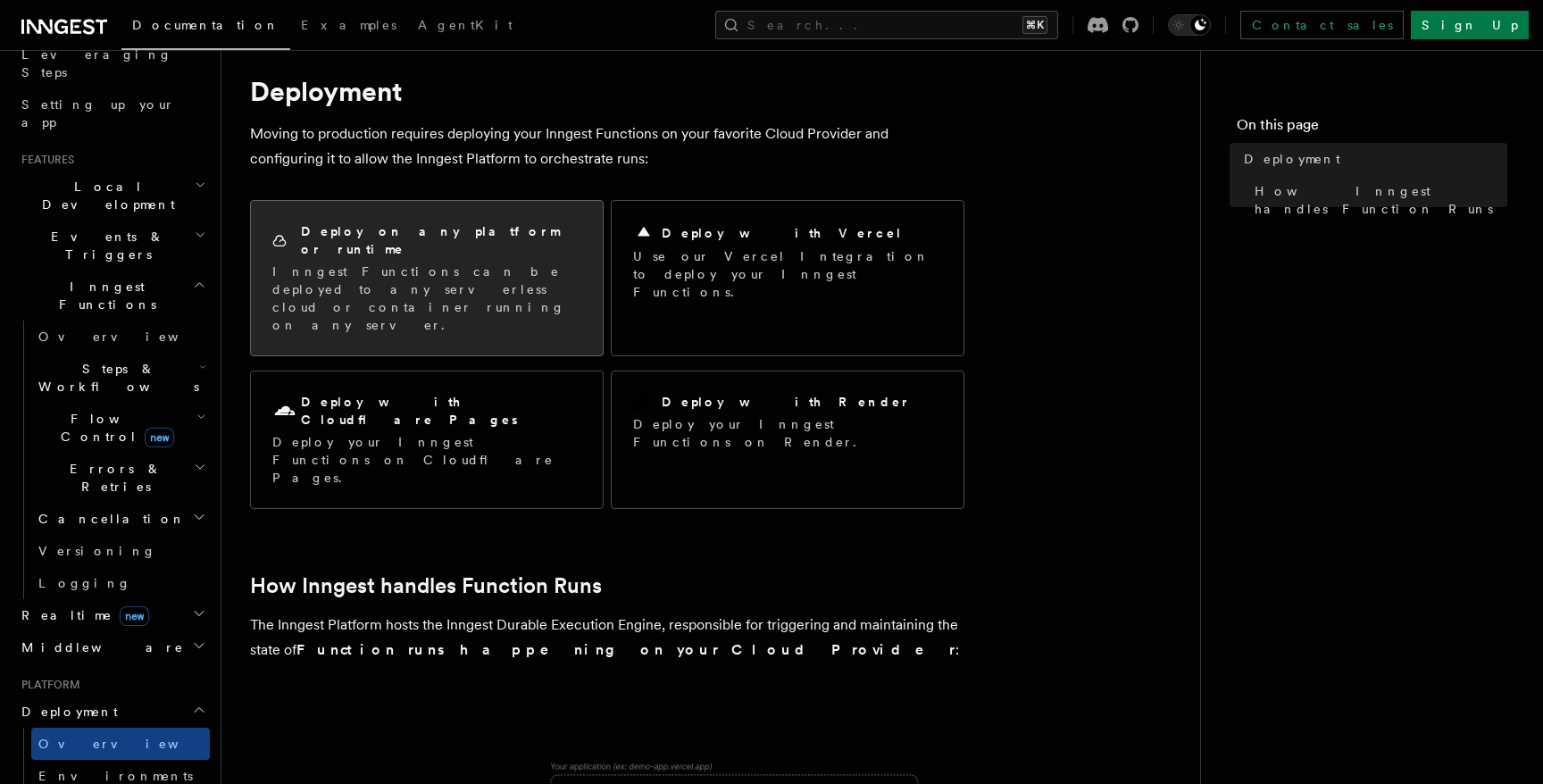
click at [531, 228] on div "Deploy on any platform or runtime" at bounding box center [427, 241] width 309 height 37
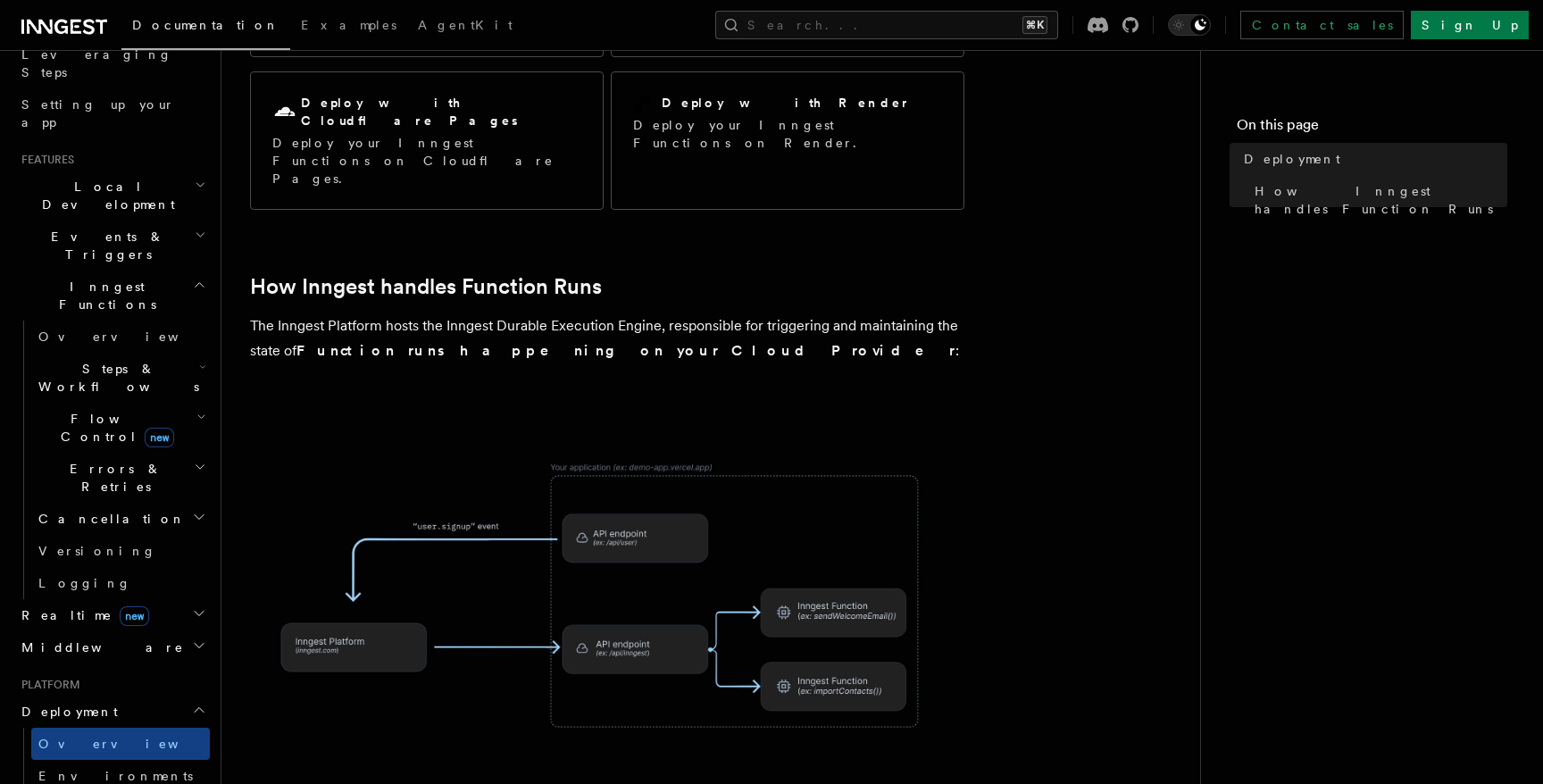
scroll to position [0, 0]
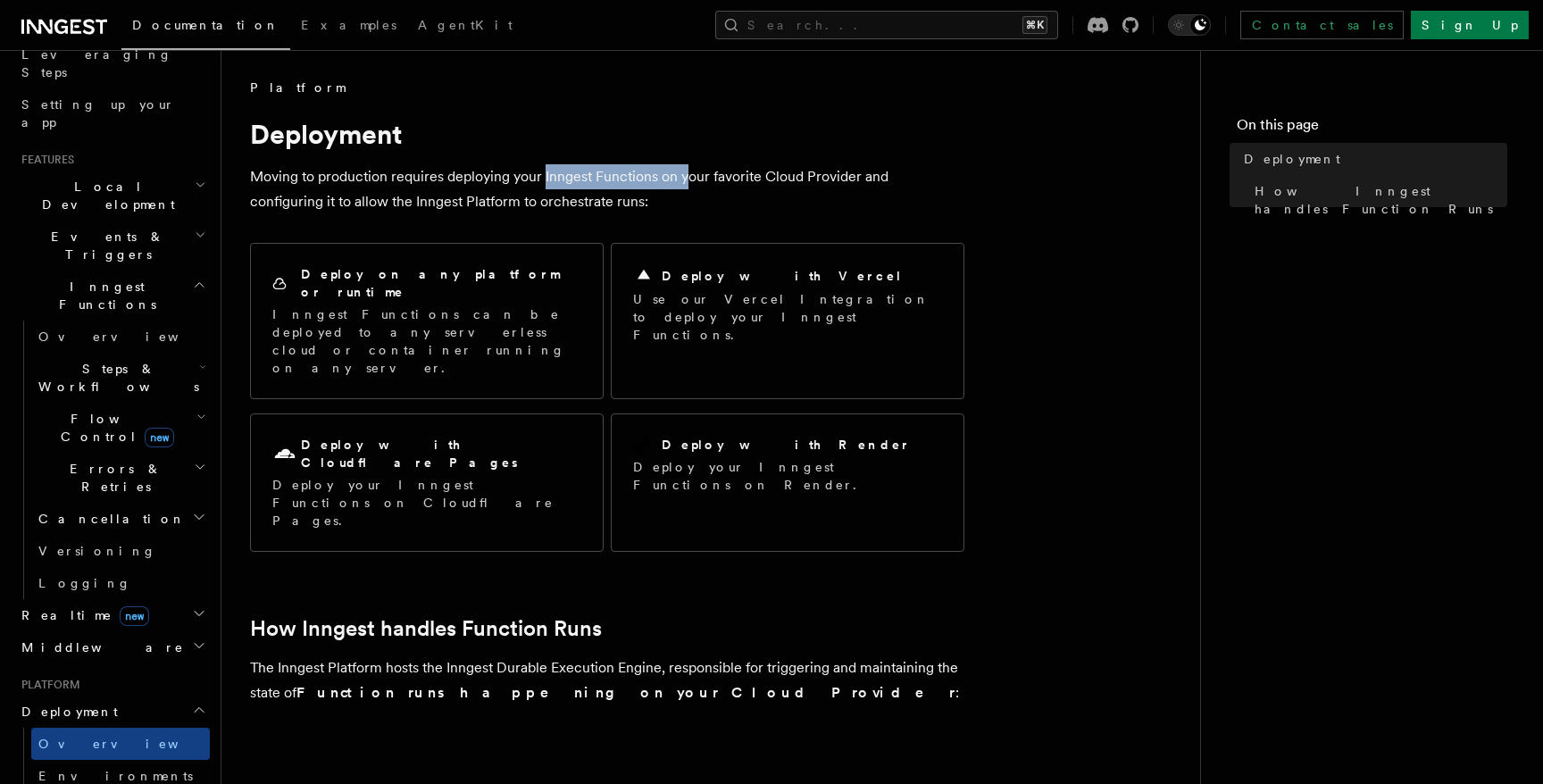
drag, startPoint x: 543, startPoint y: 179, endPoint x: 684, endPoint y: 179, distance: 141.0
click at [685, 179] on p "Moving to production requires deploying your Inngest Functions on your favorite…" at bounding box center [607, 190] width 715 height 50
click at [684, 179] on p "Moving to production requires deploying your Inngest Functions on your favorite…" at bounding box center [607, 190] width 715 height 50
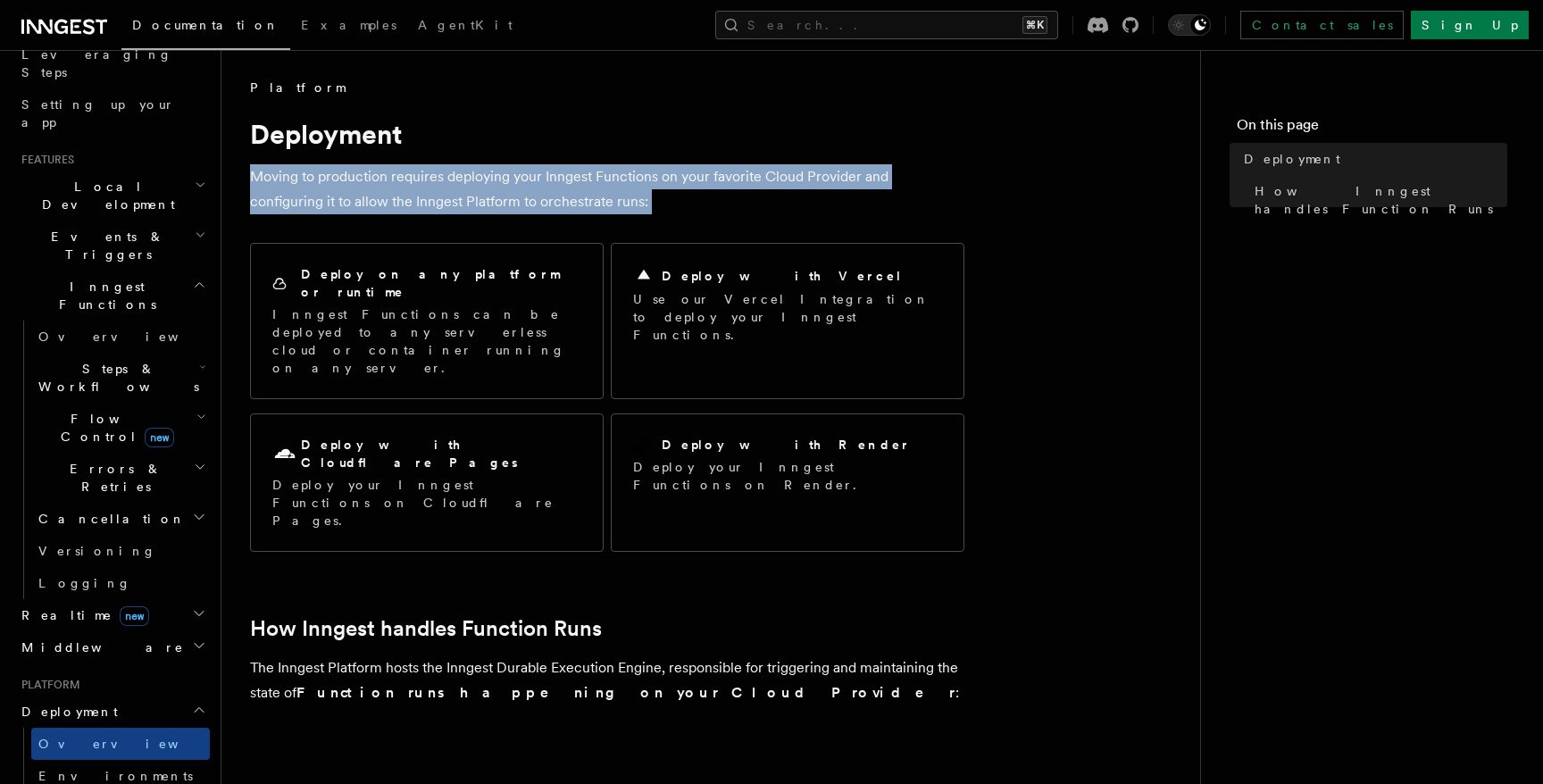
click at [684, 179] on p "Moving to production requires deploying your Inngest Functions on your favorite…" at bounding box center [607, 190] width 715 height 50
click at [824, 179] on p "Moving to production requires deploying your Inngest Functions on your favorite…" at bounding box center [607, 190] width 715 height 50
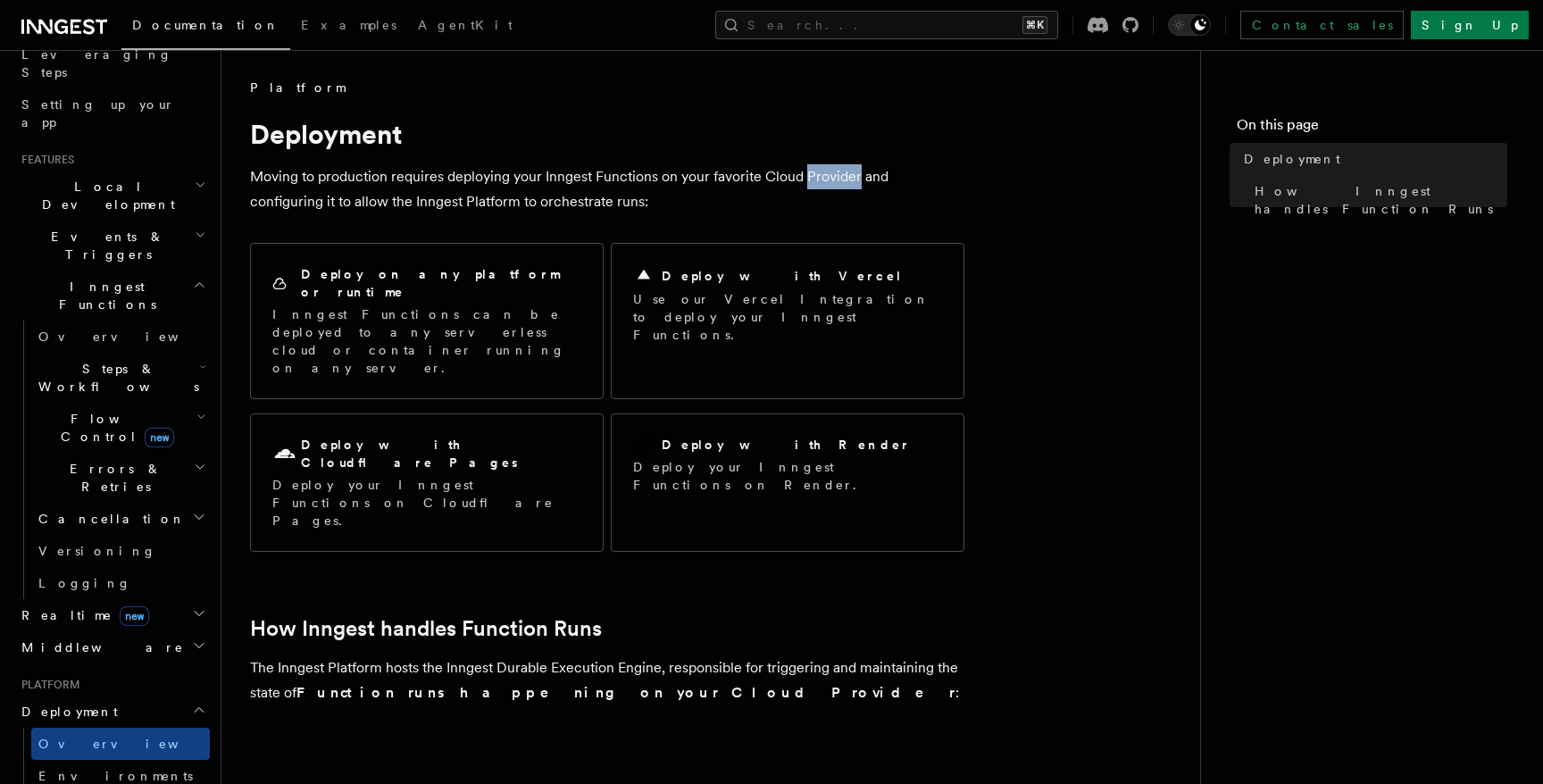
click at [824, 179] on p "Moving to production requires deploying your Inngest Functions on your favorite…" at bounding box center [607, 190] width 715 height 50
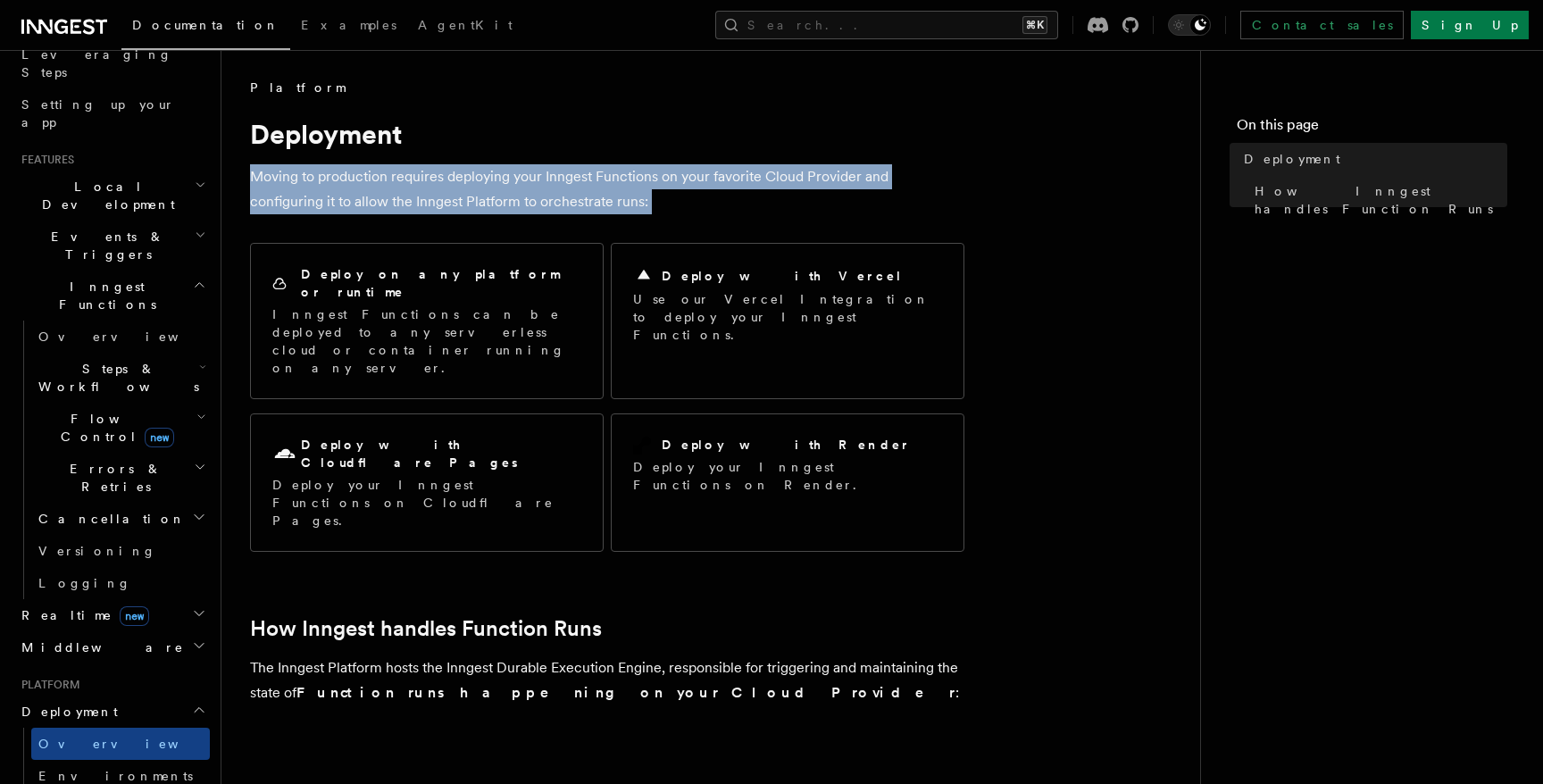
click at [824, 179] on p "Moving to production requires deploying your Inngest Functions on your favorite…" at bounding box center [607, 190] width 715 height 50
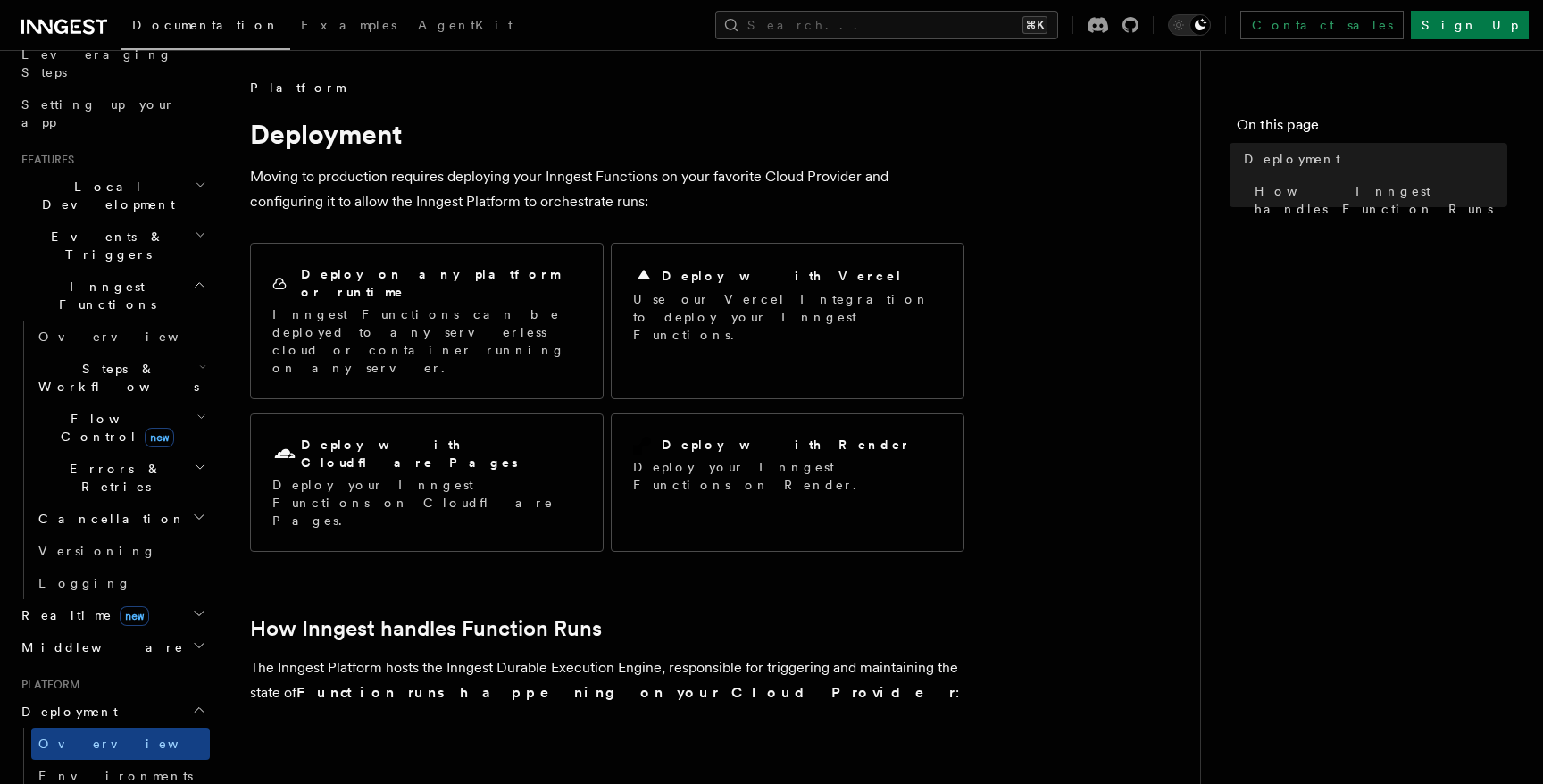
click at [290, 201] on p "Moving to production requires deploying your Inngest Functions on your favorite…" at bounding box center [607, 190] width 715 height 50
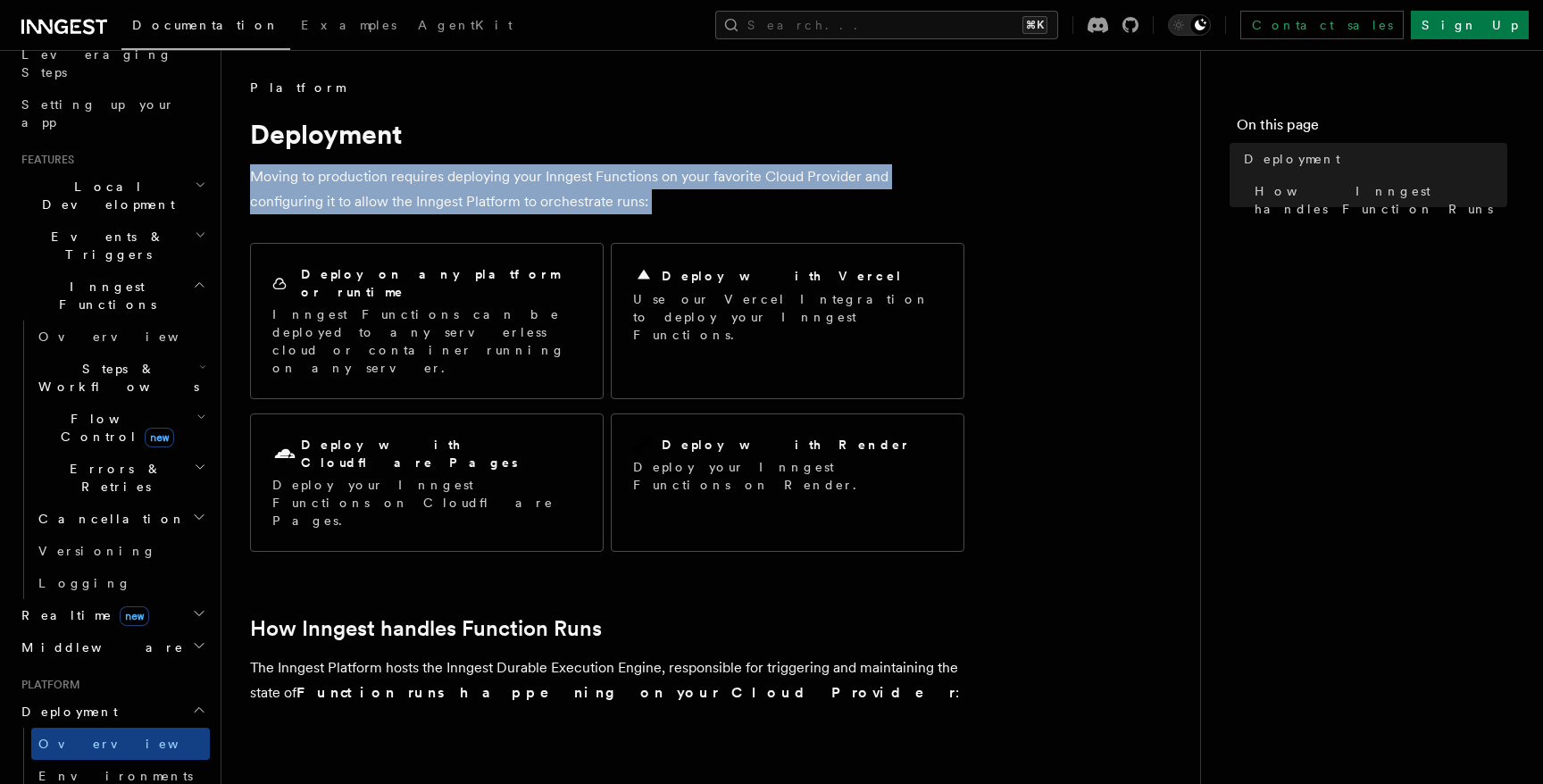
click at [290, 201] on p "Moving to production requires deploying your Inngest Functions on your favorite…" at bounding box center [607, 190] width 715 height 50
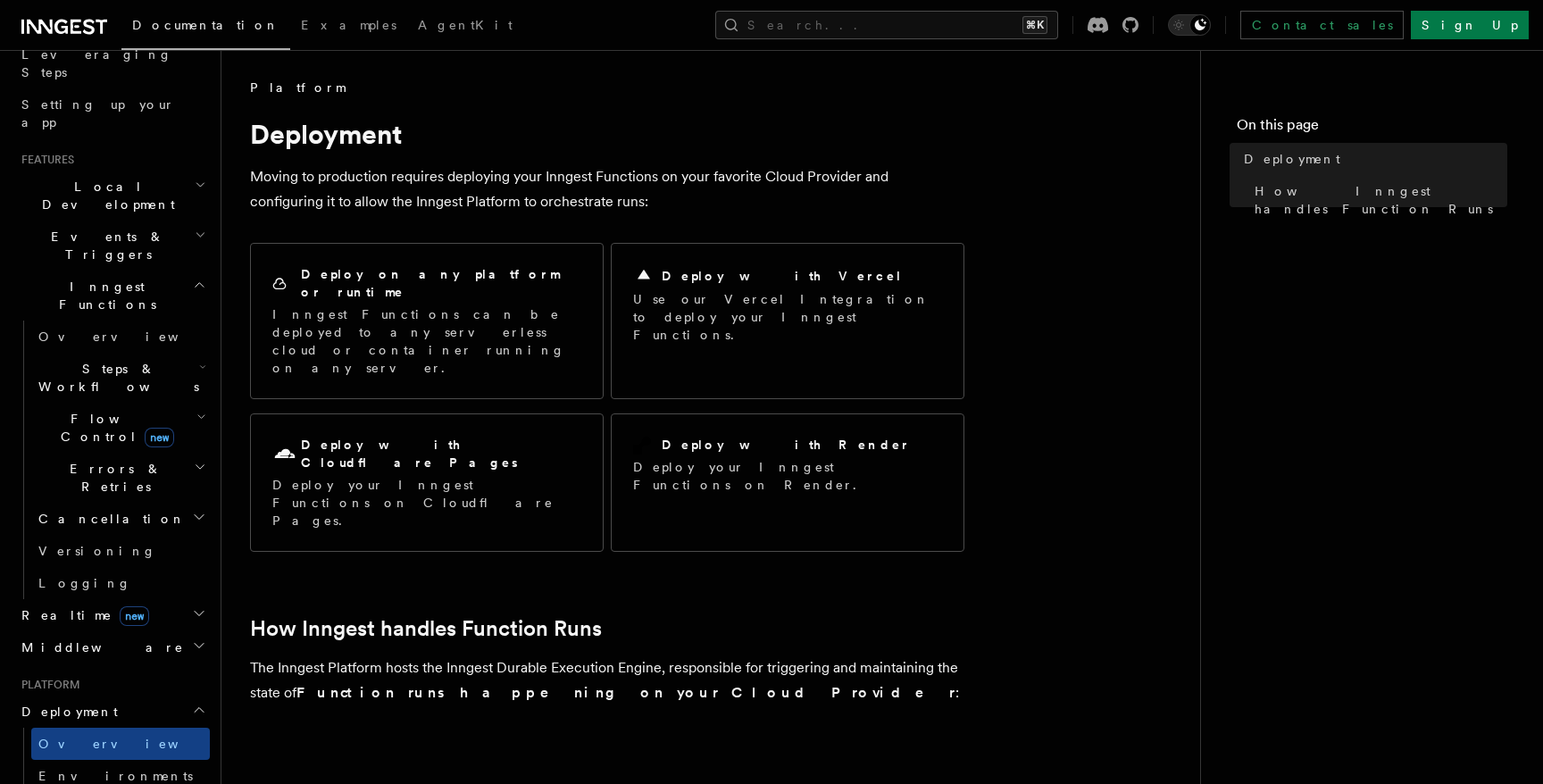
click at [487, 201] on p "Moving to production requires deploying your Inngest Functions on your favorite…" at bounding box center [607, 190] width 715 height 50
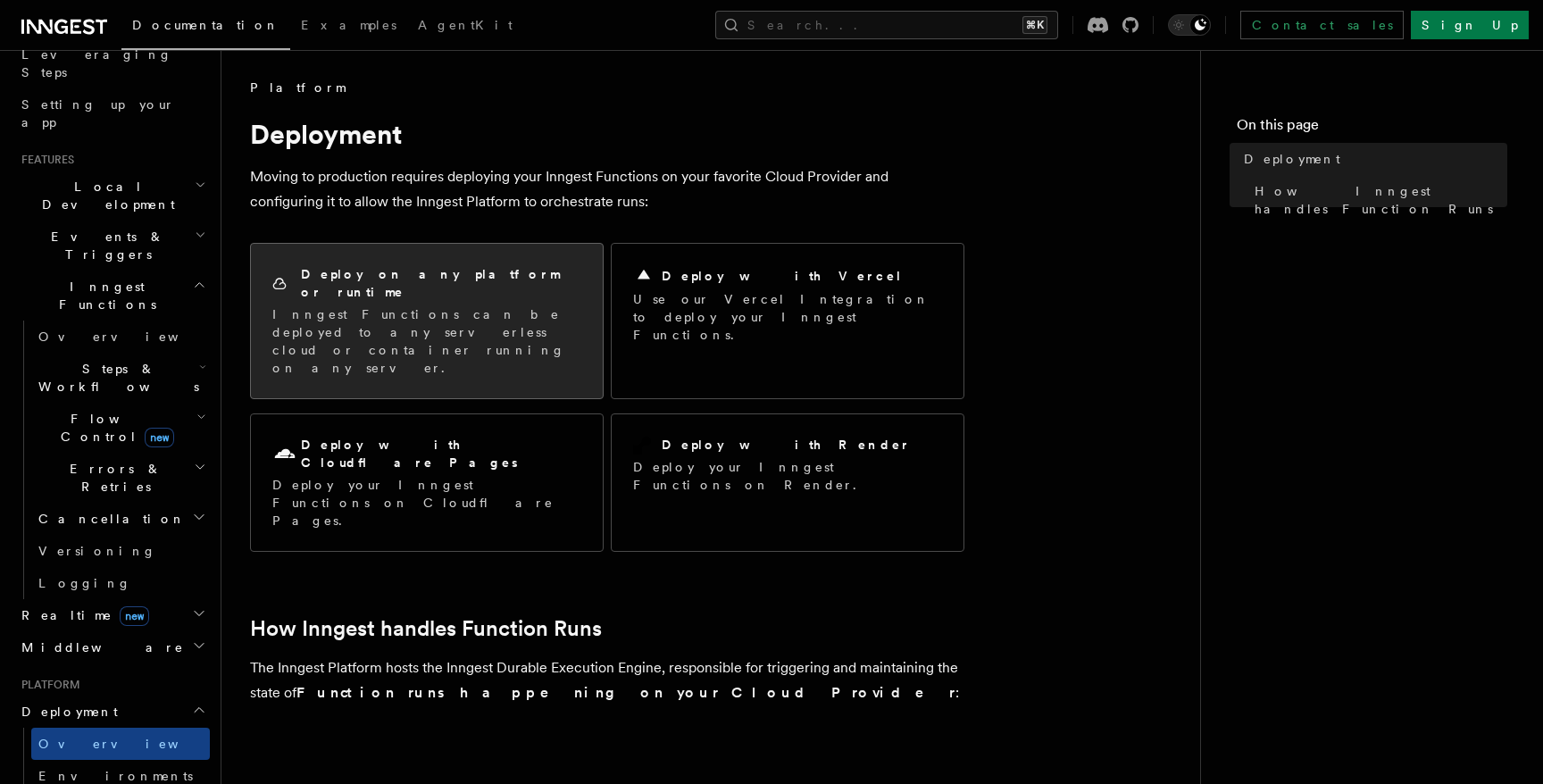
click at [552, 316] on p "Inngest Functions can be deployed to any serverless cloud or container running …" at bounding box center [427, 341] width 309 height 71
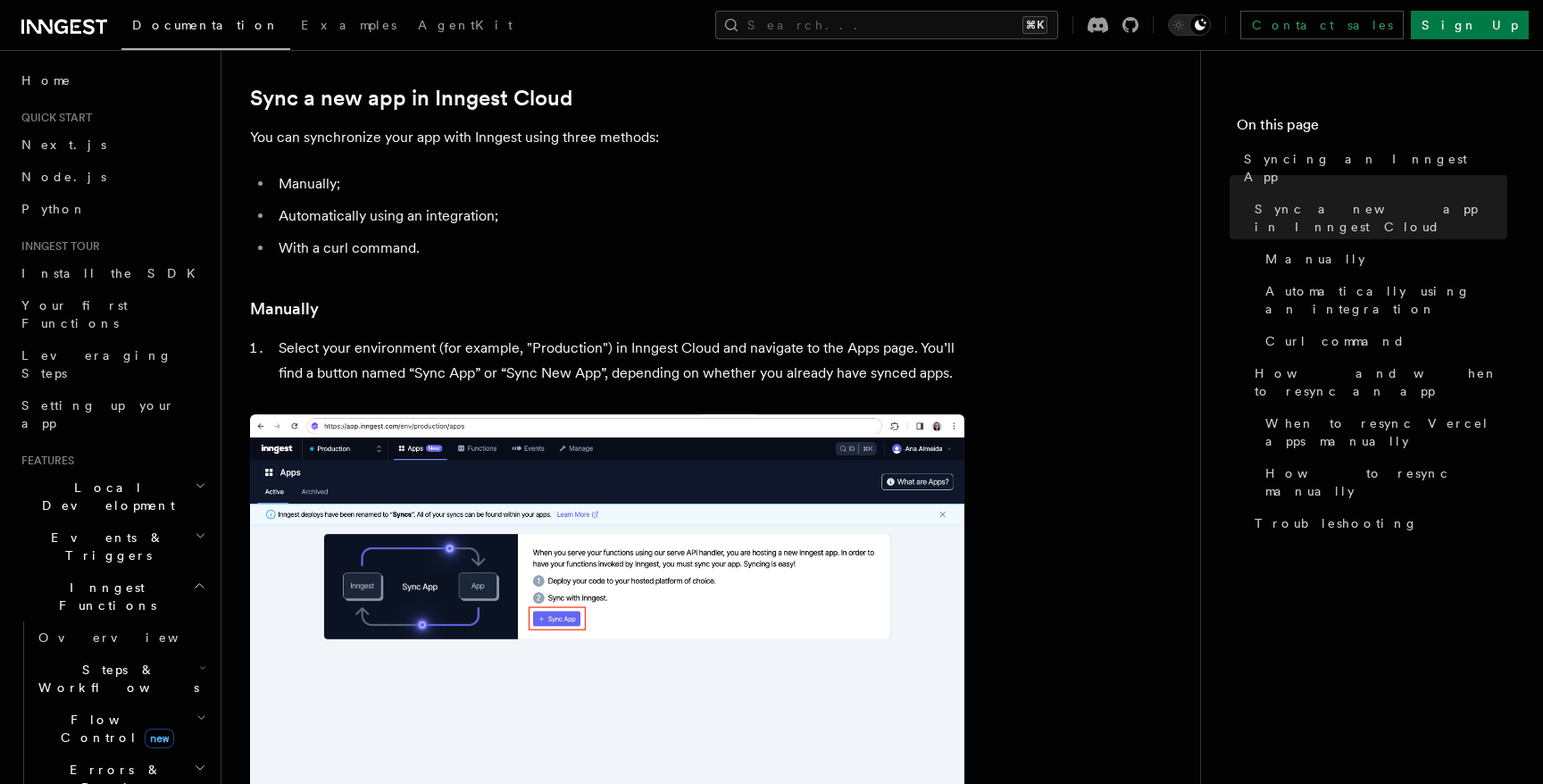
click at [577, 135] on p "You can synchronize your app with Inngest using three methods:" at bounding box center [607, 137] width 715 height 25
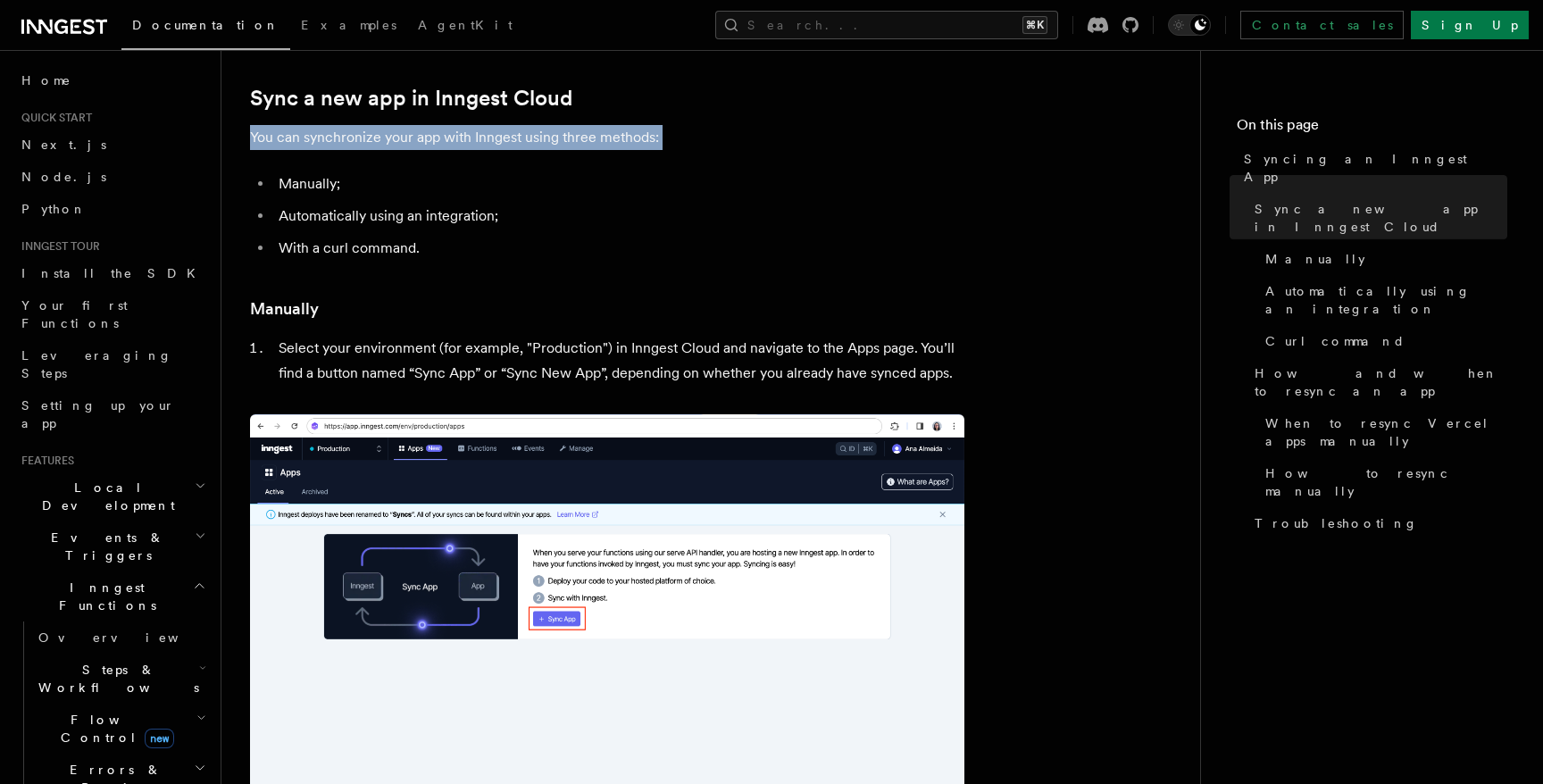
click at [577, 135] on p "You can synchronize your app with Inngest using three methods:" at bounding box center [607, 137] width 715 height 25
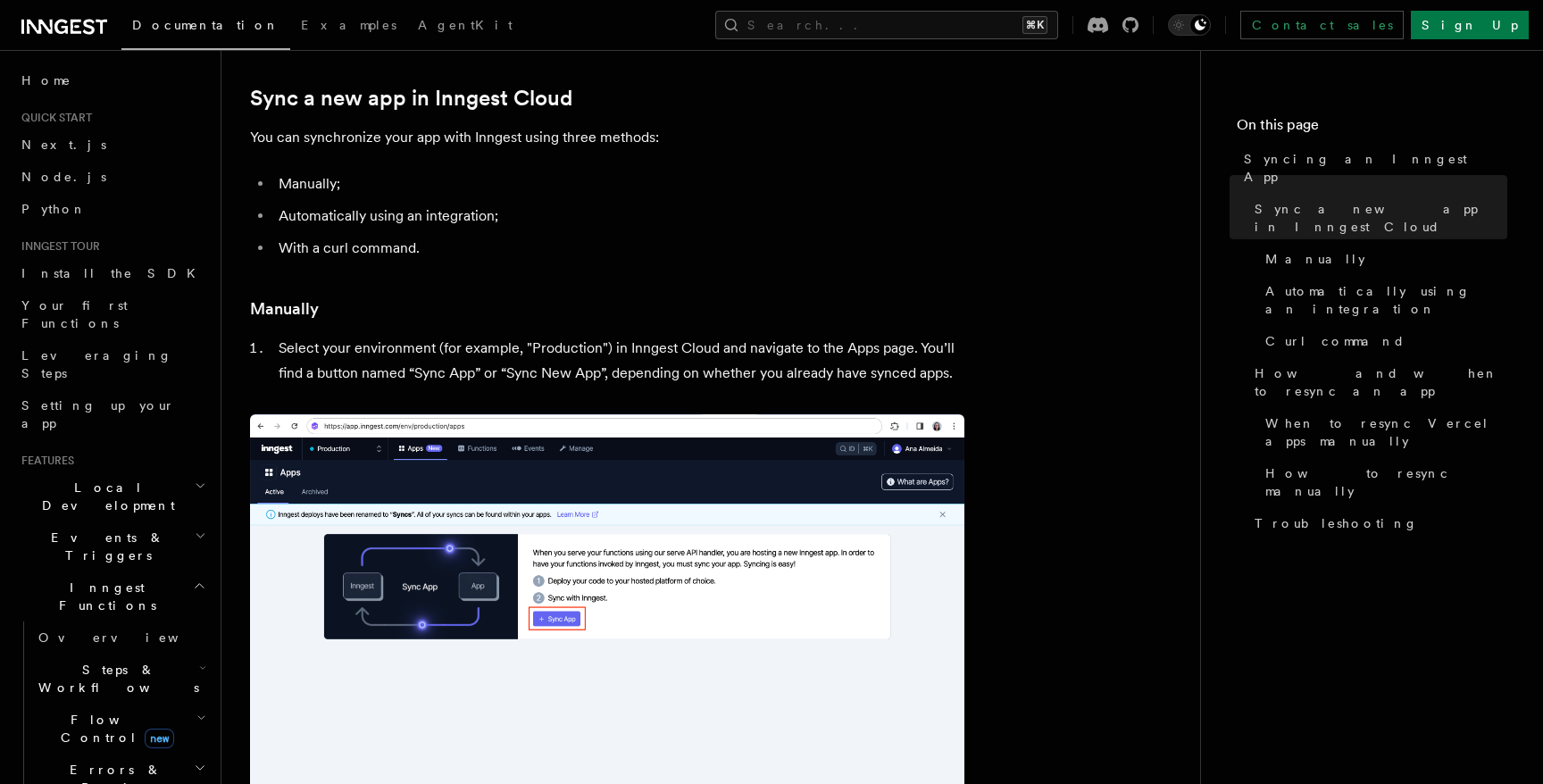
click at [577, 135] on p "You can synchronize your app with Inngest using three methods:" at bounding box center [607, 137] width 715 height 25
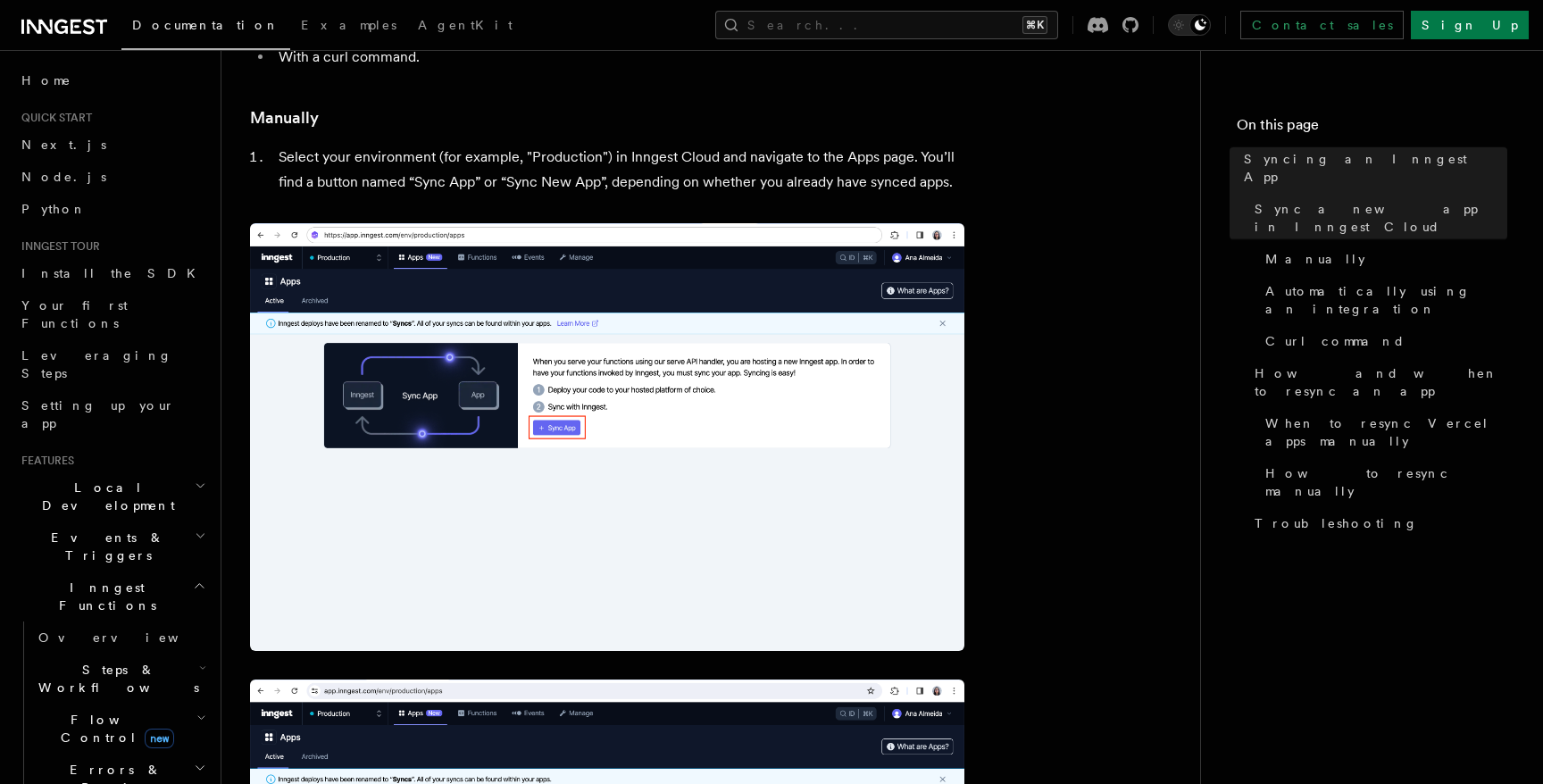
scroll to position [418, 0]
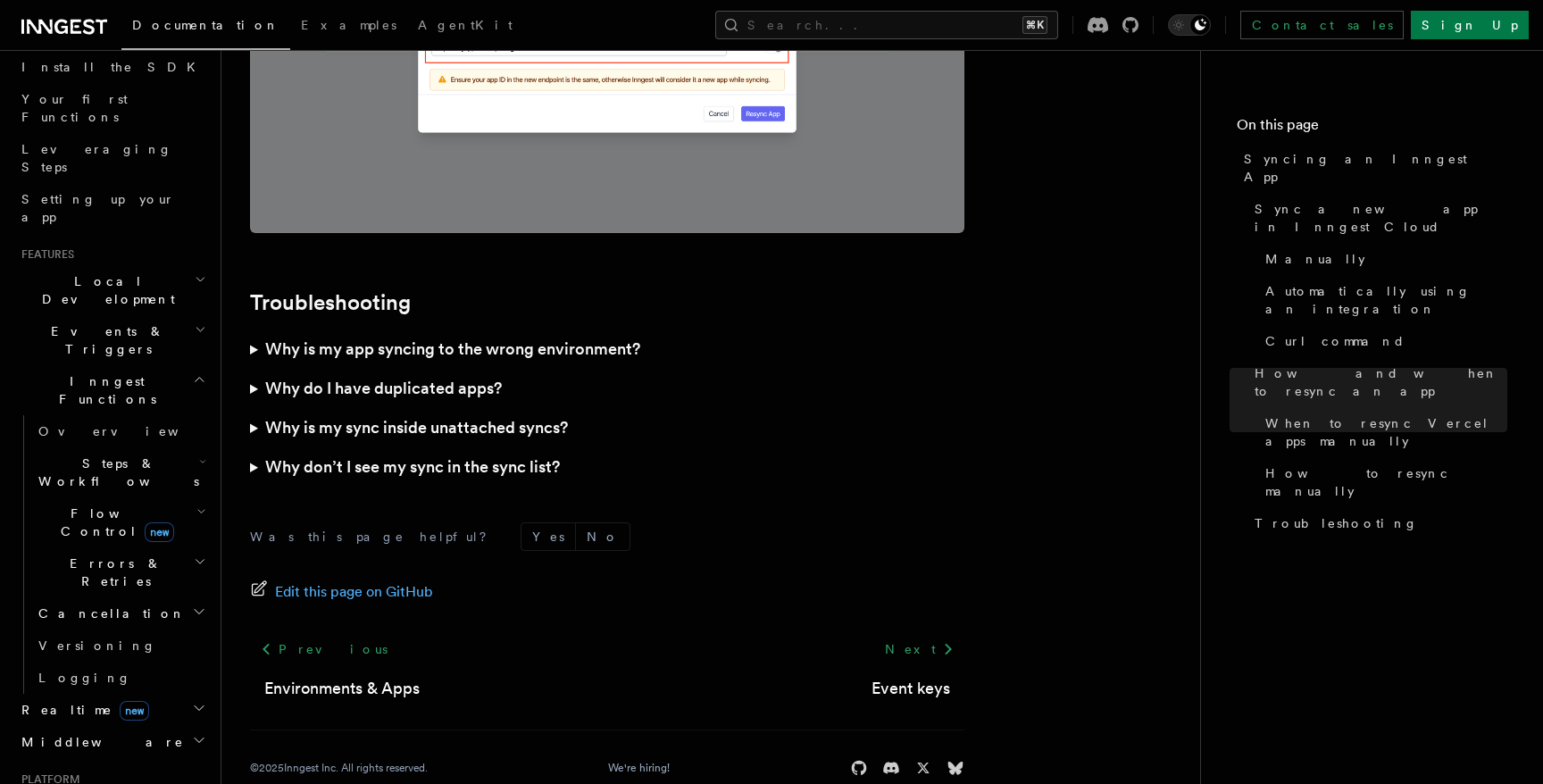
scroll to position [233, 0]
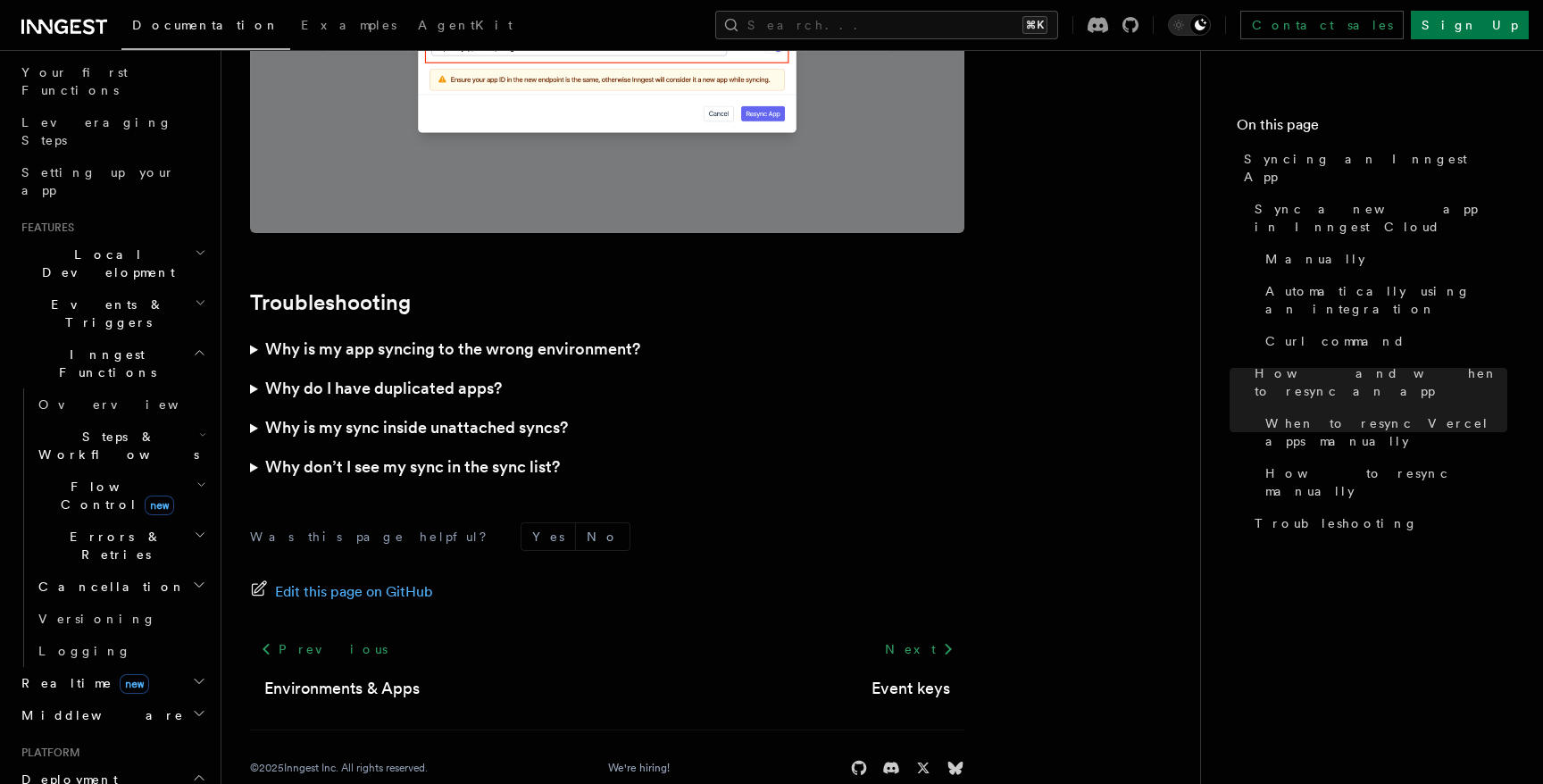
click at [200, 674] on icon "button" at bounding box center [198, 680] width 14 height 14
click at [148, 699] on link "Overview" at bounding box center [120, 715] width 179 height 32
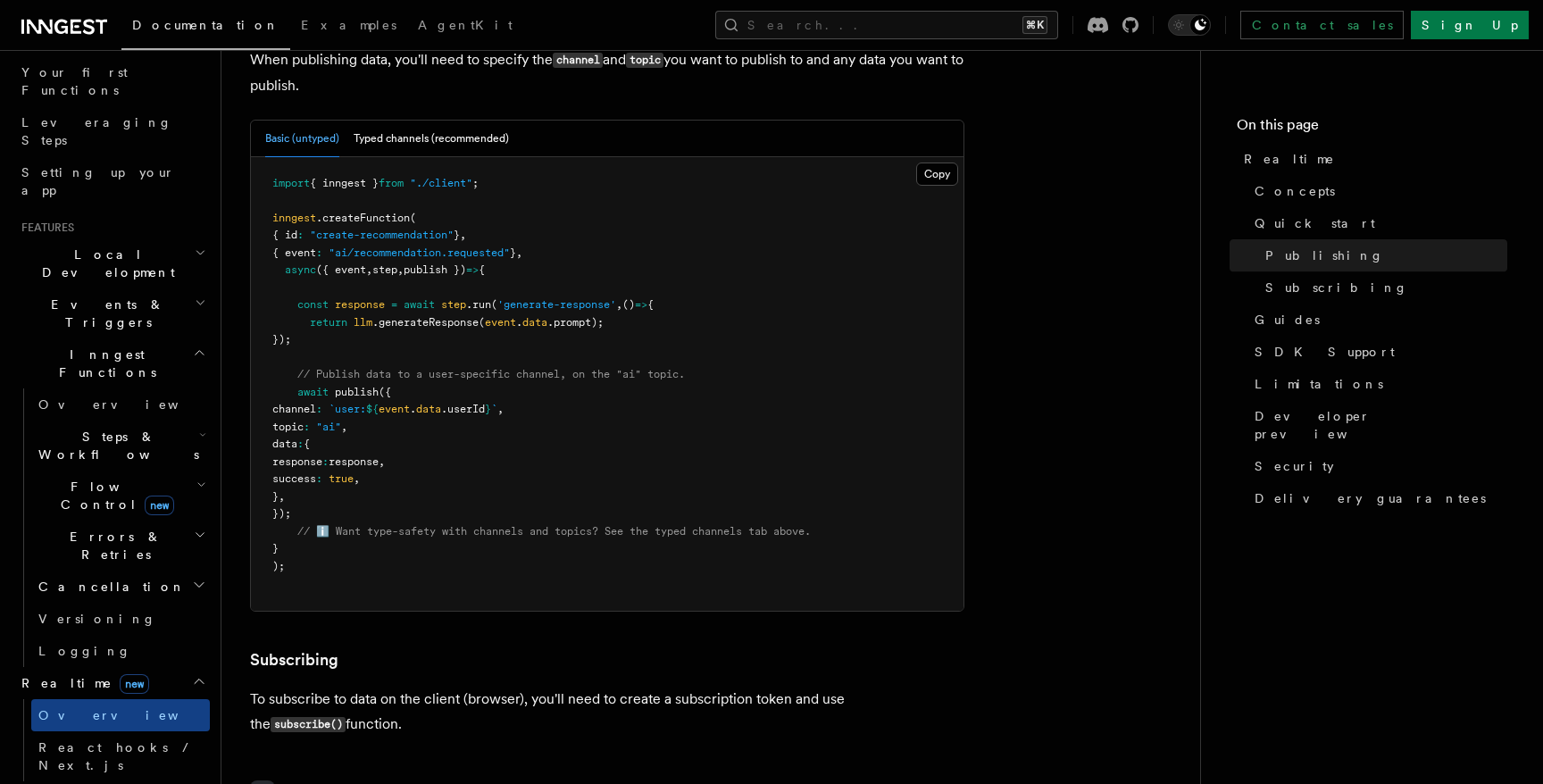
scroll to position [1790, 0]
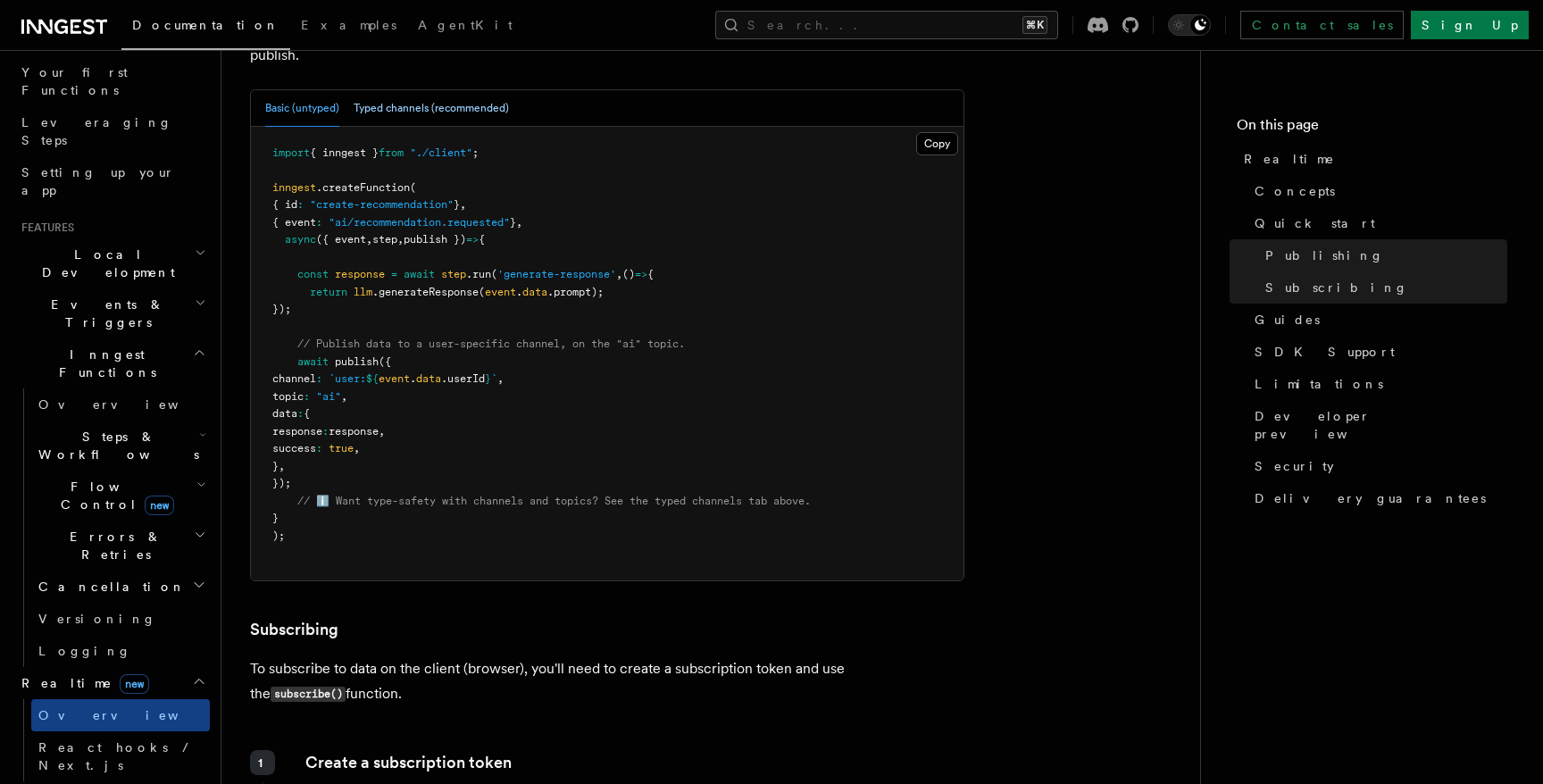
click at [470, 90] on button "Typed channels (recommended)" at bounding box center [431, 108] width 156 height 37
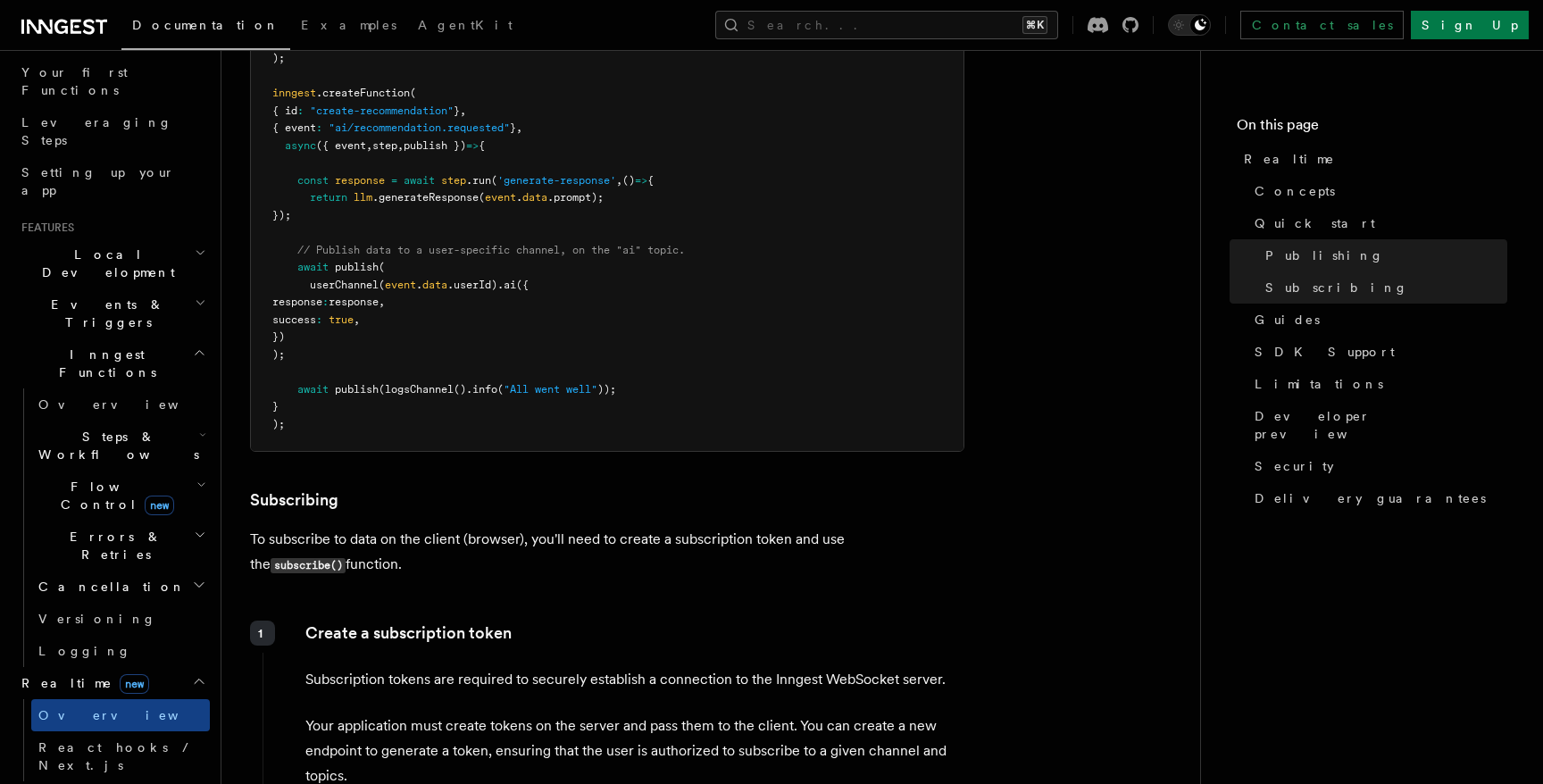
scroll to position [2293, 0]
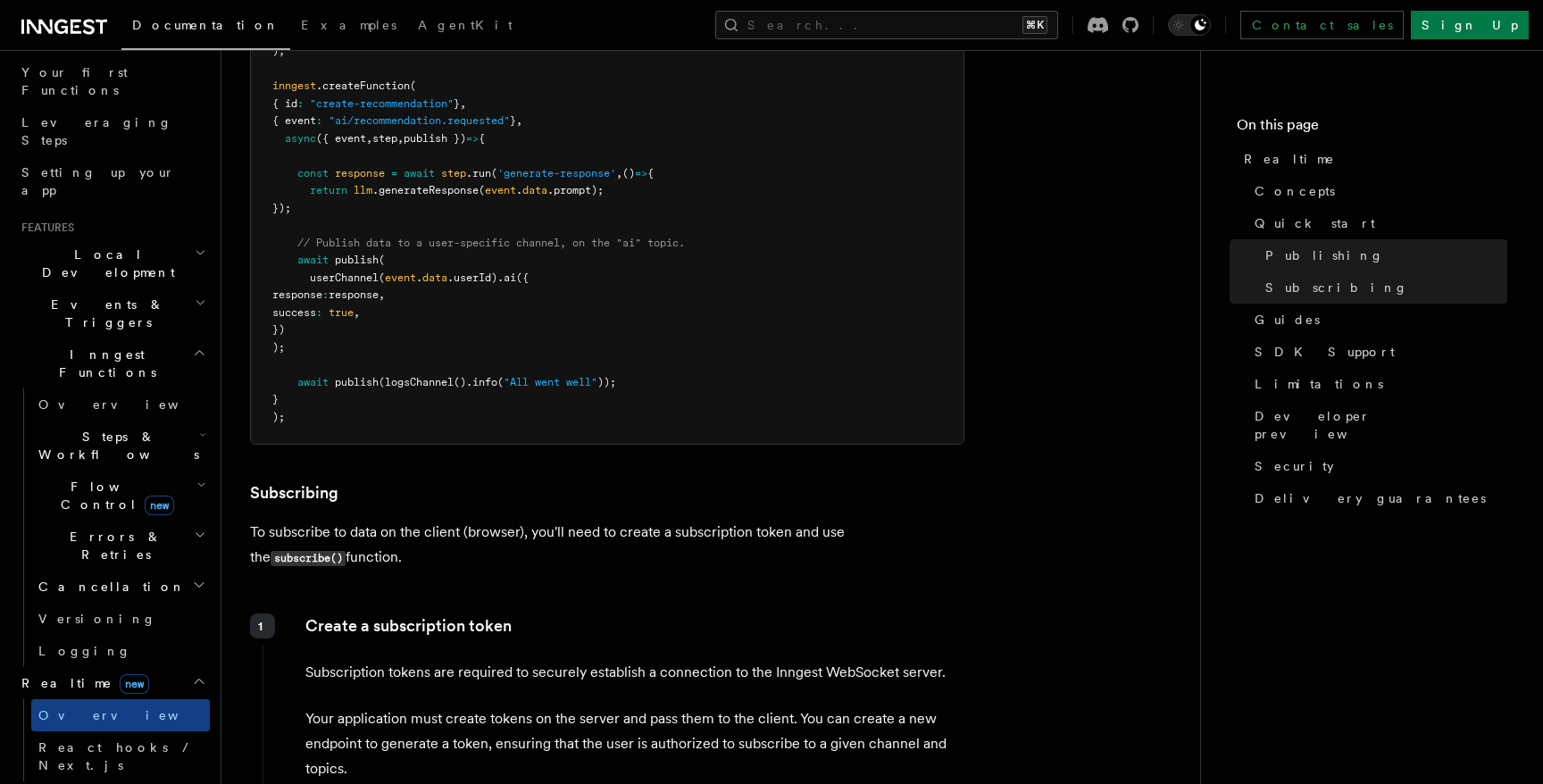
click at [1356, 774] on nav "On this page Realtime Concepts Quick start Publishing Subscribing Guides SDK Su…" at bounding box center [1372, 417] width 342 height 734
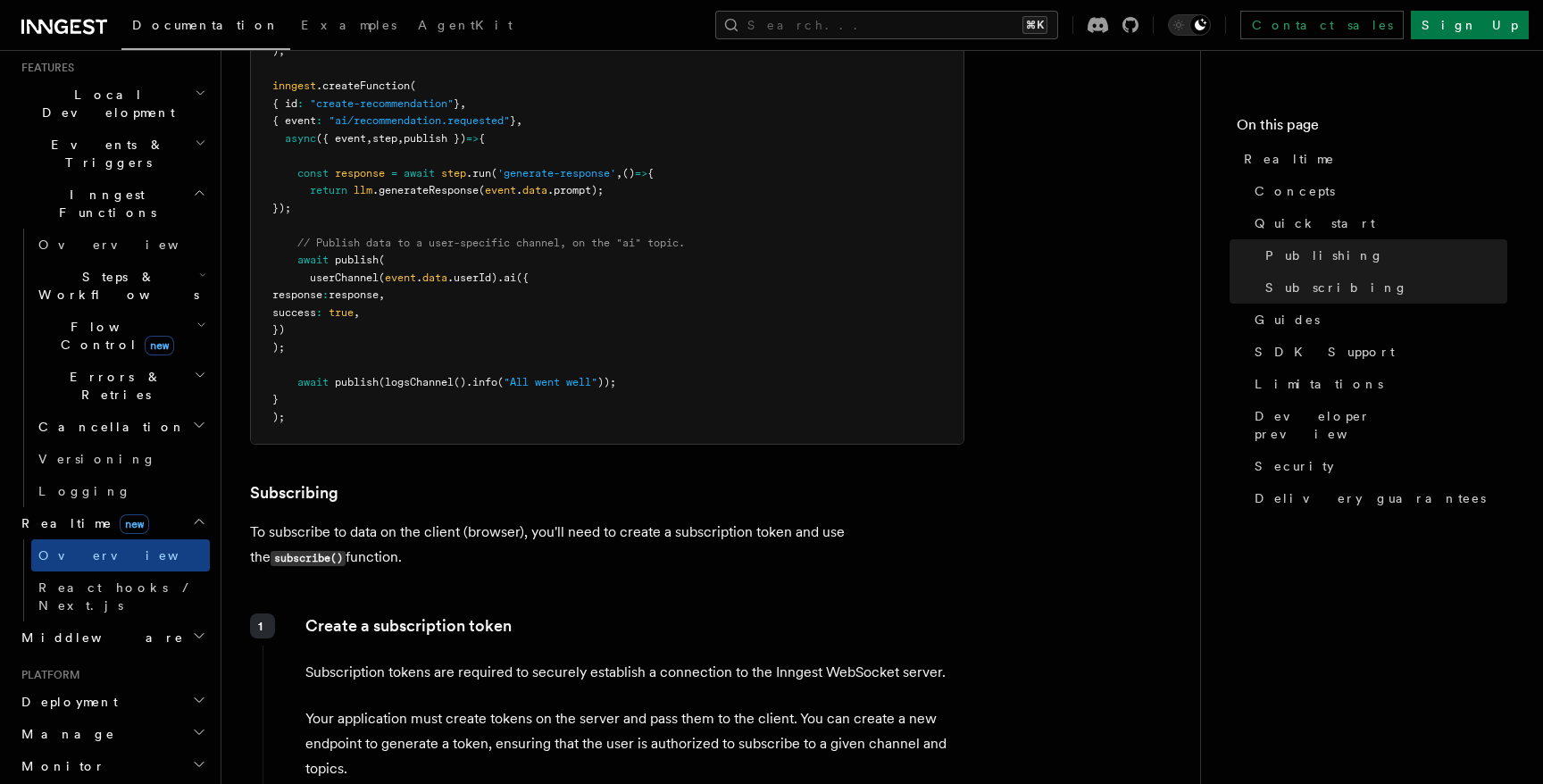
scroll to position [396, 0]
click at [194, 727] on icon "button" at bounding box center [199, 728] width 9 height 5
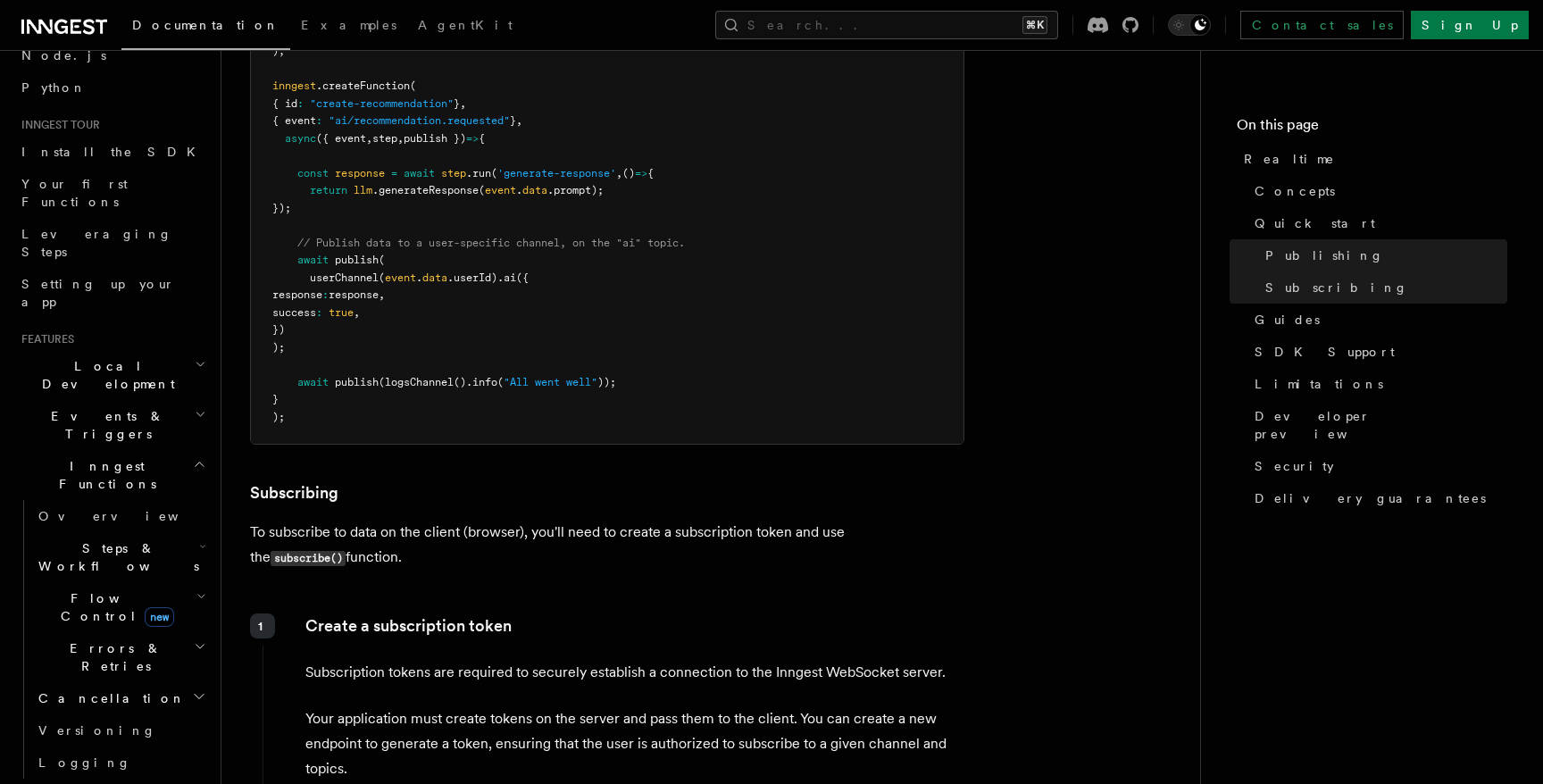
scroll to position [0, 0]
